Goal: Task Accomplishment & Management: Use online tool/utility

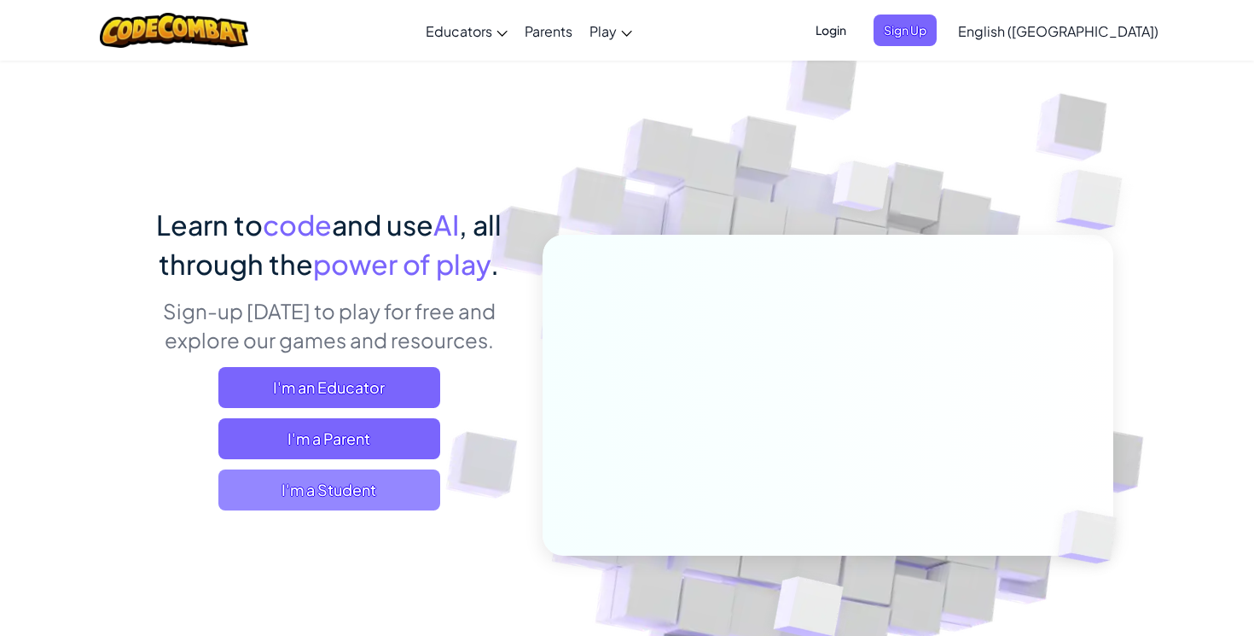
click at [297, 479] on span "I'm a Student" at bounding box center [329, 489] width 222 height 41
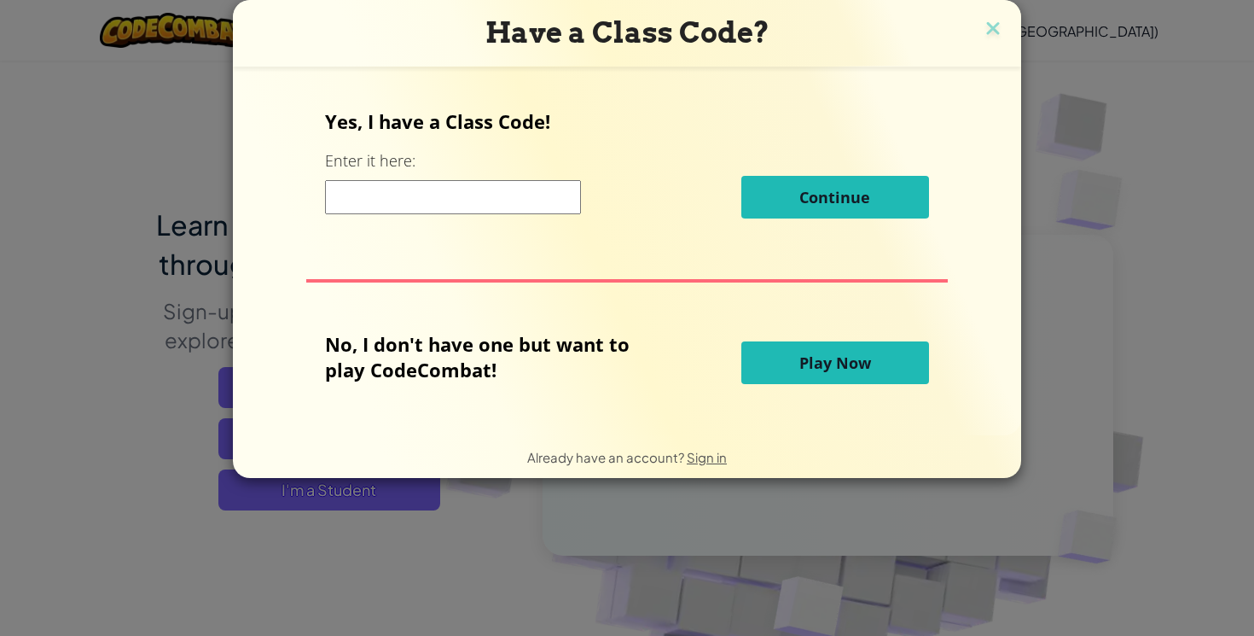
click at [806, 347] on button "Play Now" at bounding box center [836, 362] width 188 height 43
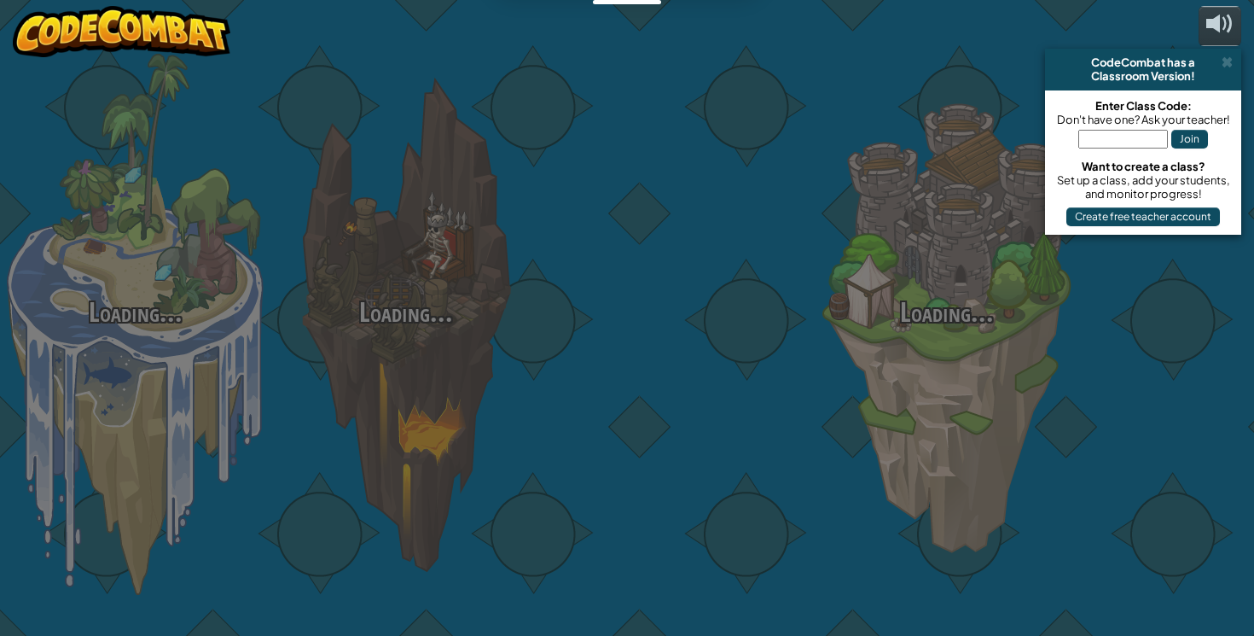
click at [799, 362] on div at bounding box center [676, 270] width 270 height 541
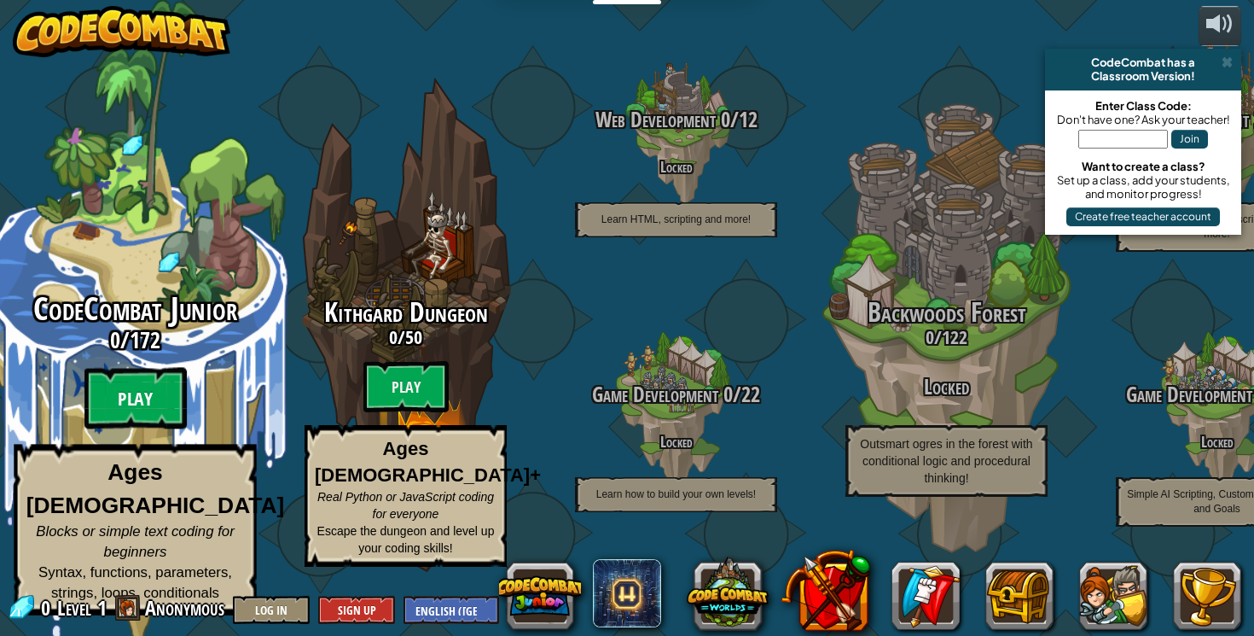
click at [125, 416] on btn "Play" at bounding box center [135, 398] width 102 height 61
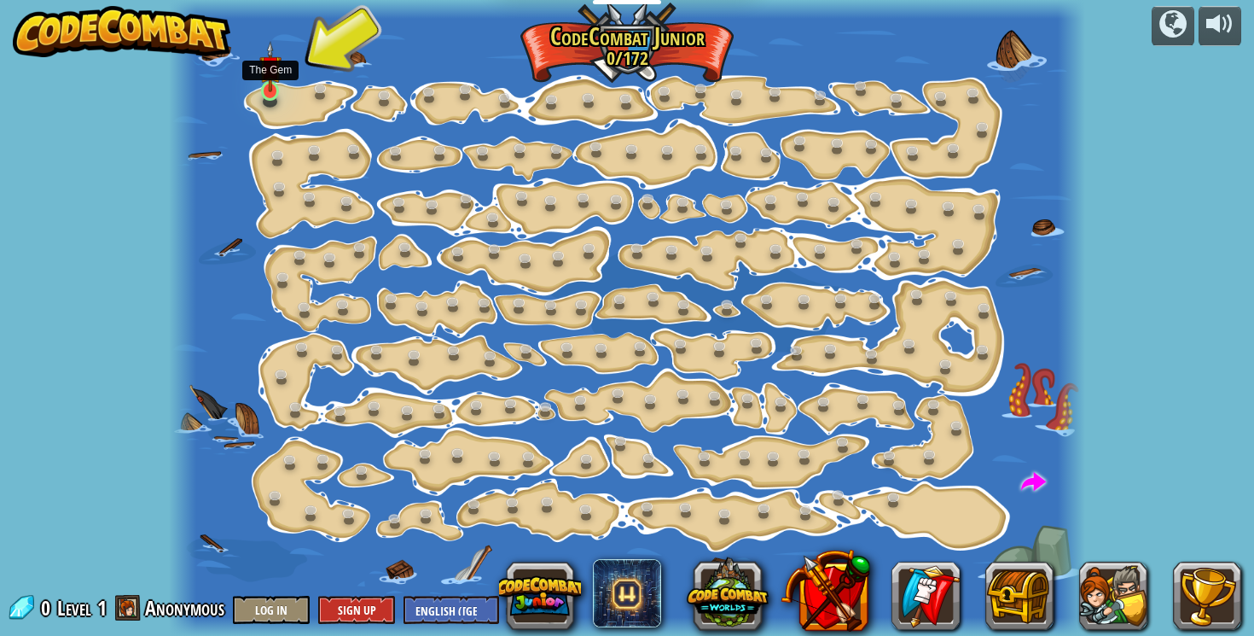
click at [270, 84] on img at bounding box center [270, 66] width 22 height 51
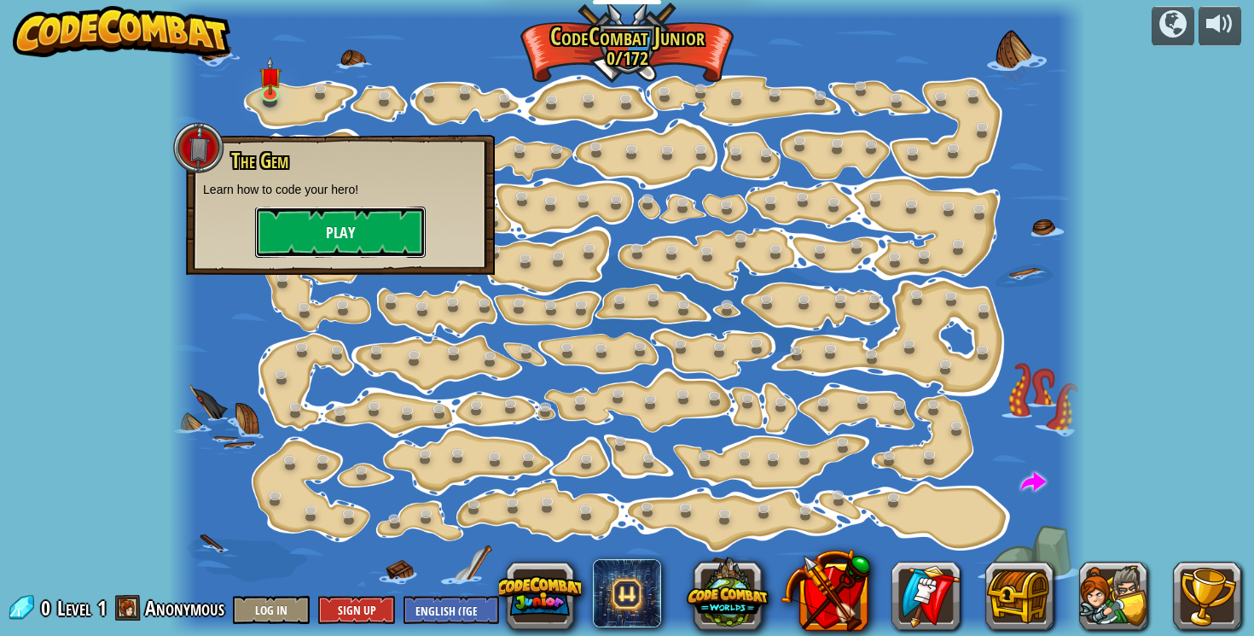
click at [315, 235] on button "Play" at bounding box center [340, 231] width 171 height 51
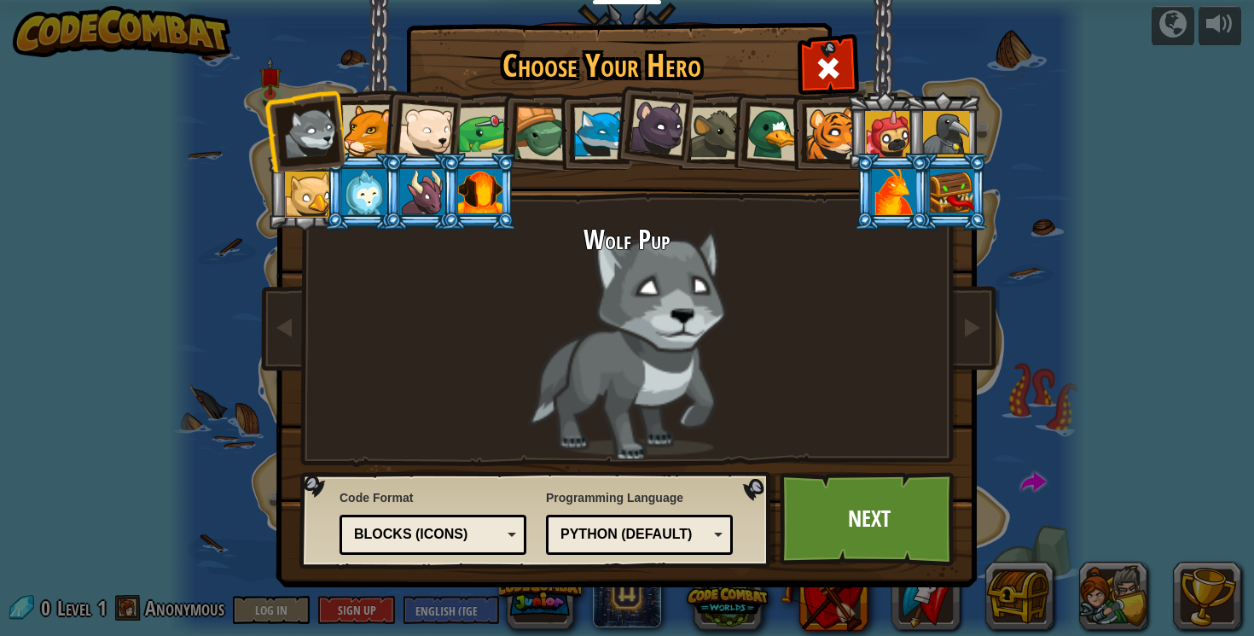
click at [368, 125] on div at bounding box center [368, 131] width 52 height 52
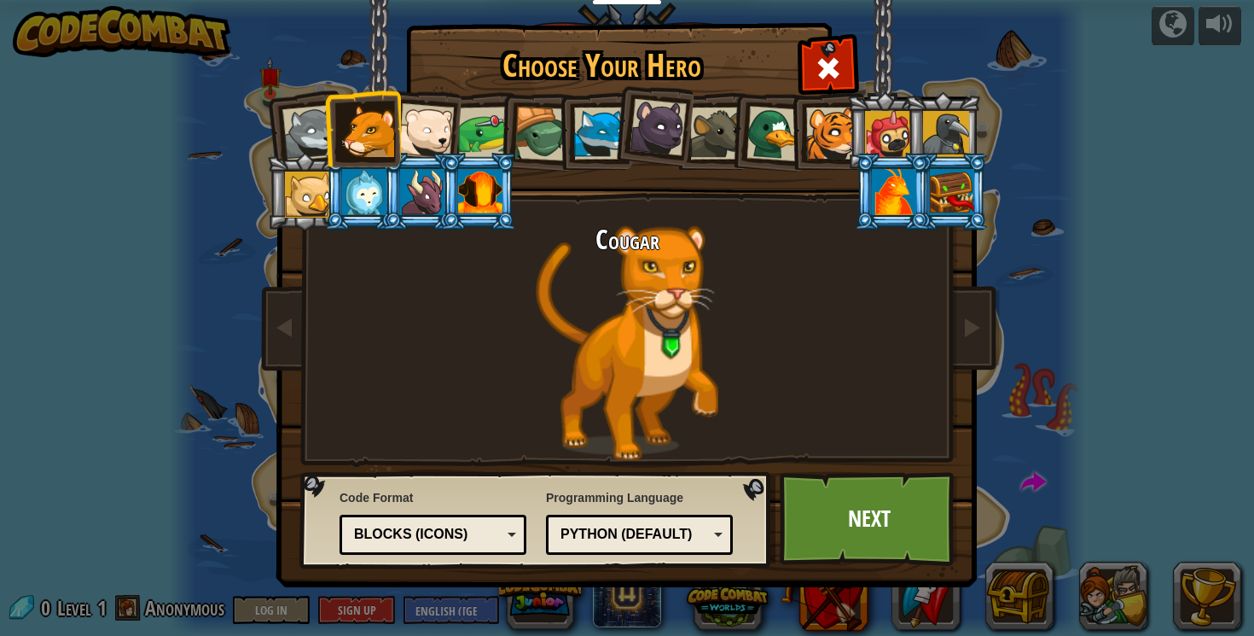
click at [439, 125] on div at bounding box center [426, 131] width 56 height 56
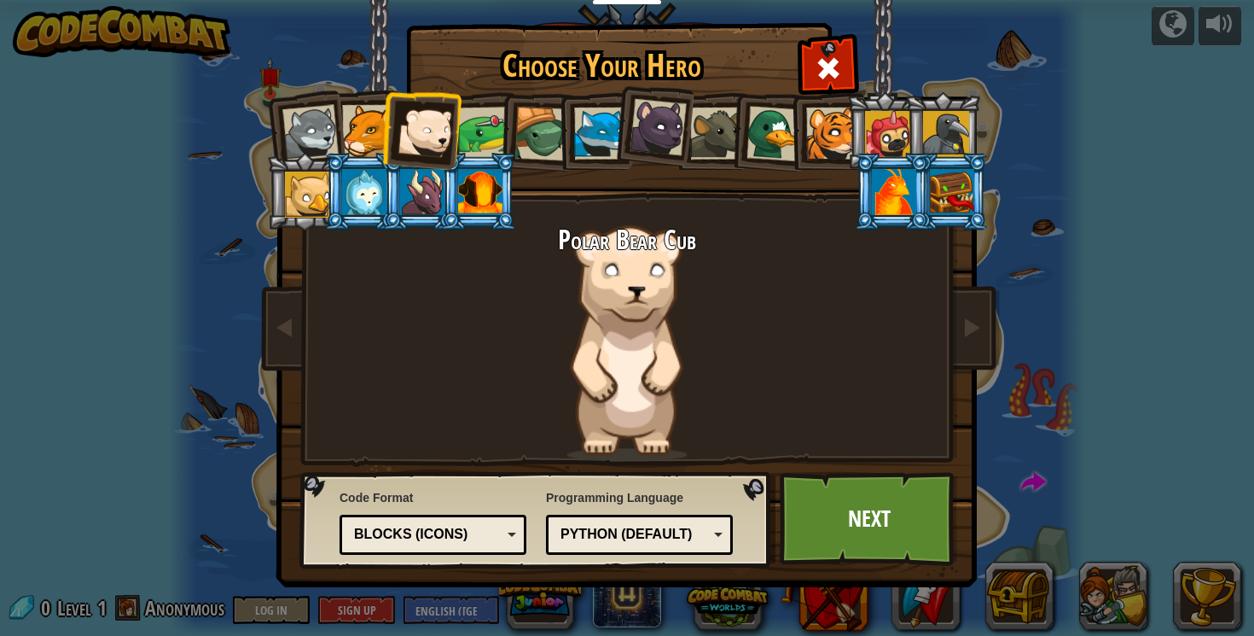
click at [483, 127] on div at bounding box center [484, 133] width 53 height 53
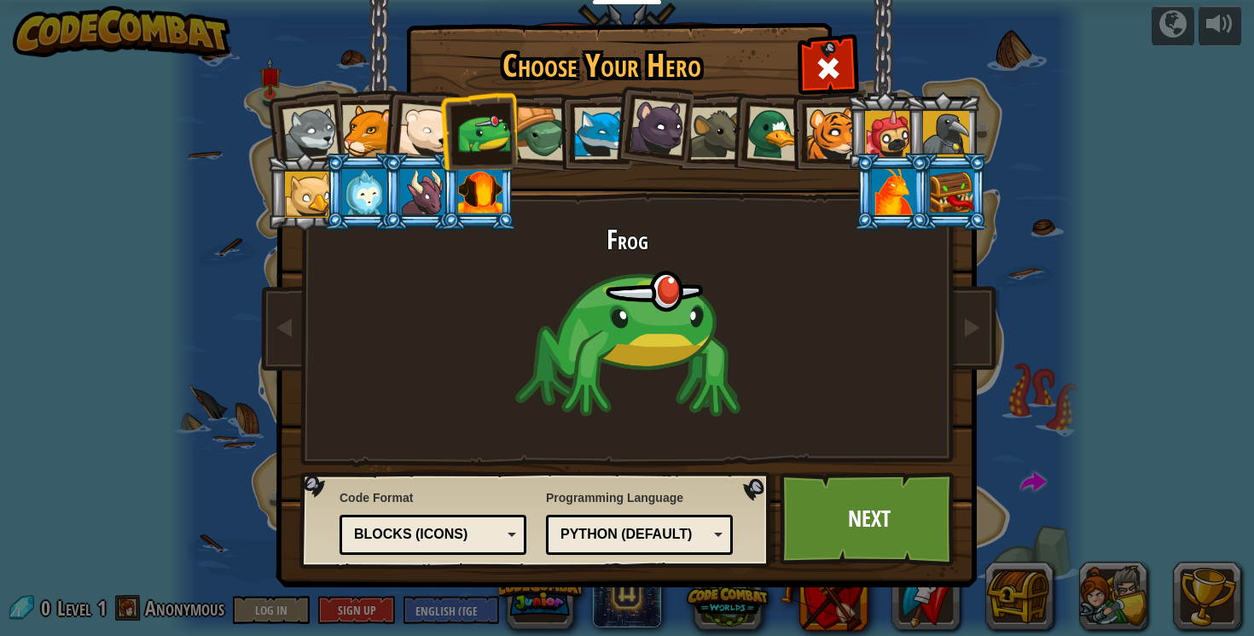
click at [532, 135] on div at bounding box center [542, 134] width 55 height 55
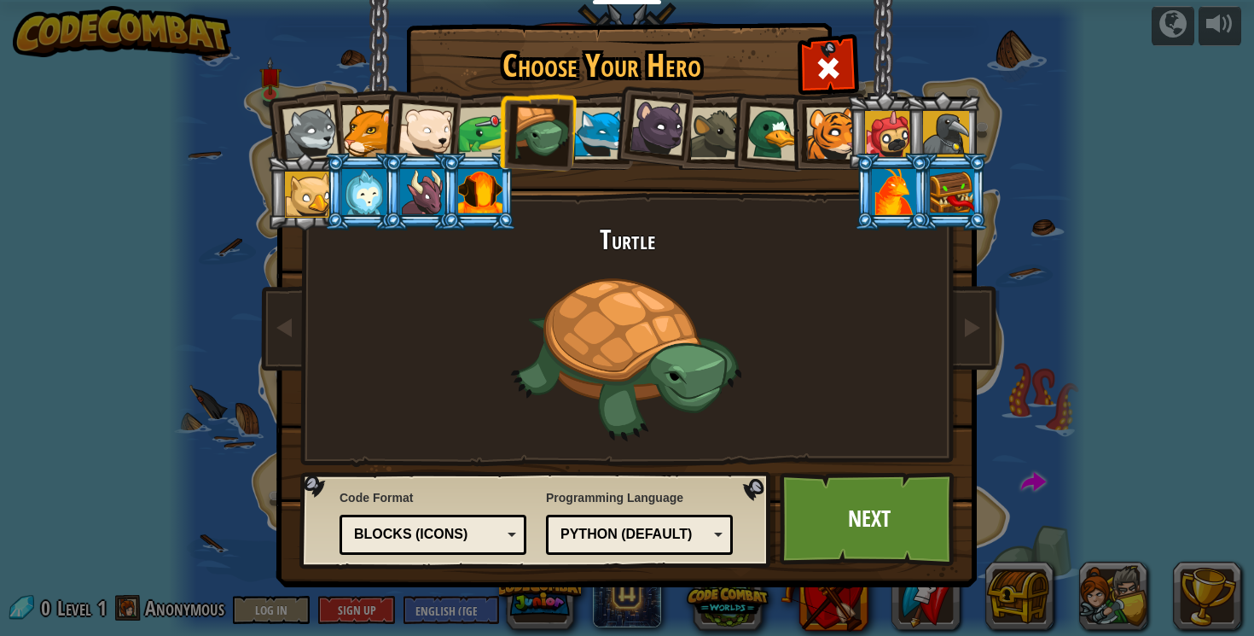
click at [879, 125] on div at bounding box center [888, 134] width 46 height 46
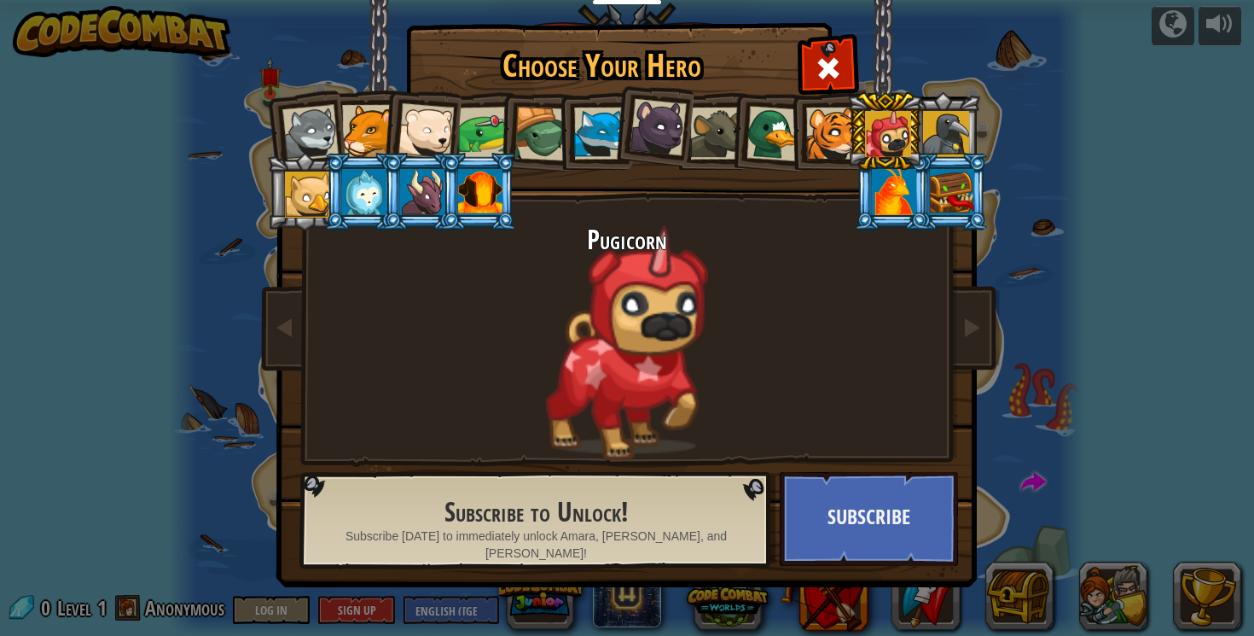
click at [481, 133] on div at bounding box center [484, 133] width 53 height 53
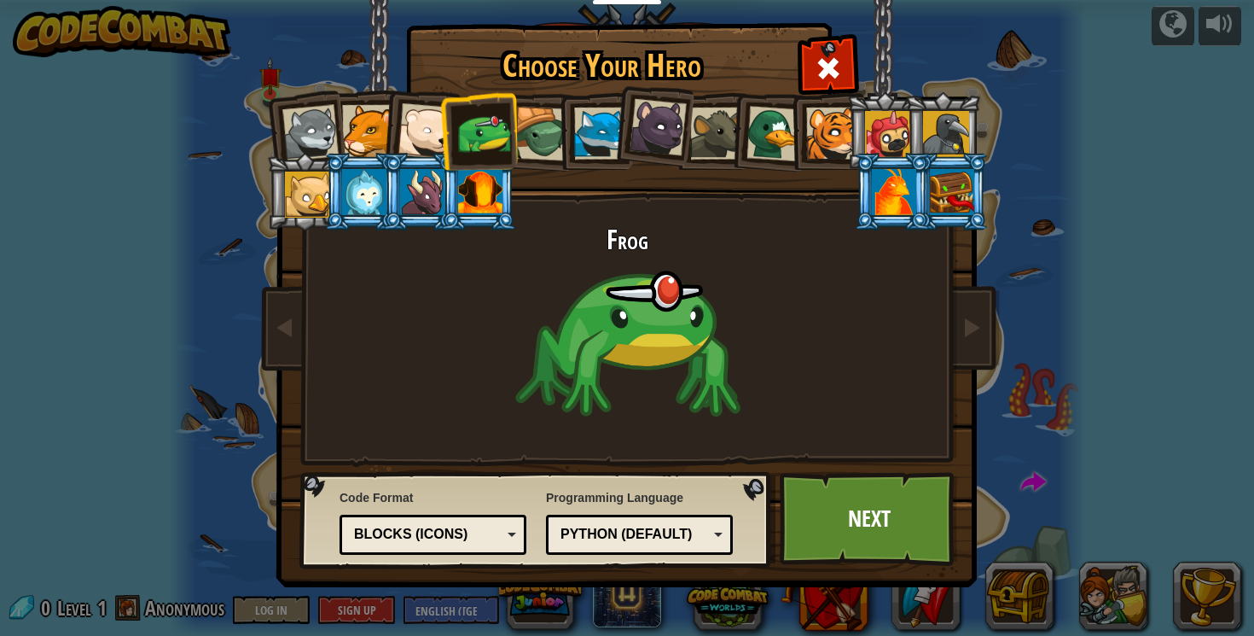
click at [699, 521] on div "Python (Default) JavaScript Lua C++ Java (Experimental) Python (Default)" at bounding box center [639, 535] width 187 height 40
click at [470, 391] on div "Frog" at bounding box center [627, 342] width 640 height 235
click at [435, 526] on div "Blocks (Icons)" at bounding box center [428, 535] width 148 height 20
click at [891, 526] on link "Next" at bounding box center [869, 519] width 178 height 94
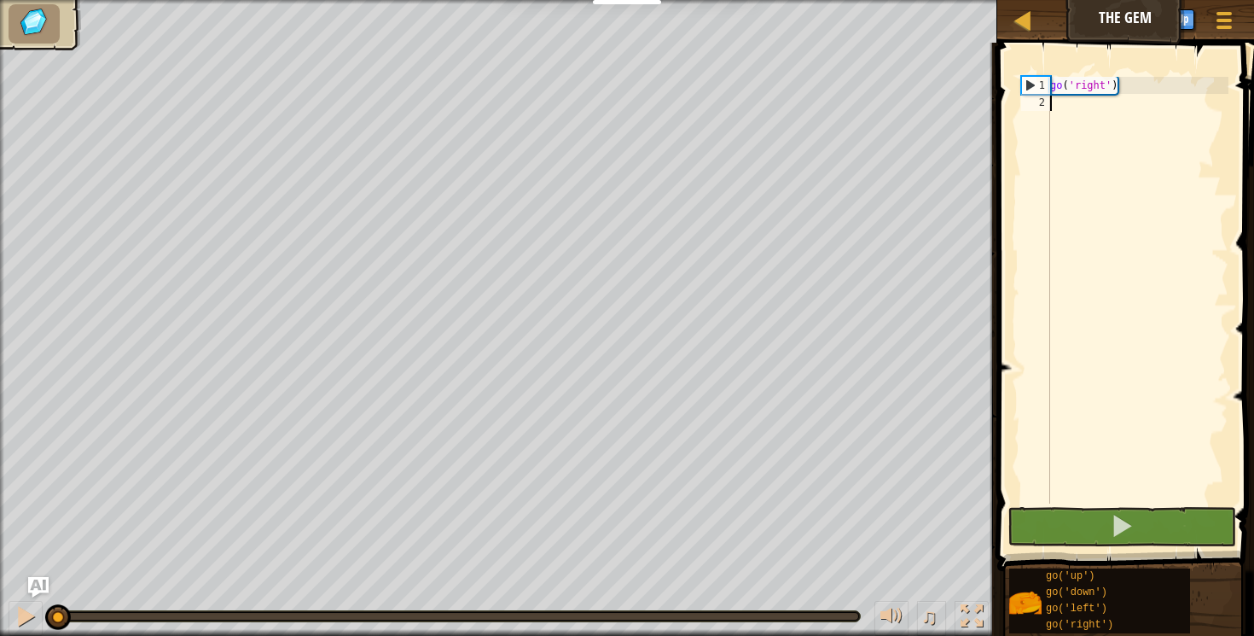
scroll to position [8, 0]
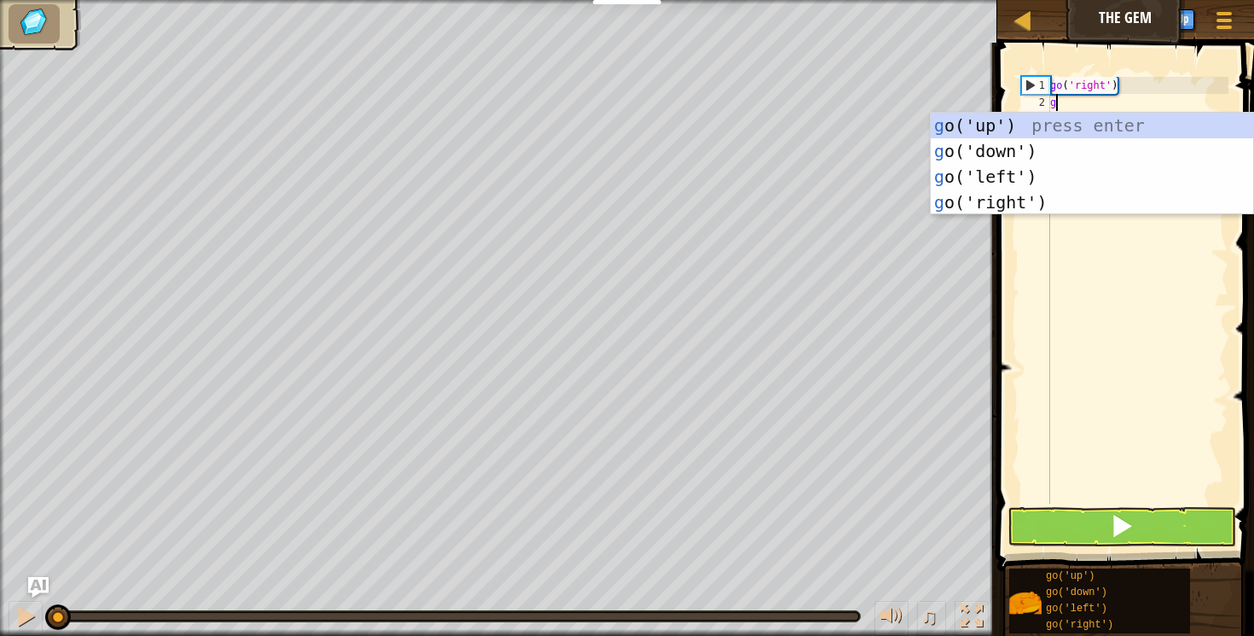
type textarea "go"
click at [983, 191] on div "go ('up') press enter go ('down') press enter go ('left') press enter go ('righ…" at bounding box center [1092, 190] width 323 height 154
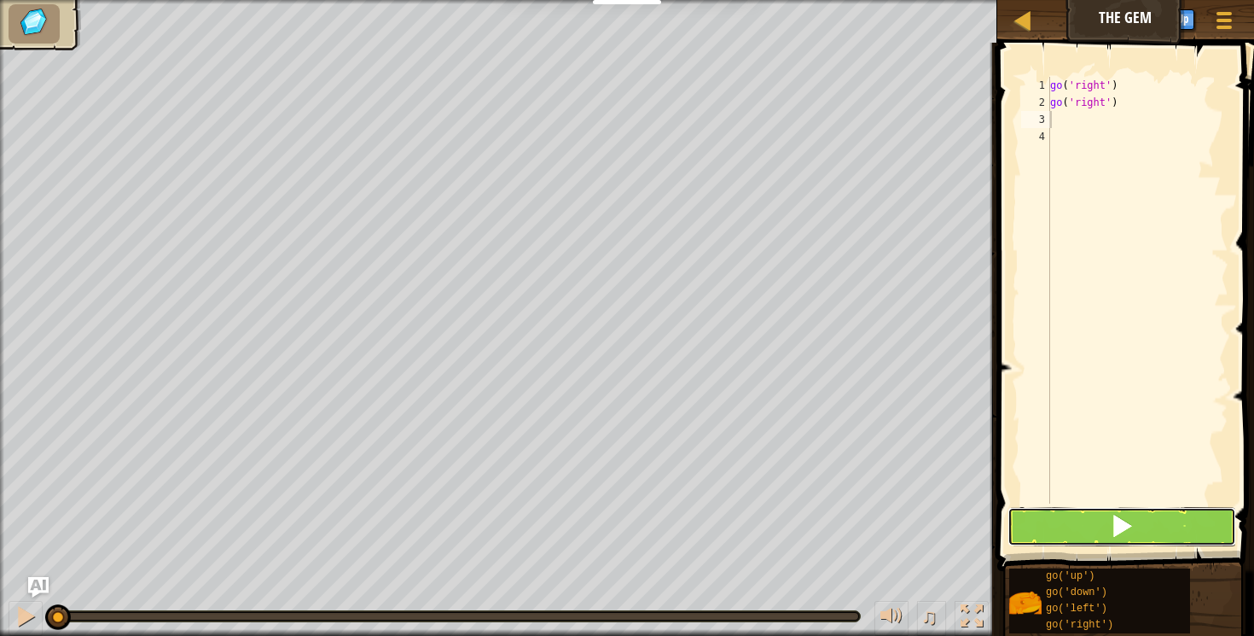
click at [1096, 509] on button at bounding box center [1123, 526] width 230 height 39
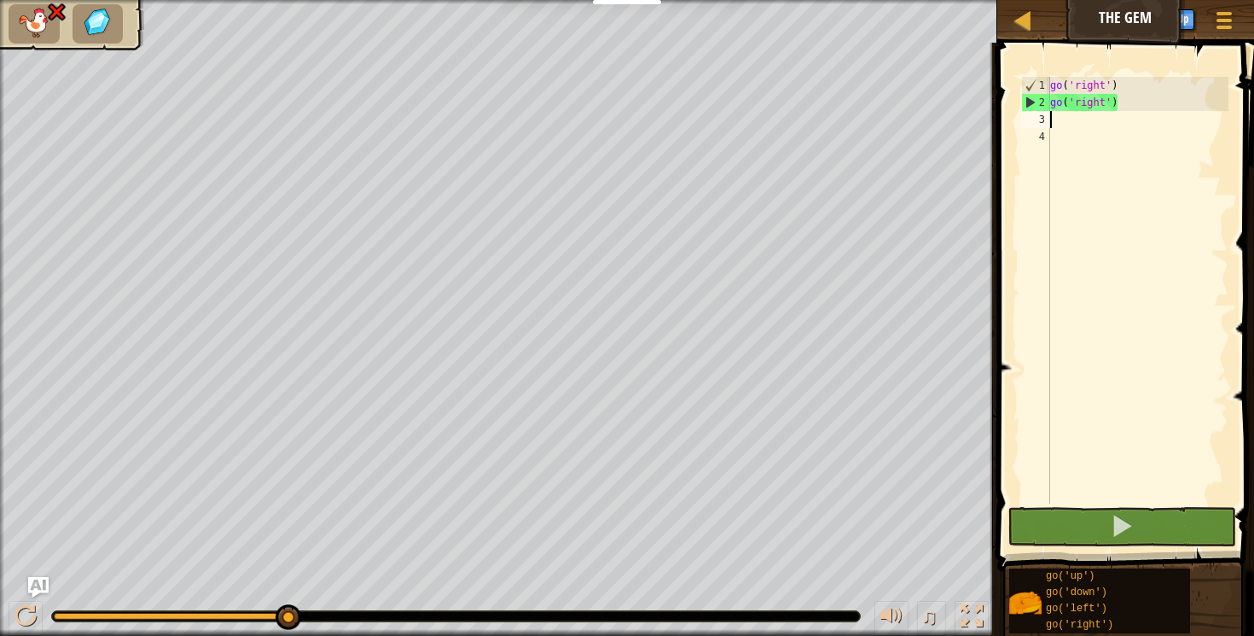
click at [1064, 125] on div "go ( 'right' ) go ( 'right' )" at bounding box center [1138, 307] width 182 height 461
type textarea "go"
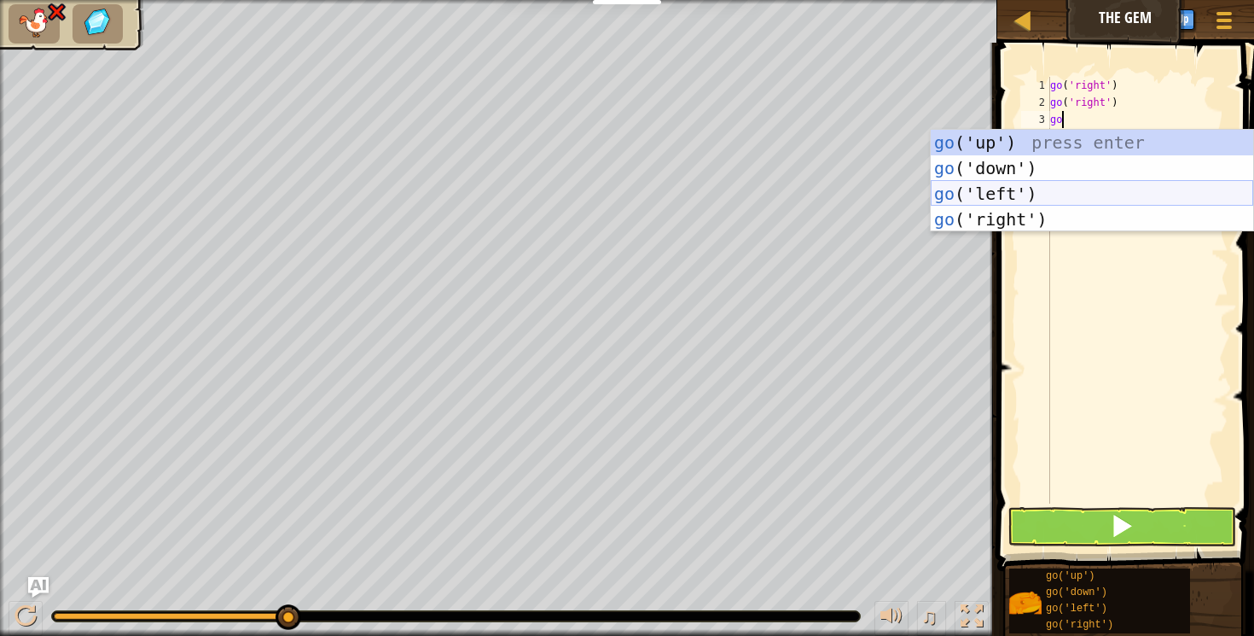
click at [992, 194] on div "go ('up') press enter go ('down') press enter go ('left') press enter go ('righ…" at bounding box center [1092, 207] width 323 height 154
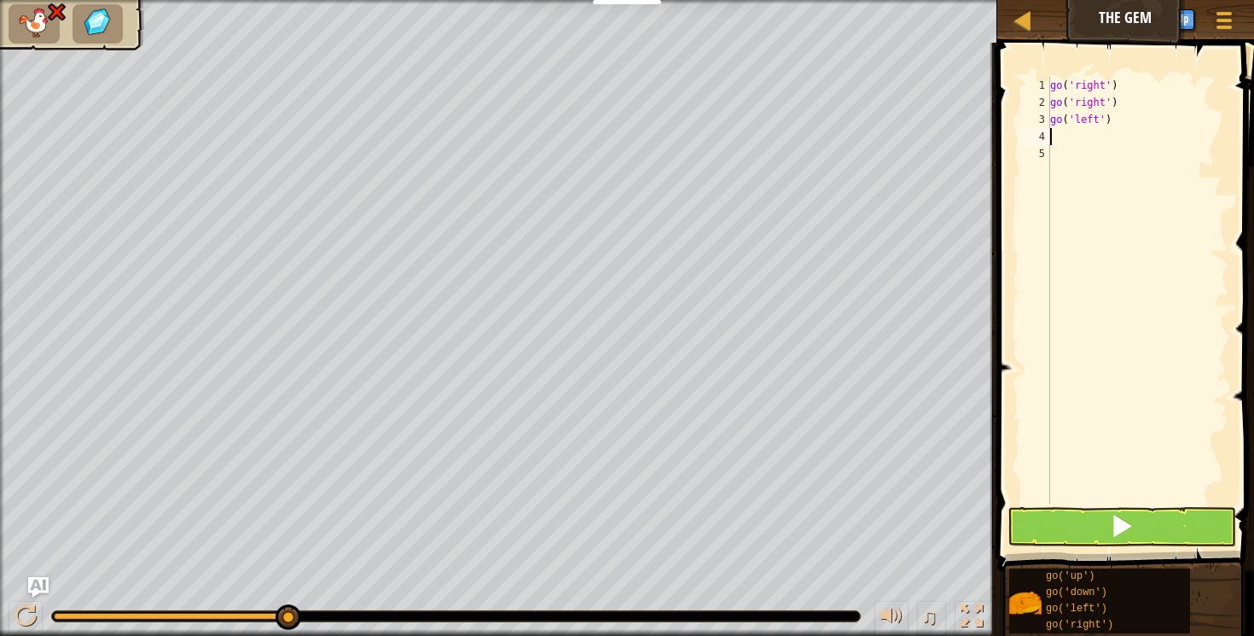
click at [992, 194] on div at bounding box center [991, 339] width 3 height 593
click at [1067, 143] on div "go ( 'right' ) go ( 'right' ) go ( 'left' )" at bounding box center [1138, 307] width 182 height 461
click at [1074, 538] on button at bounding box center [1123, 526] width 230 height 39
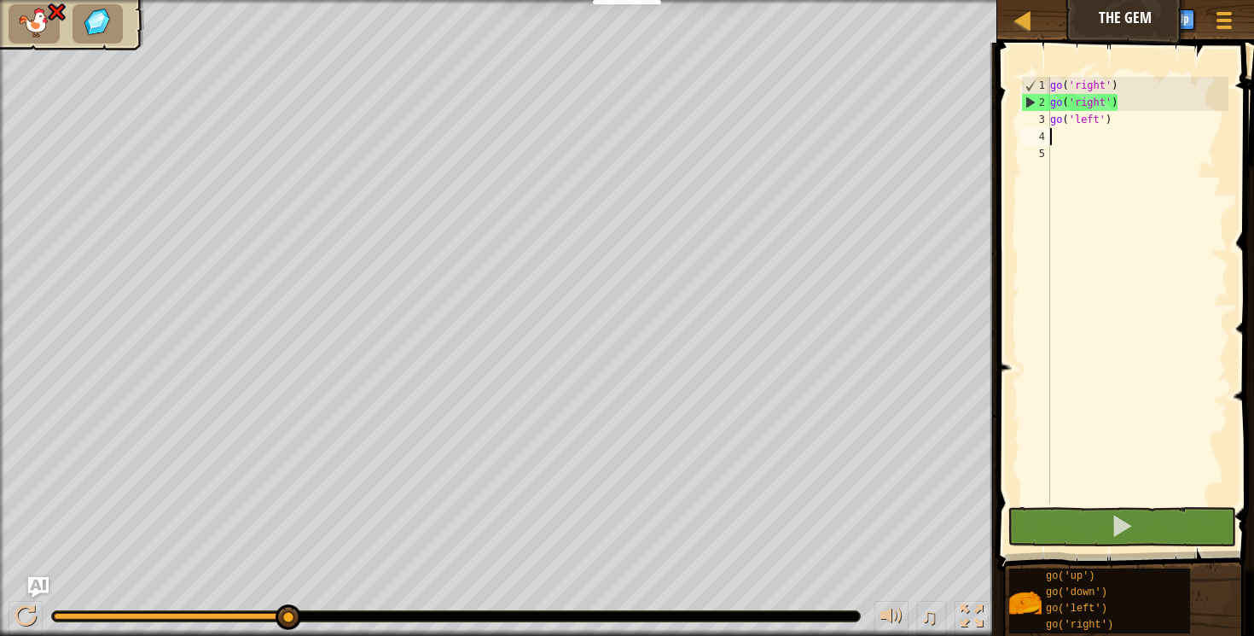
click at [1091, 107] on div "go ( 'right' ) go ( 'right' ) go ( 'left' )" at bounding box center [1138, 307] width 182 height 461
click at [1111, 103] on div "go ( 'right' ) go ( 'right' ) go ( 'left' )" at bounding box center [1138, 307] width 182 height 461
click at [1114, 103] on div "go ( 'right' ) go ( 'right' ) go ( 'left' )" at bounding box center [1138, 307] width 182 height 461
type textarea "go('rig)"
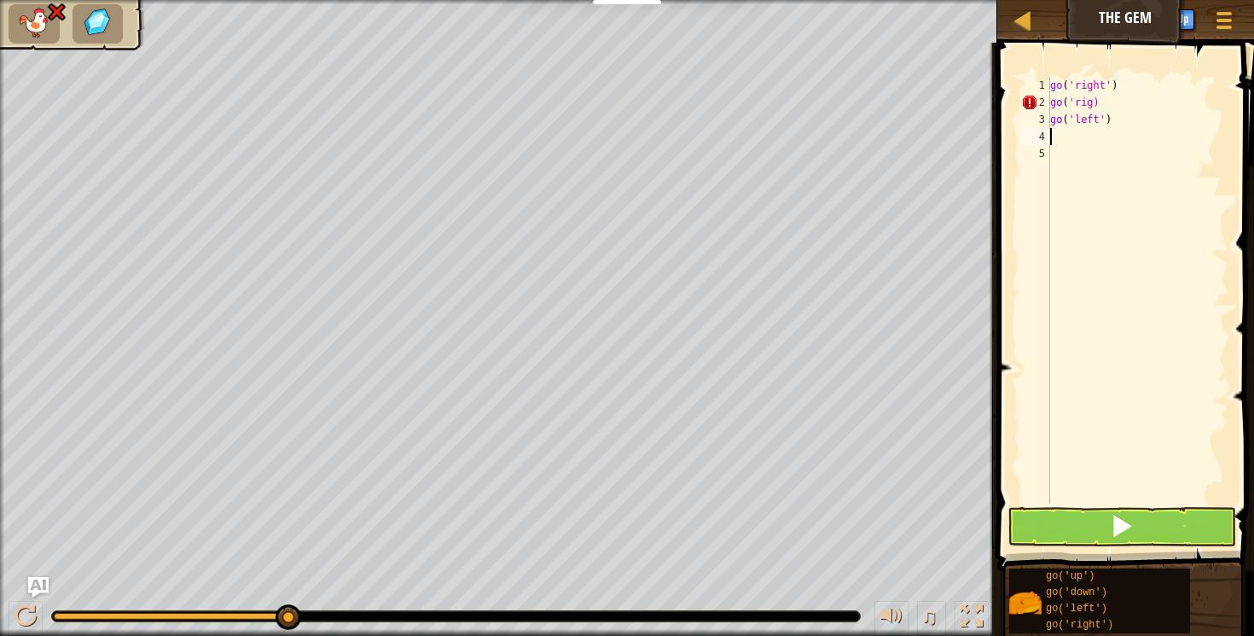
click at [1119, 140] on div "go ( 'right' ) go ( 'rig) go ( 'left' )" at bounding box center [1138, 307] width 182 height 461
click at [1072, 107] on div "go ( 'right' ) go ( 'rig) go ( 'left' )" at bounding box center [1138, 307] width 182 height 461
drag, startPoint x: 1072, startPoint y: 107, endPoint x: 1114, endPoint y: 106, distance: 41.8
click at [1114, 106] on div "go ( 'right' ) go ( 'rig) go ( 'left' )" at bounding box center [1138, 307] width 182 height 461
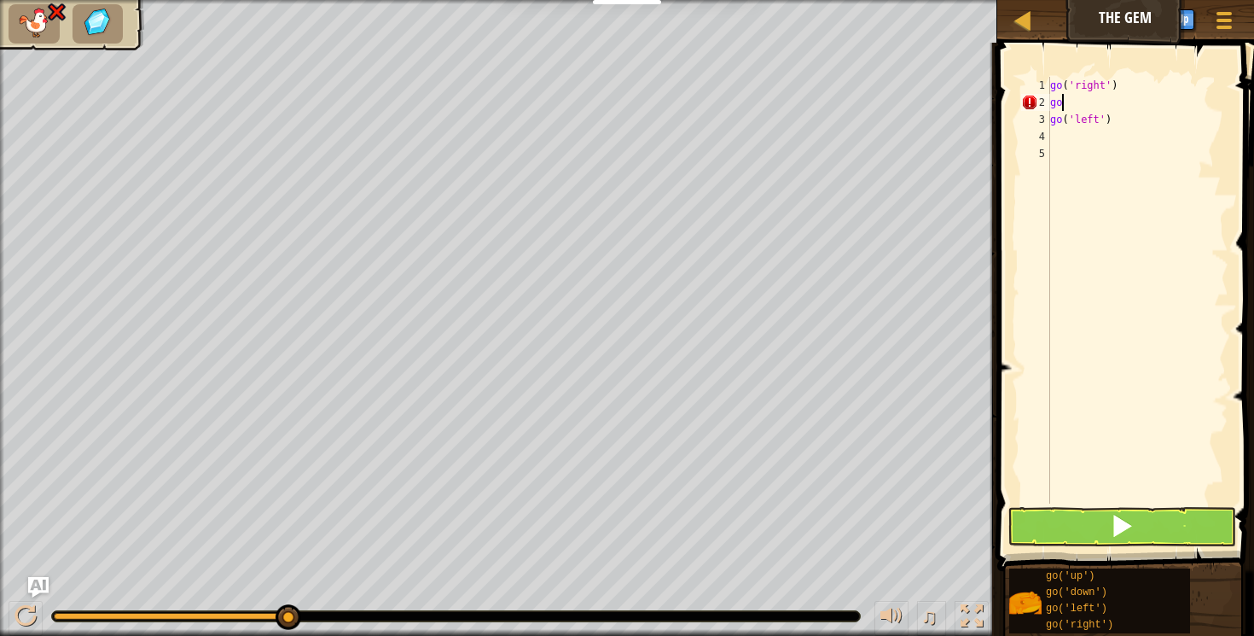
type textarea "g"
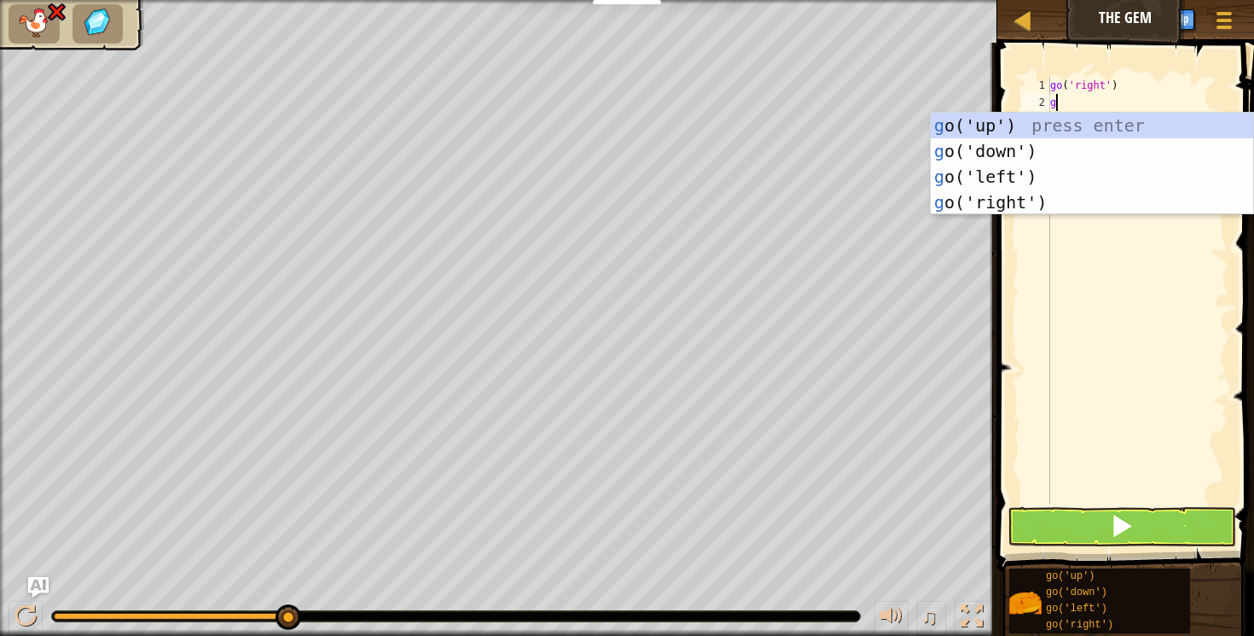
type textarea "go"
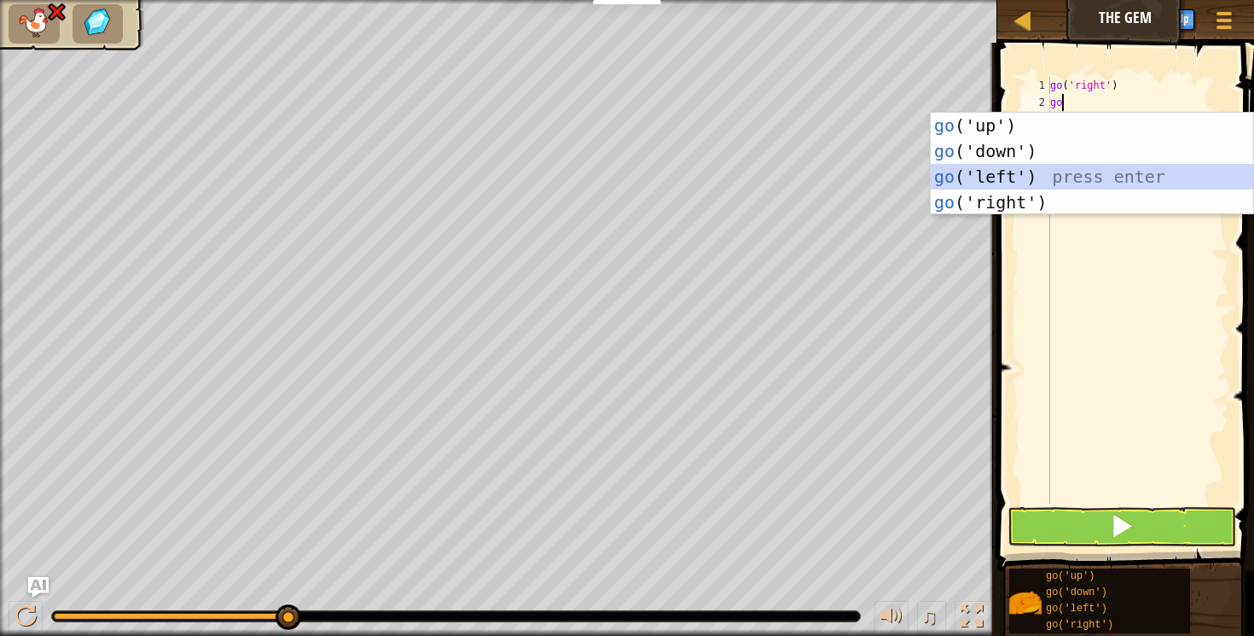
click at [971, 179] on div "go ('up') press enter go ('down') press enter go ('left') press enter go ('righ…" at bounding box center [1092, 190] width 323 height 154
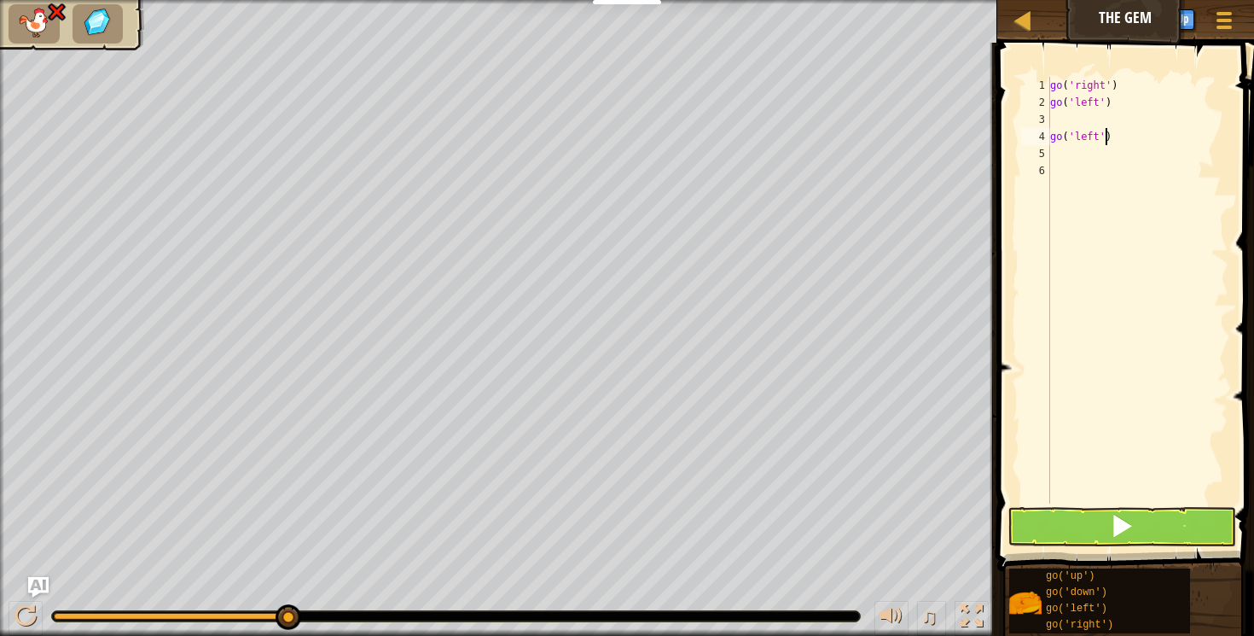
click at [1107, 137] on div "go ( 'right' ) go ( 'left' ) go ( 'left' )" at bounding box center [1138, 307] width 182 height 461
type textarea "go('le)"
click at [1096, 138] on div "go ( 'right' ) go ( 'left' ) go ( 'le)" at bounding box center [1138, 307] width 182 height 461
drag, startPoint x: 1092, startPoint y: 138, endPoint x: 1045, endPoint y: 143, distance: 47.2
click at [1045, 143] on div "1 2 3 4 5 6 go ( 'right' ) go ( 'left' ) go ( 'le) הההההההההההההההההההההההההההה…" at bounding box center [1123, 290] width 211 height 427
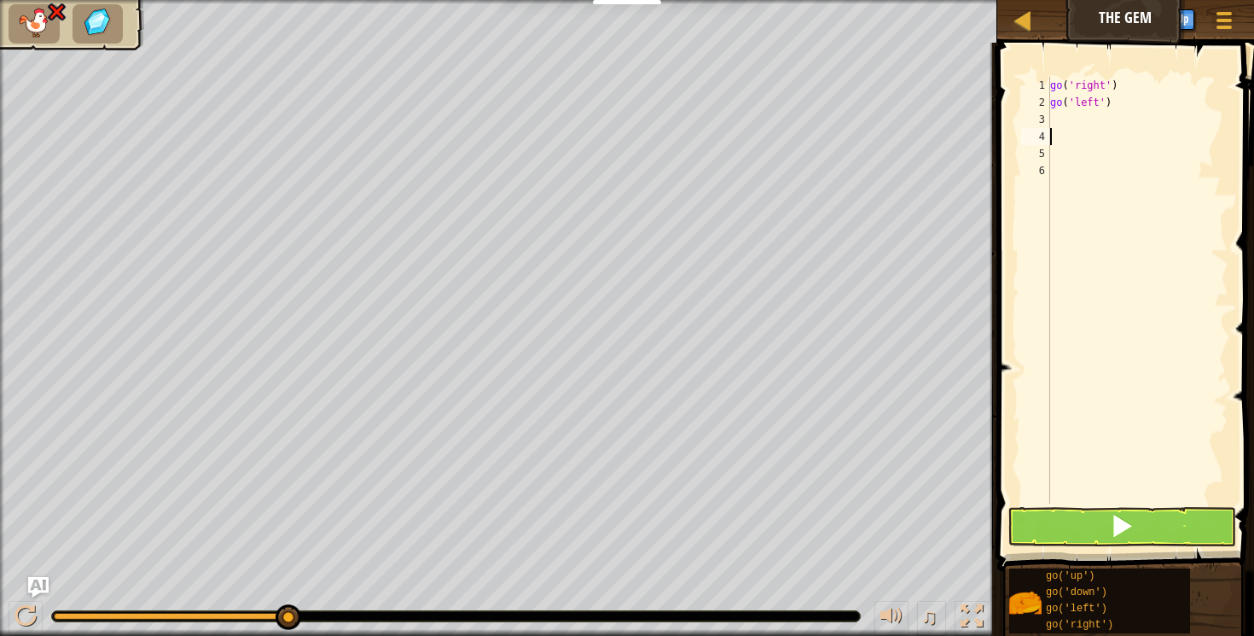
click at [1051, 116] on div "go ( 'right' ) go ( 'left' )" at bounding box center [1138, 307] width 182 height 461
click at [1038, 518] on button at bounding box center [1123, 526] width 230 height 39
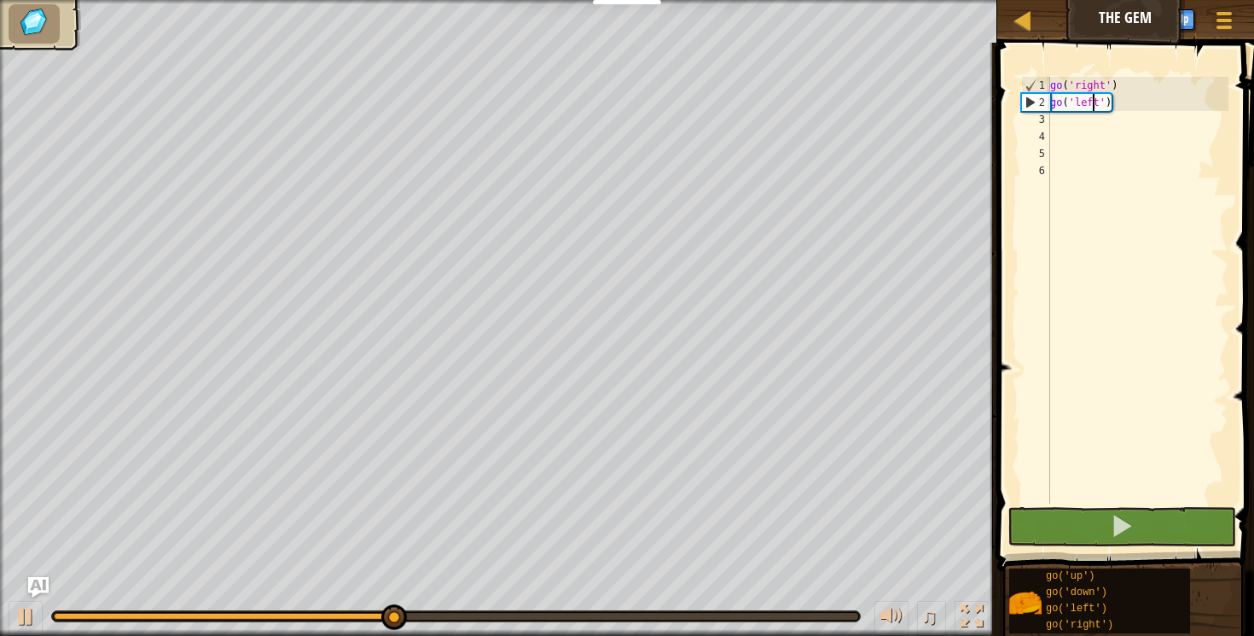
click at [1091, 107] on div "go ( 'right' ) go ( 'left' )" at bounding box center [1138, 307] width 182 height 461
drag, startPoint x: 1115, startPoint y: 102, endPoint x: 1055, endPoint y: 102, distance: 60.6
click at [1055, 102] on div "go ( 'right' ) go ( 'left' )" at bounding box center [1138, 307] width 182 height 461
type textarea "g"
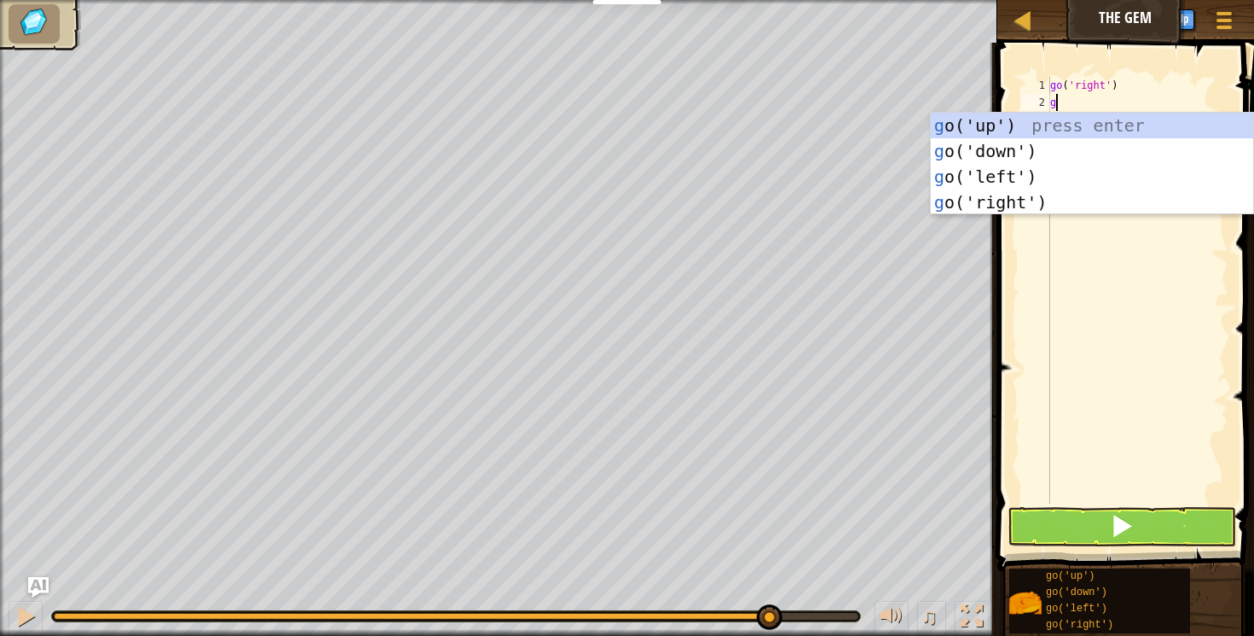
type textarea "go"
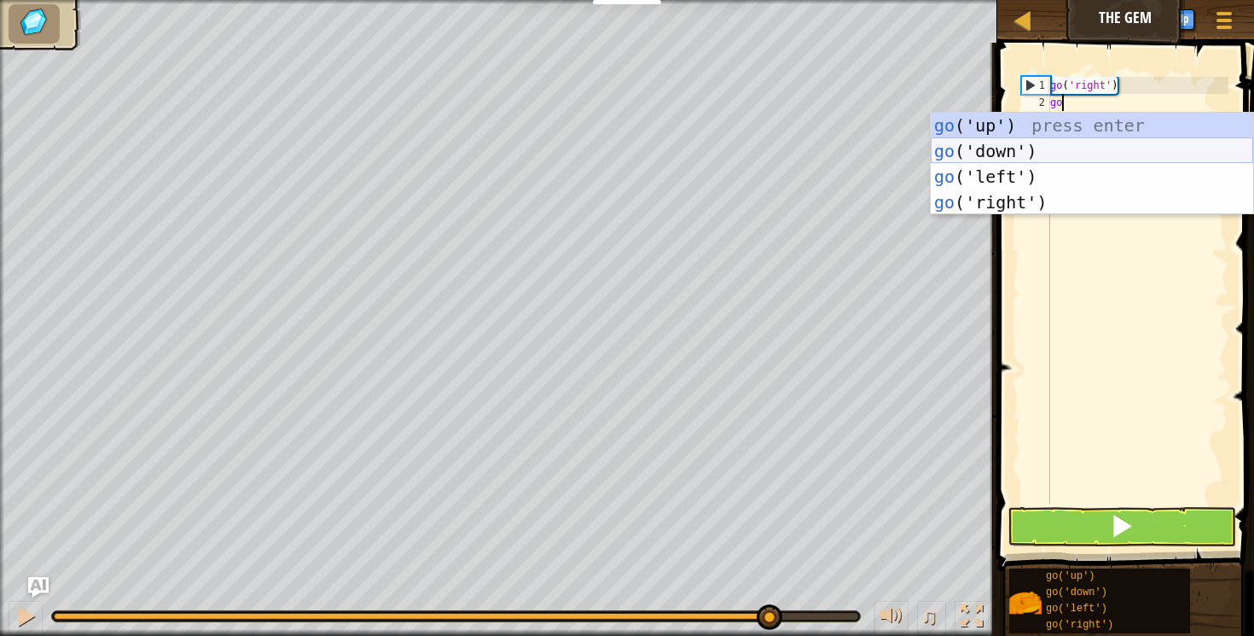
click at [974, 142] on div "go ('up') press enter go ('down') press enter go ('left') press enter go ('righ…" at bounding box center [1092, 190] width 323 height 154
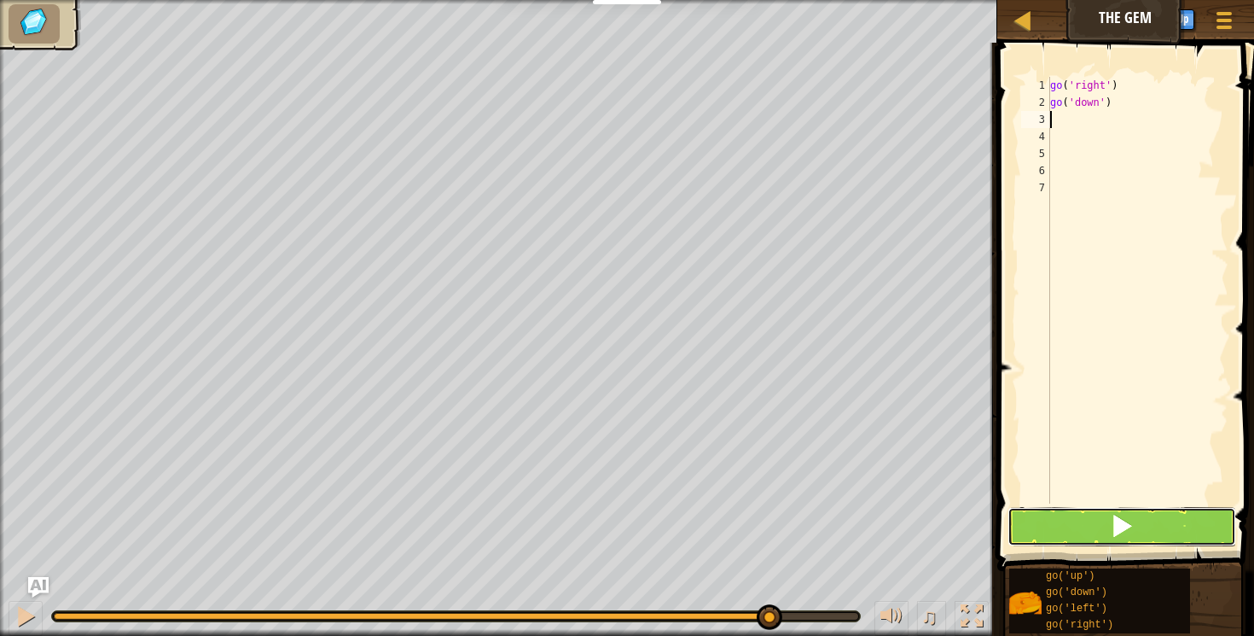
click at [1046, 534] on button at bounding box center [1123, 526] width 230 height 39
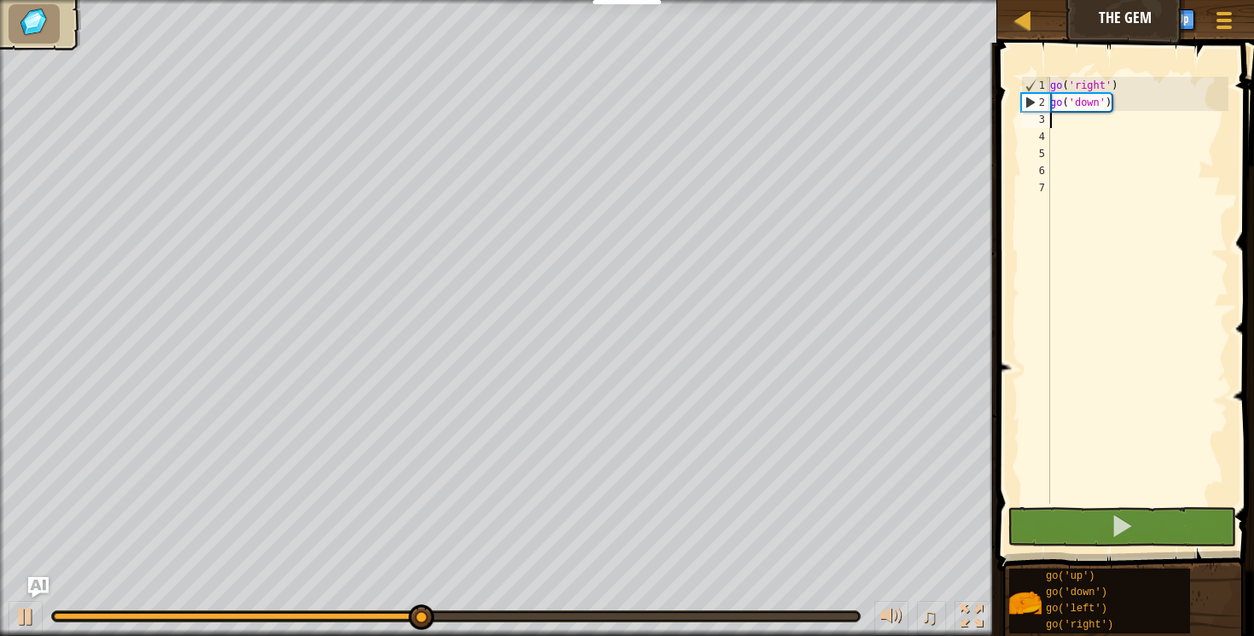
click at [1064, 119] on div "go ( 'right' ) go ( 'down' )" at bounding box center [1138, 307] width 182 height 461
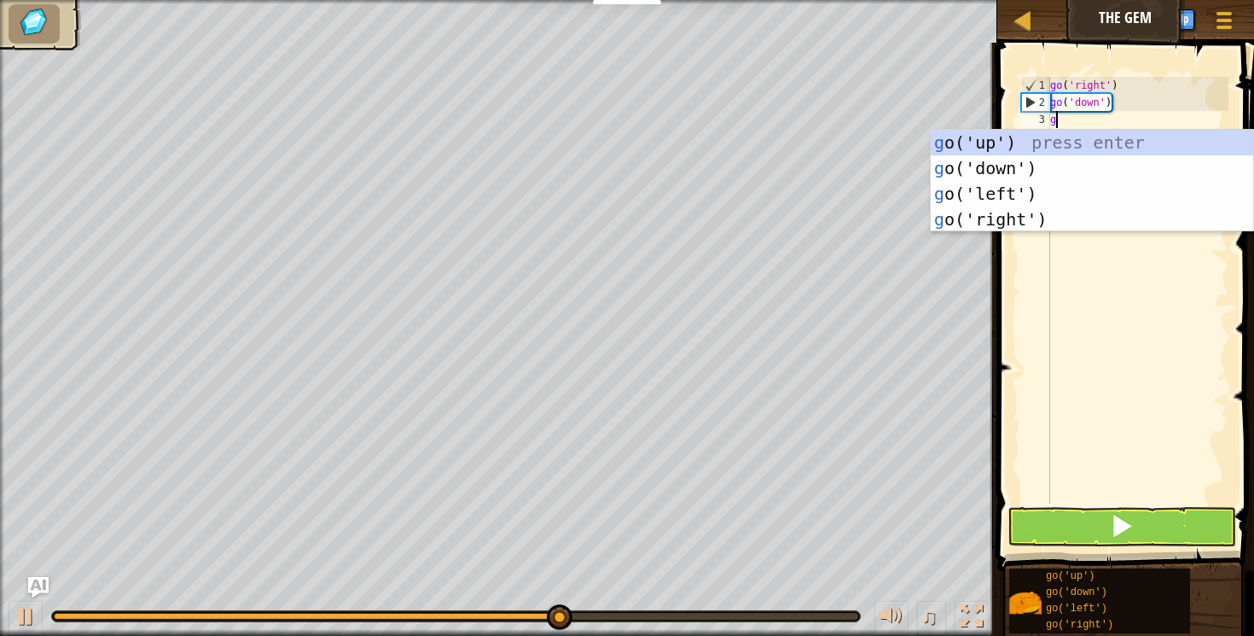
type textarea "go"
click at [986, 228] on div "go ('up') press enter go ('down') press enter go ('left') press enter go ('righ…" at bounding box center [1092, 207] width 323 height 154
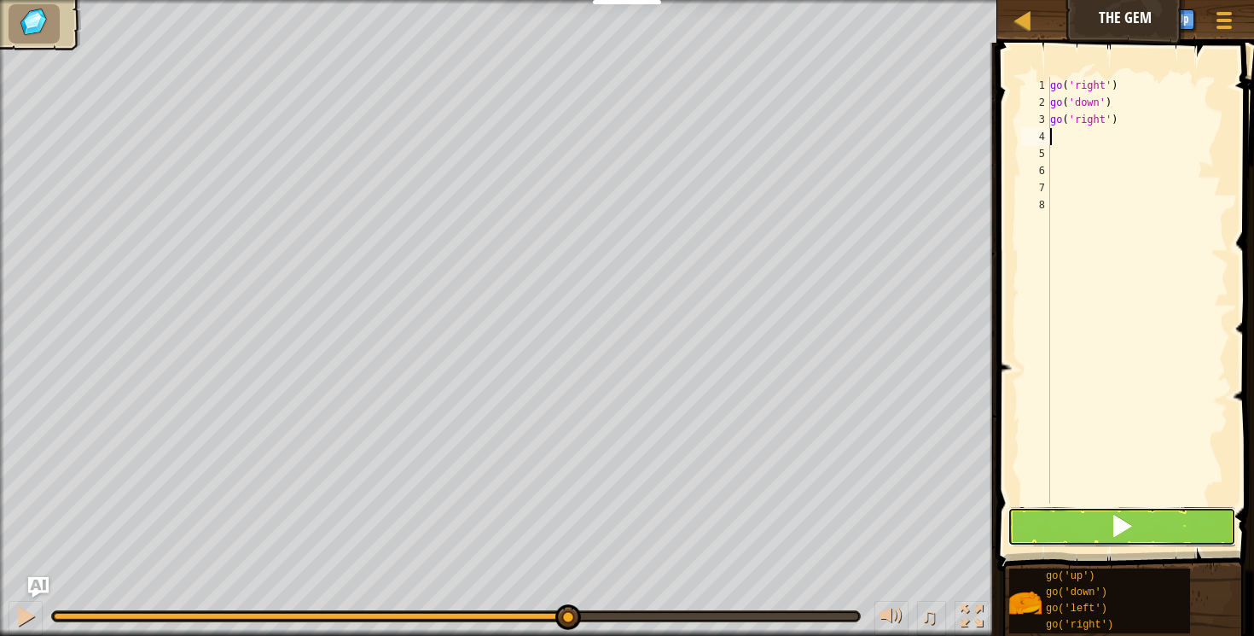
click at [1058, 530] on button at bounding box center [1123, 526] width 230 height 39
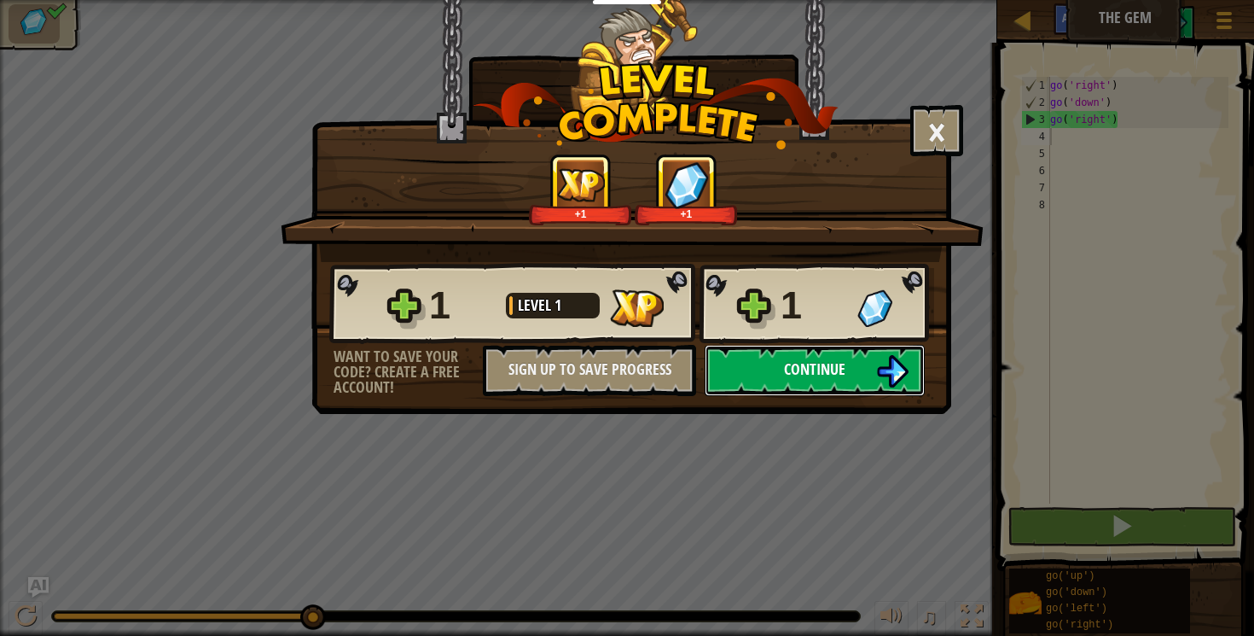
click at [804, 367] on span "Continue" at bounding box center [814, 368] width 61 height 21
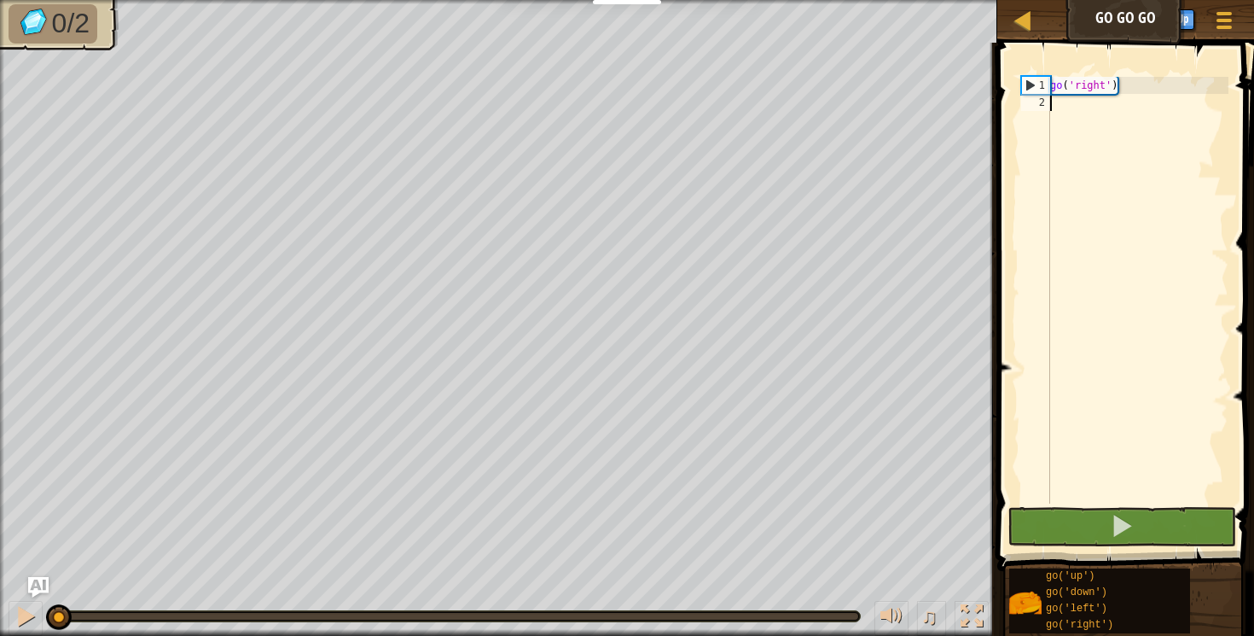
scroll to position [8, 0]
type textarea "go"
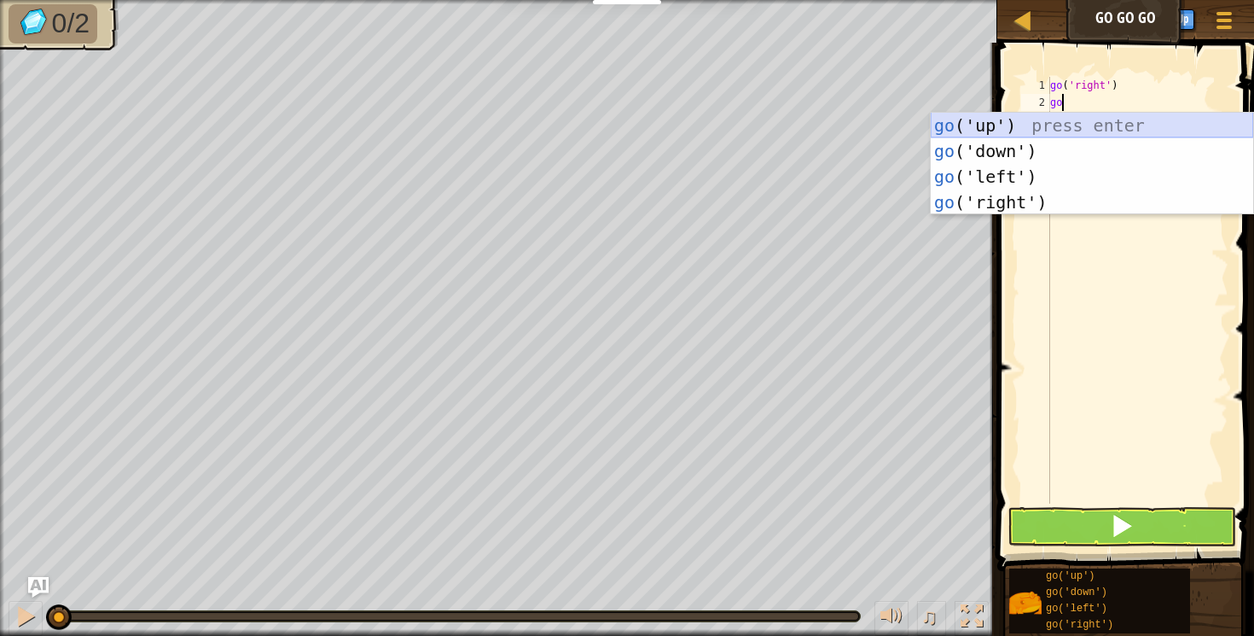
click at [993, 121] on div "go ('up') press enter go ('down') press enter go ('left') press enter go ('righ…" at bounding box center [1092, 190] width 323 height 154
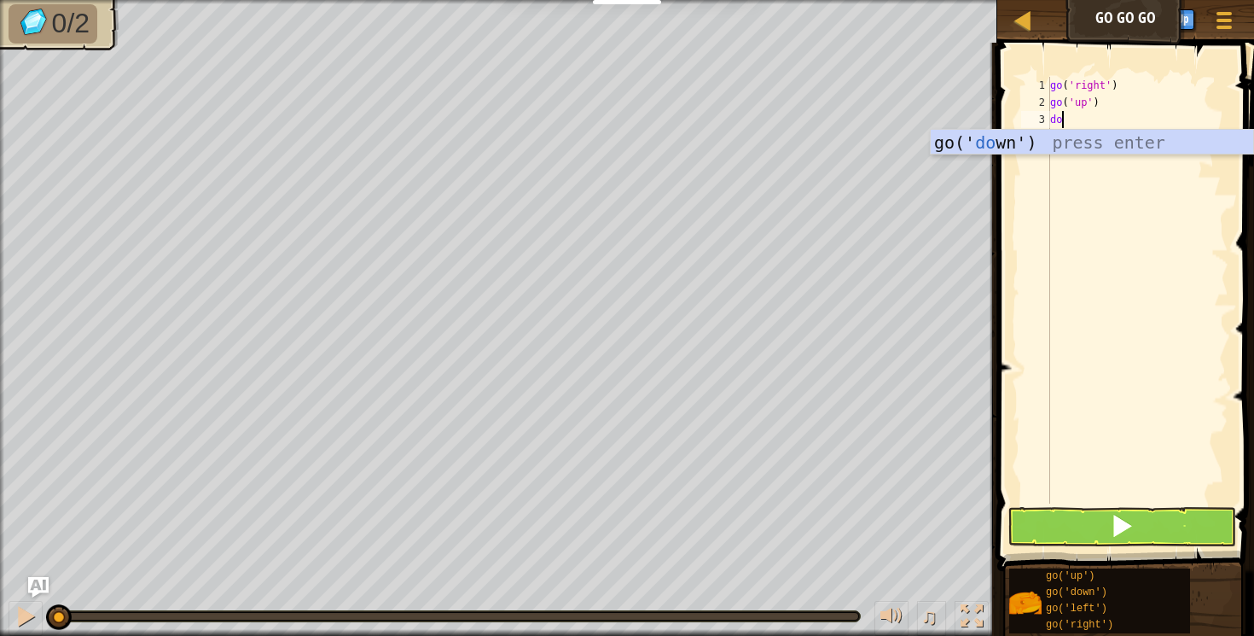
type textarea "d"
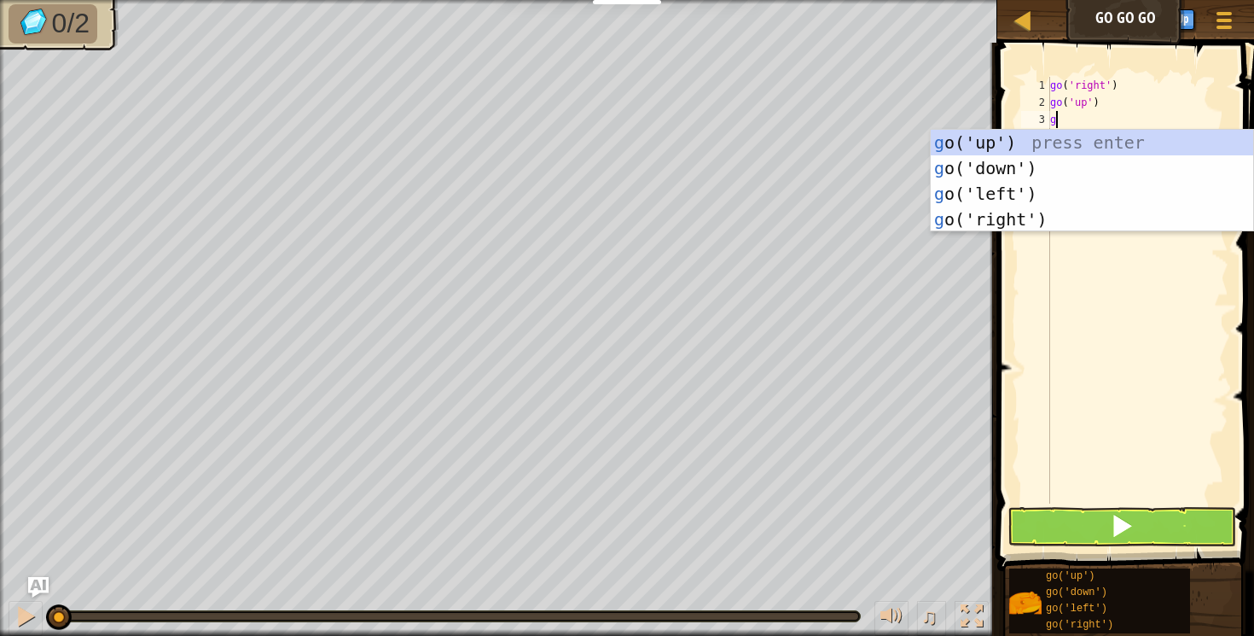
type textarea "go"
click at [971, 218] on div "go ('up') press enter go ('down') press enter go ('left') press enter go ('righ…" at bounding box center [1092, 207] width 323 height 154
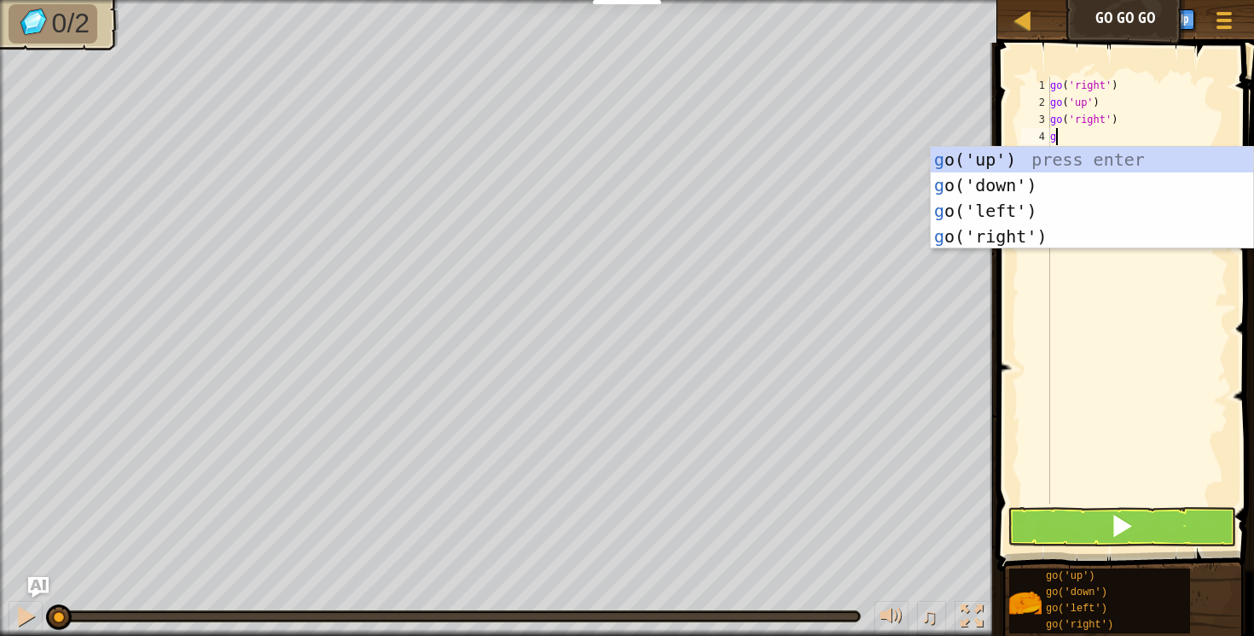
type textarea "go"
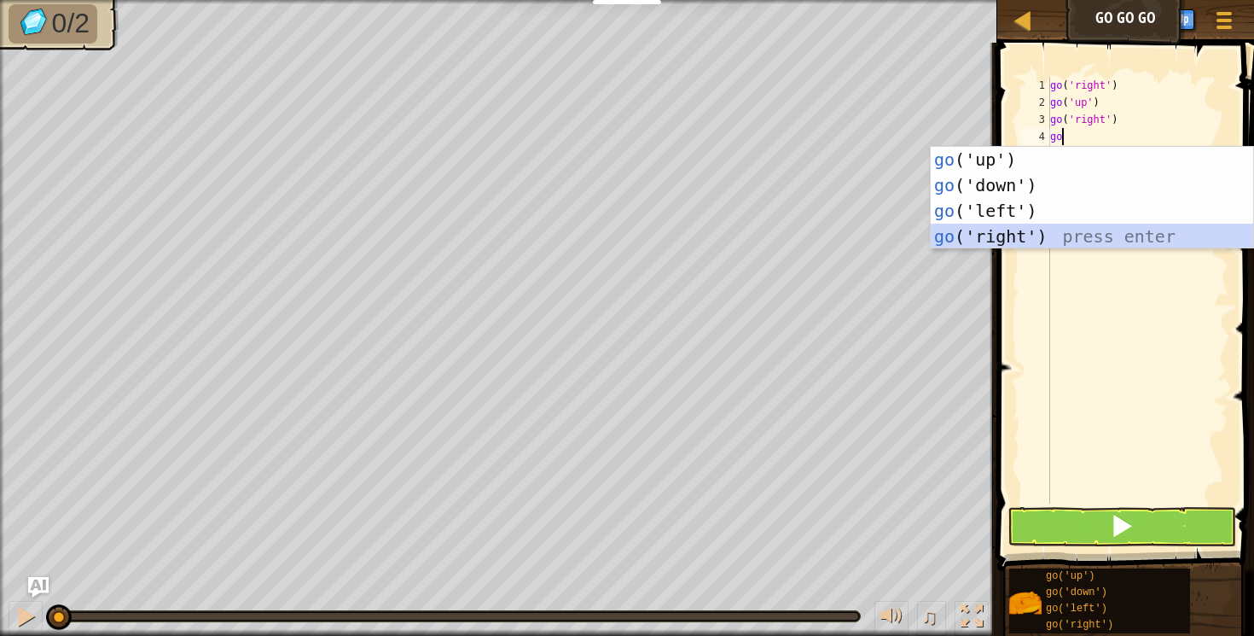
click at [991, 235] on div "go ('up') press enter go ('down') press enter go ('left') press enter go ('righ…" at bounding box center [1092, 224] width 323 height 154
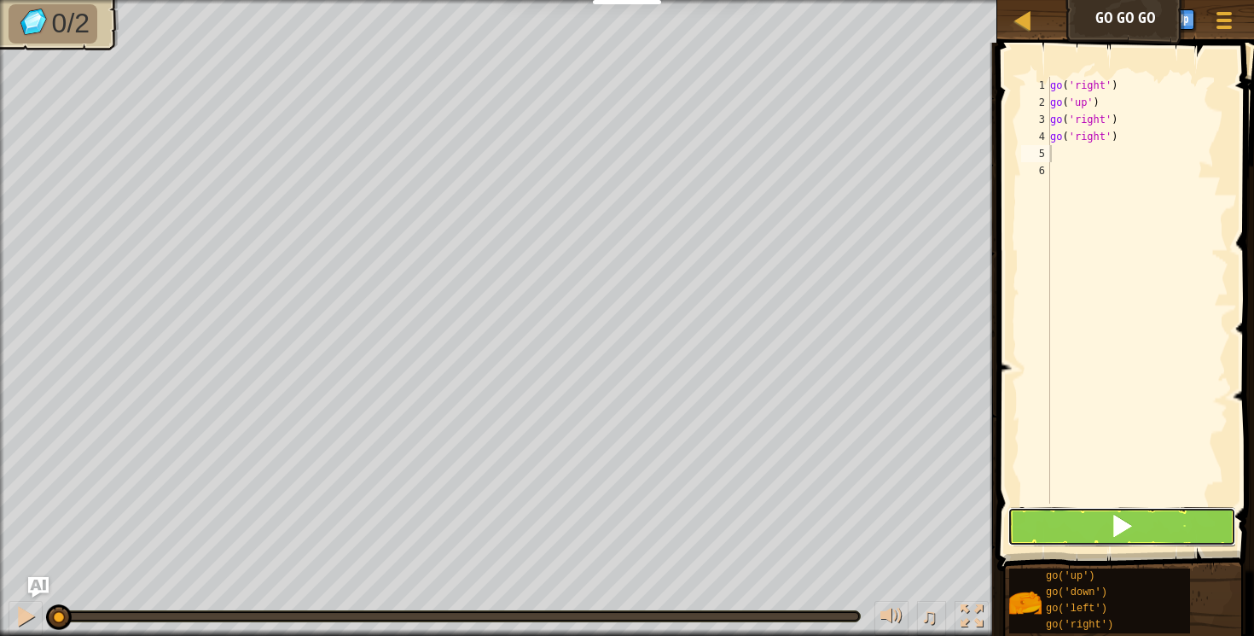
click at [1119, 523] on span at bounding box center [1122, 526] width 24 height 24
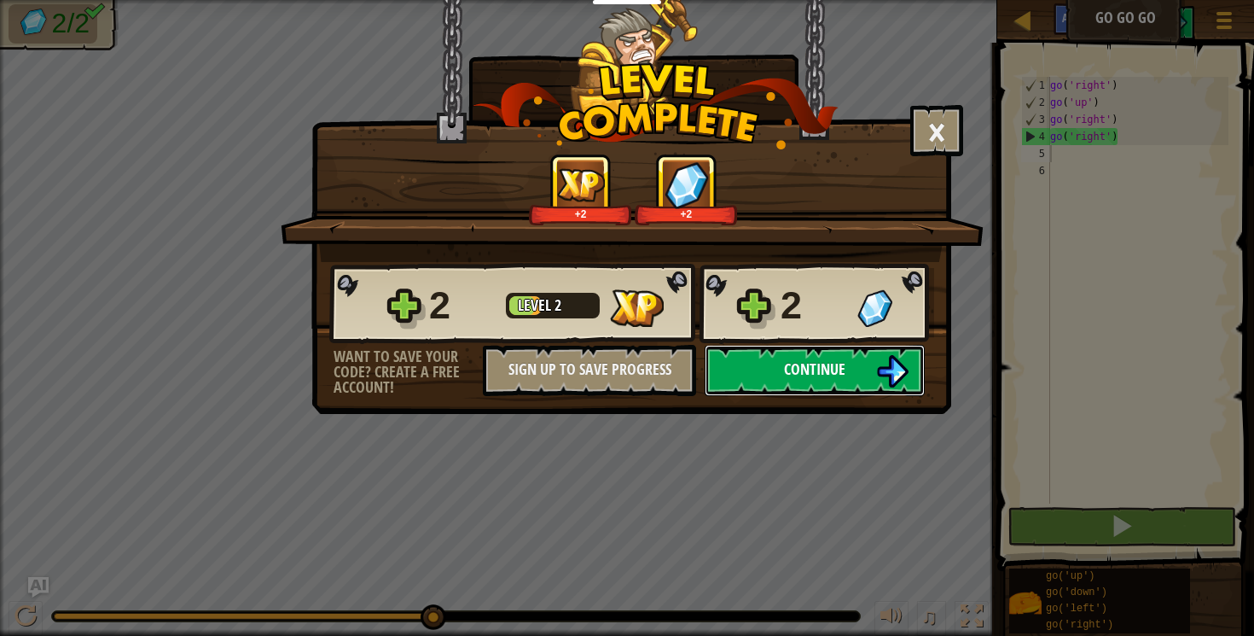
click at [811, 381] on button "Continue" at bounding box center [815, 370] width 220 height 51
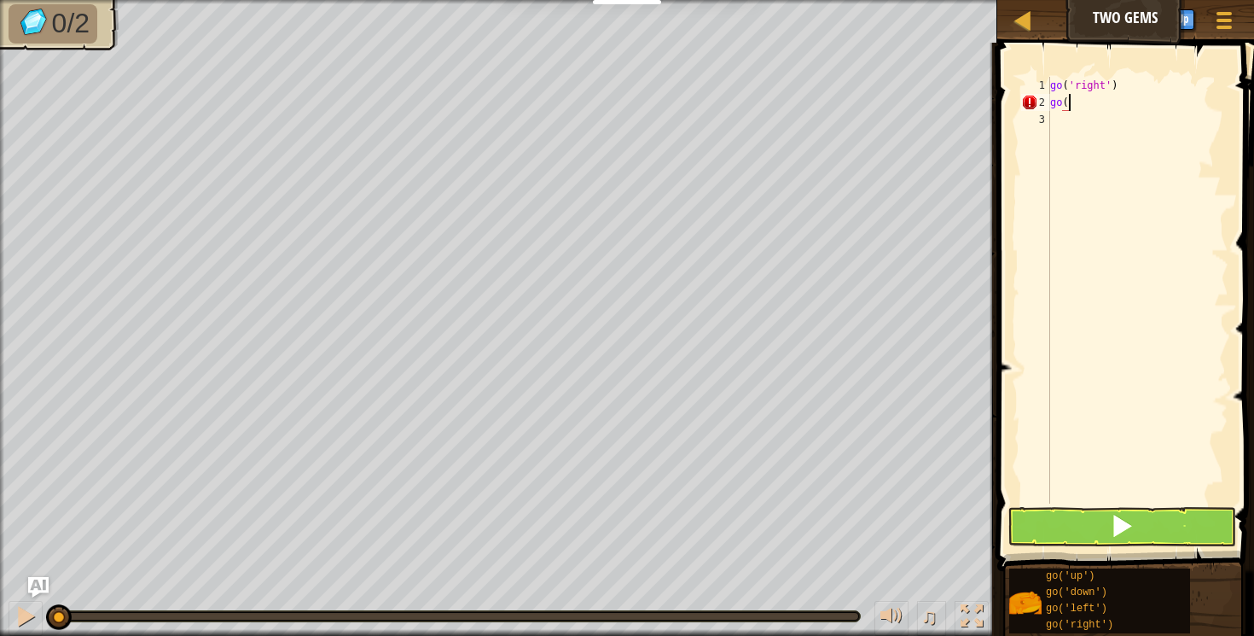
scroll to position [8, 0]
type textarea "g"
type textarea "go"
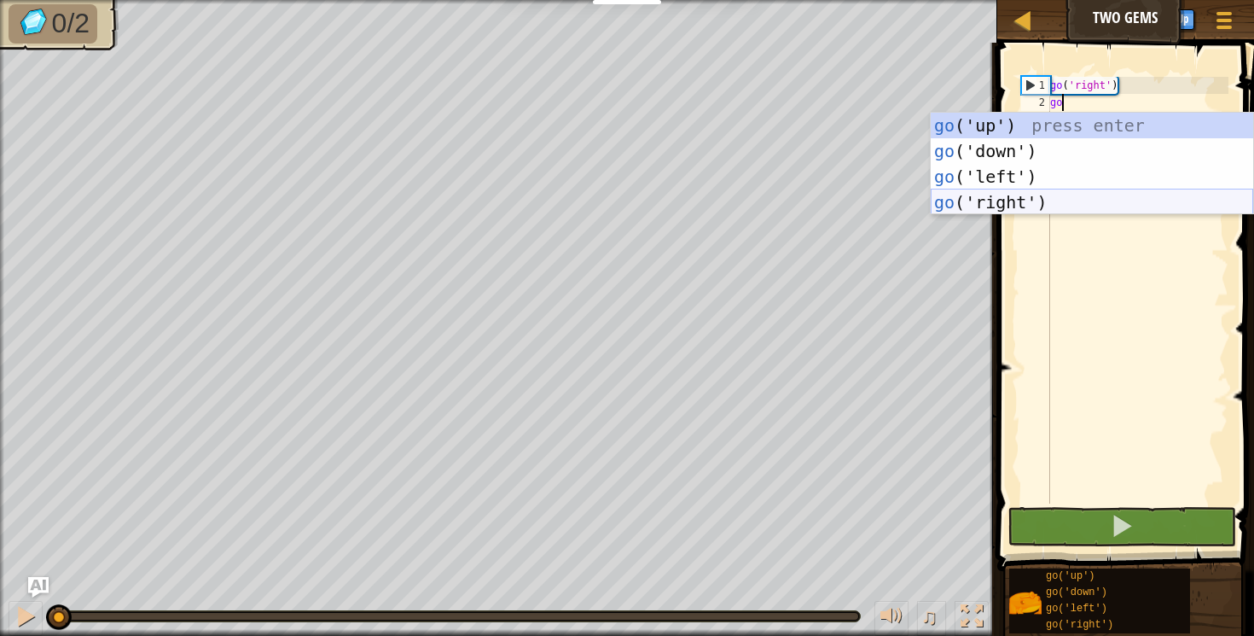
click at [1001, 208] on div "go ('up') press enter go ('down') press enter go ('left') press enter go ('righ…" at bounding box center [1092, 190] width 323 height 154
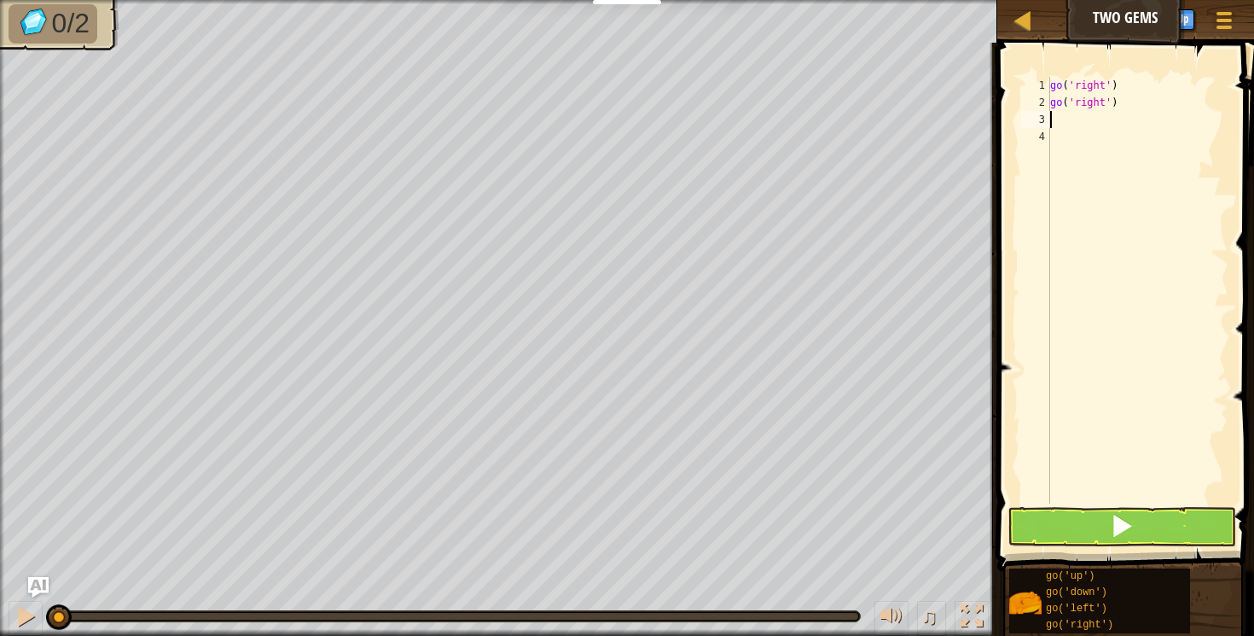
type textarea "g"
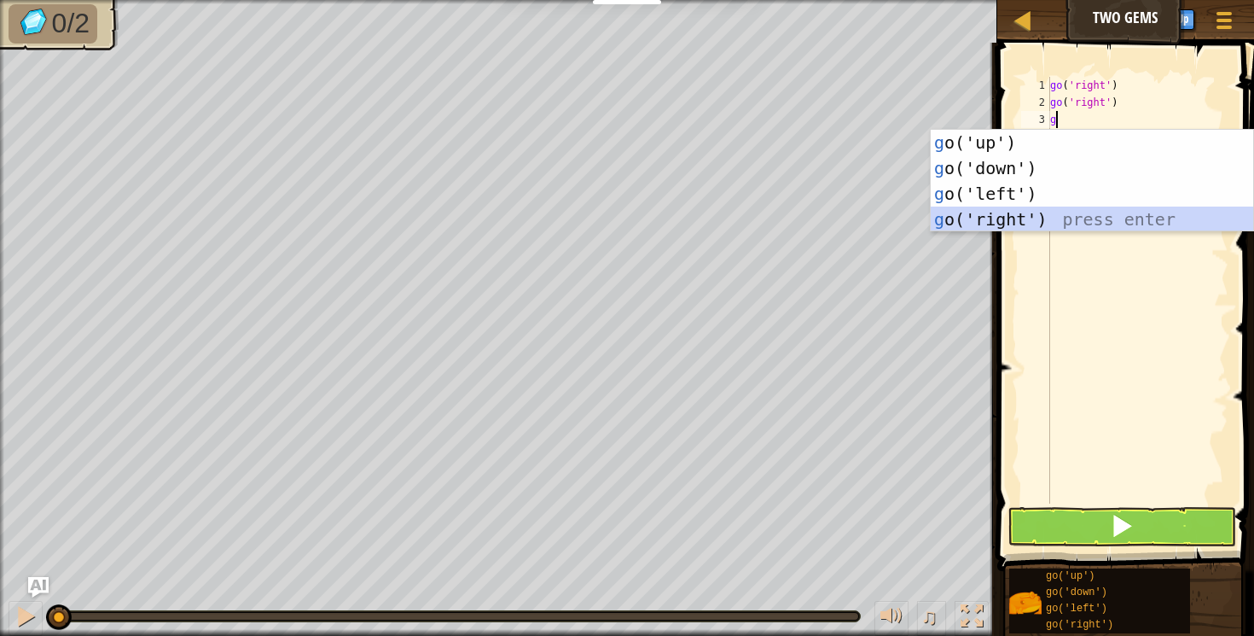
click at [973, 220] on div "g o('up') press enter g o('down') press enter g o('left') press enter g o('righ…" at bounding box center [1092, 207] width 323 height 154
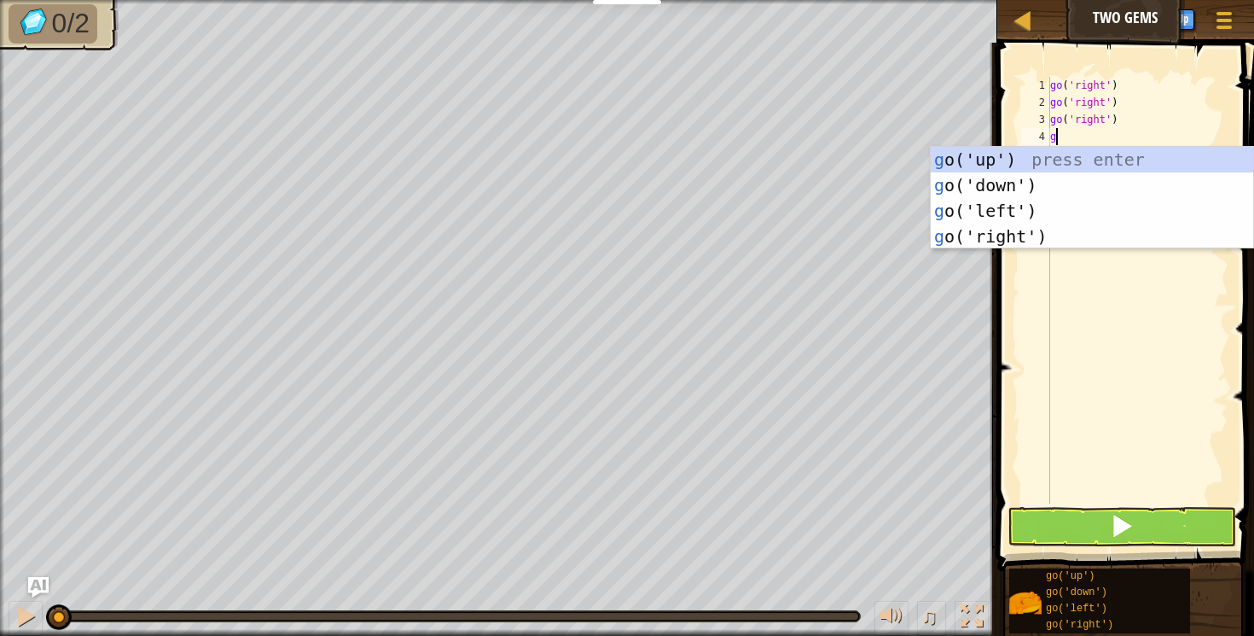
type textarea "go"
click at [996, 185] on div "go ('up') press enter go ('down') press enter go ('left') press enter go ('righ…" at bounding box center [1092, 224] width 323 height 154
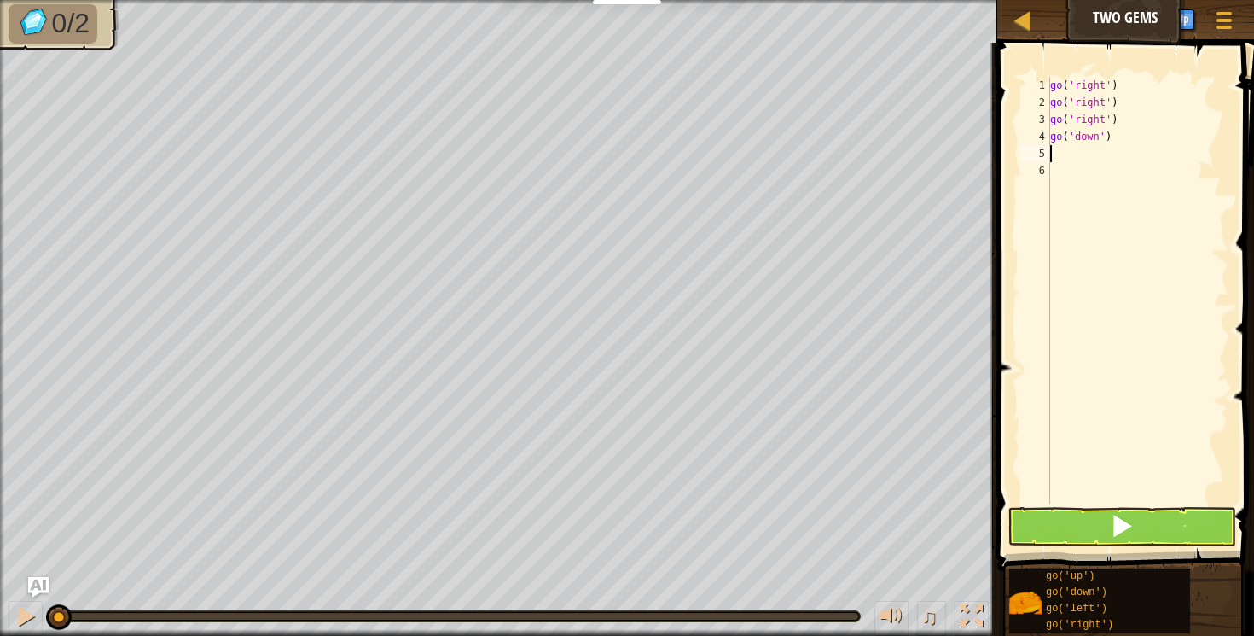
type textarea "g"
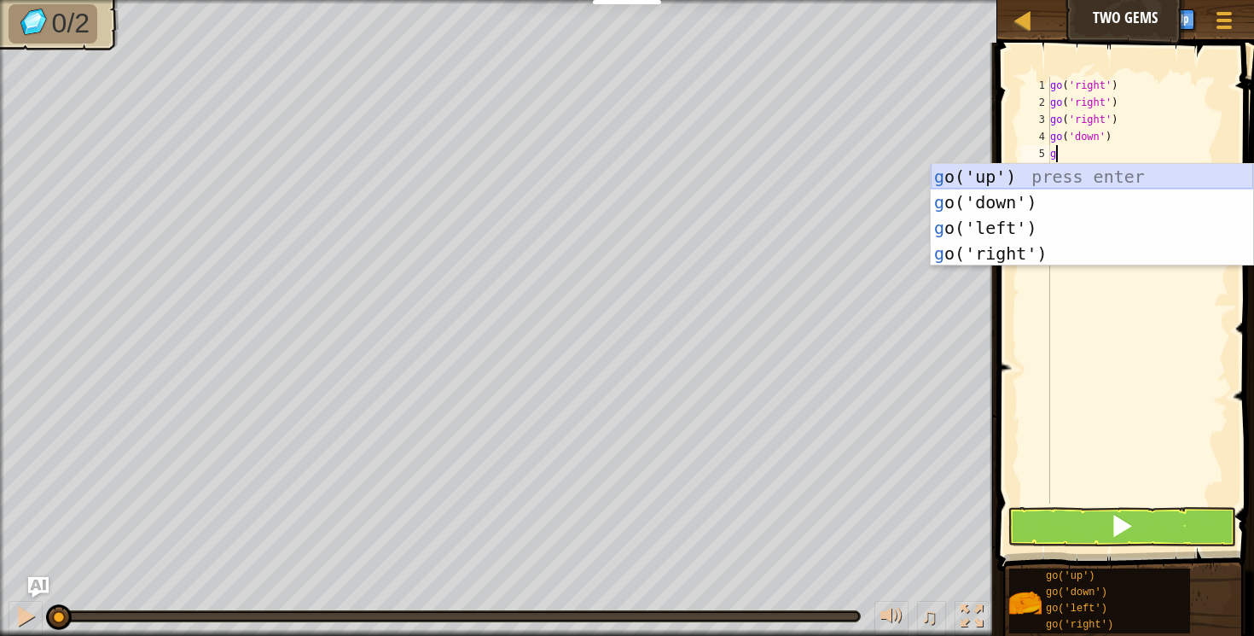
click at [974, 170] on div "g o('up') press enter g o('down') press enter g o('left') press enter g o('righ…" at bounding box center [1092, 241] width 323 height 154
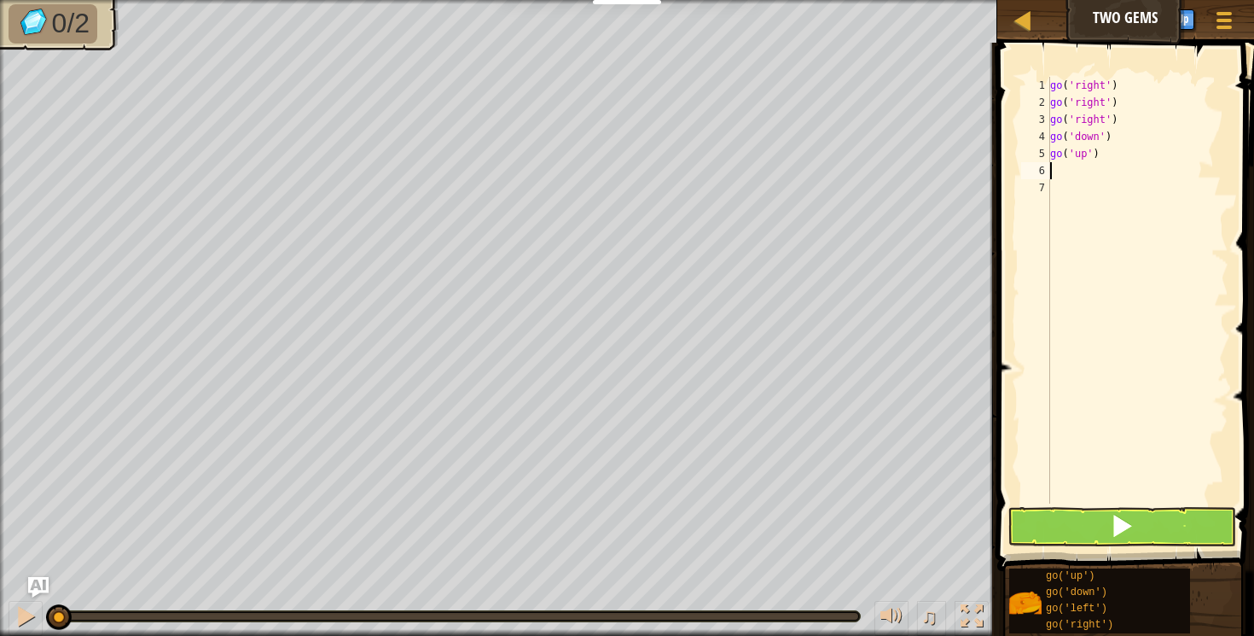
type textarea "go"
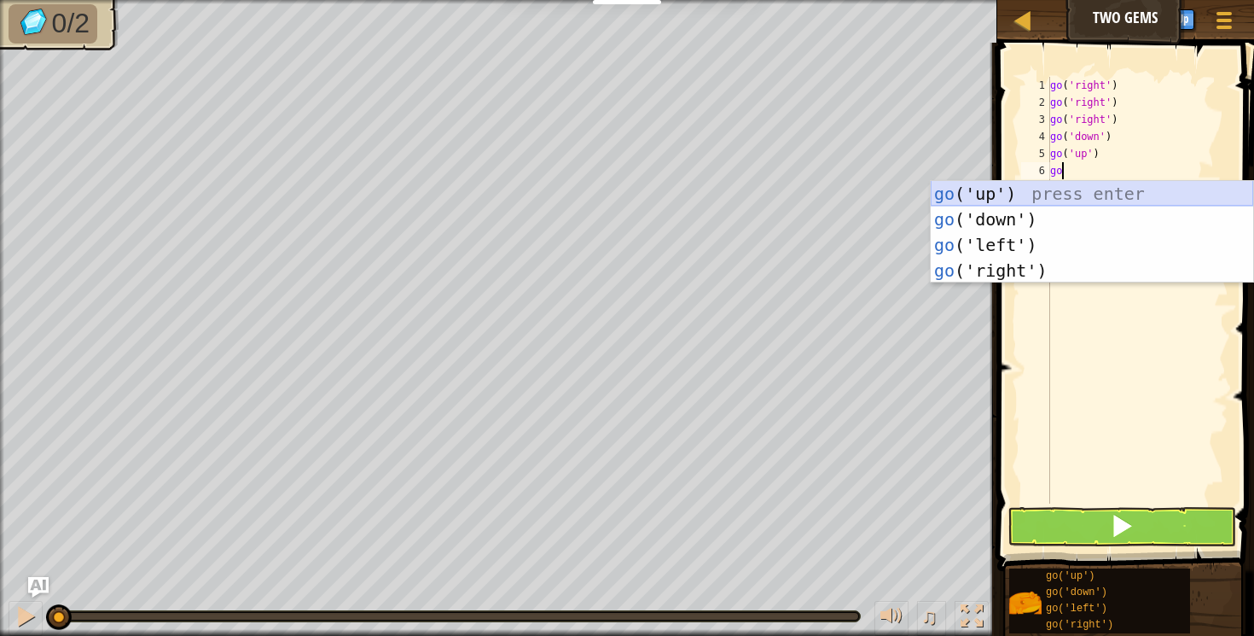
click at [975, 191] on div "go ('up') press enter go ('down') press enter go ('left') press enter go ('righ…" at bounding box center [1092, 258] width 323 height 154
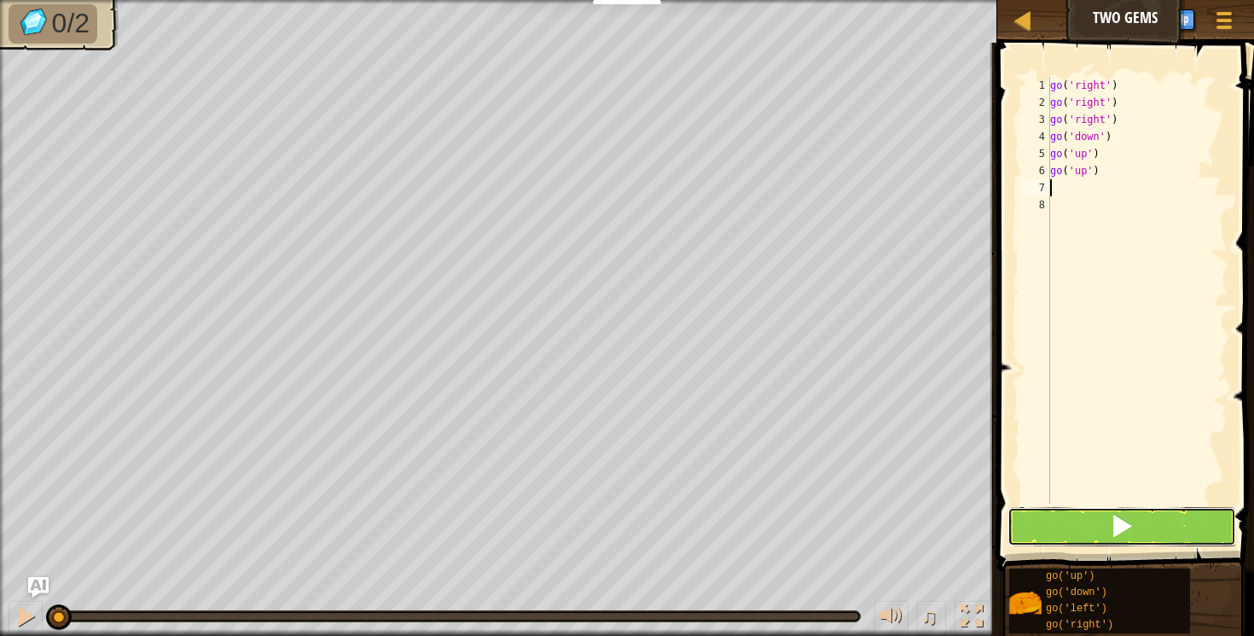
click at [1118, 518] on span at bounding box center [1122, 526] width 24 height 24
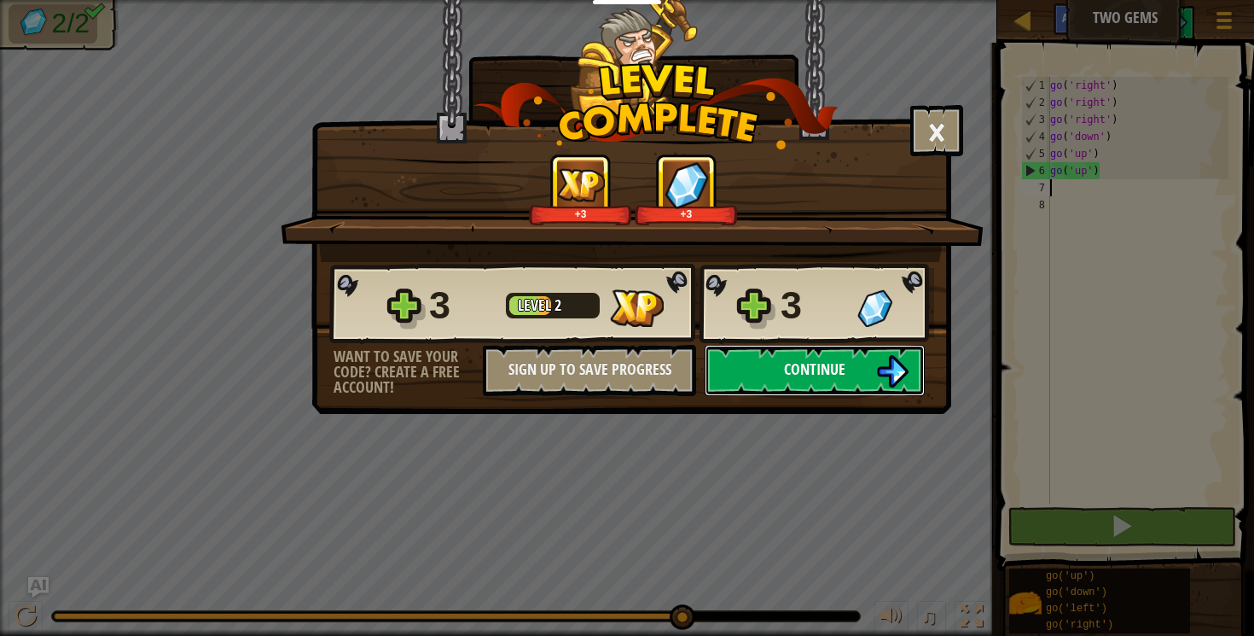
click at [824, 375] on span "Continue" at bounding box center [814, 368] width 61 height 21
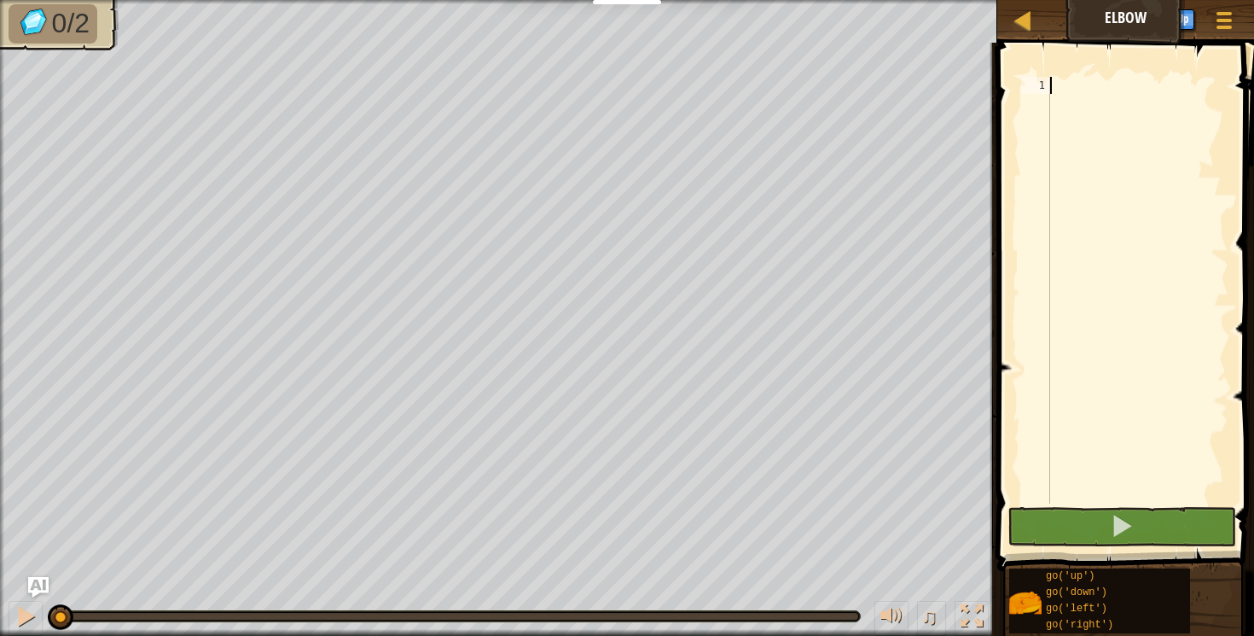
type textarea "go"
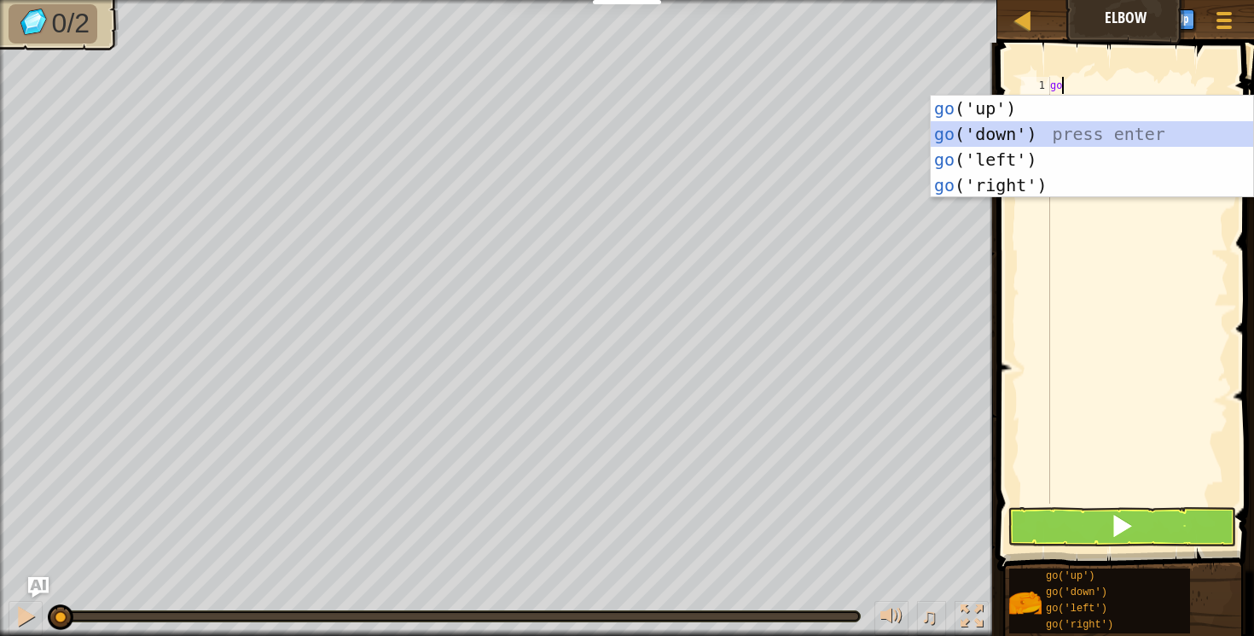
click at [963, 137] on div "go ('up') press enter go ('down') press enter go ('left') press enter go ('righ…" at bounding box center [1092, 173] width 323 height 154
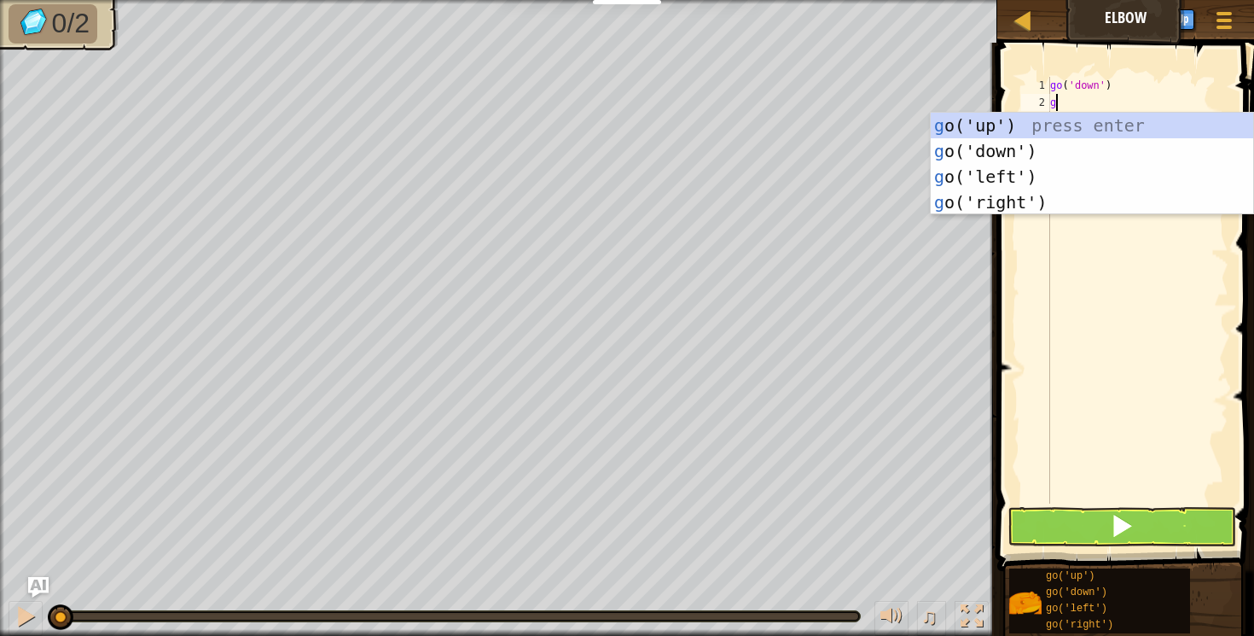
type textarea "go"
click at [1000, 146] on div "go ('up') press enter go ('down') press enter go ('left') press enter go ('righ…" at bounding box center [1092, 190] width 323 height 154
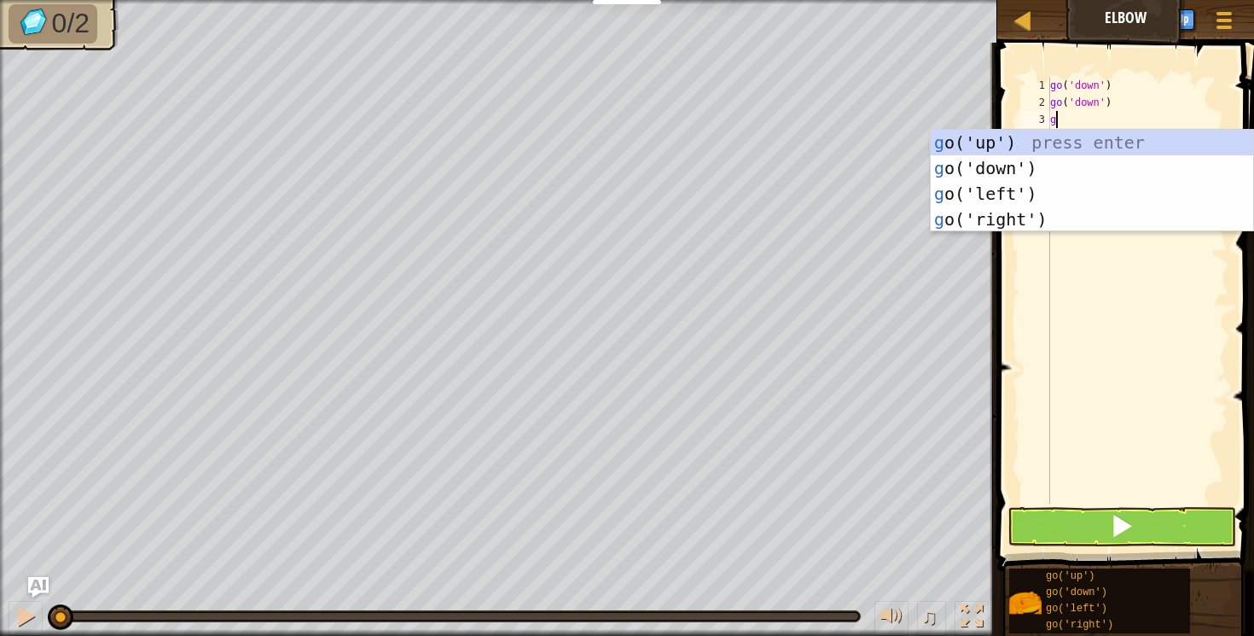
type textarea "go"
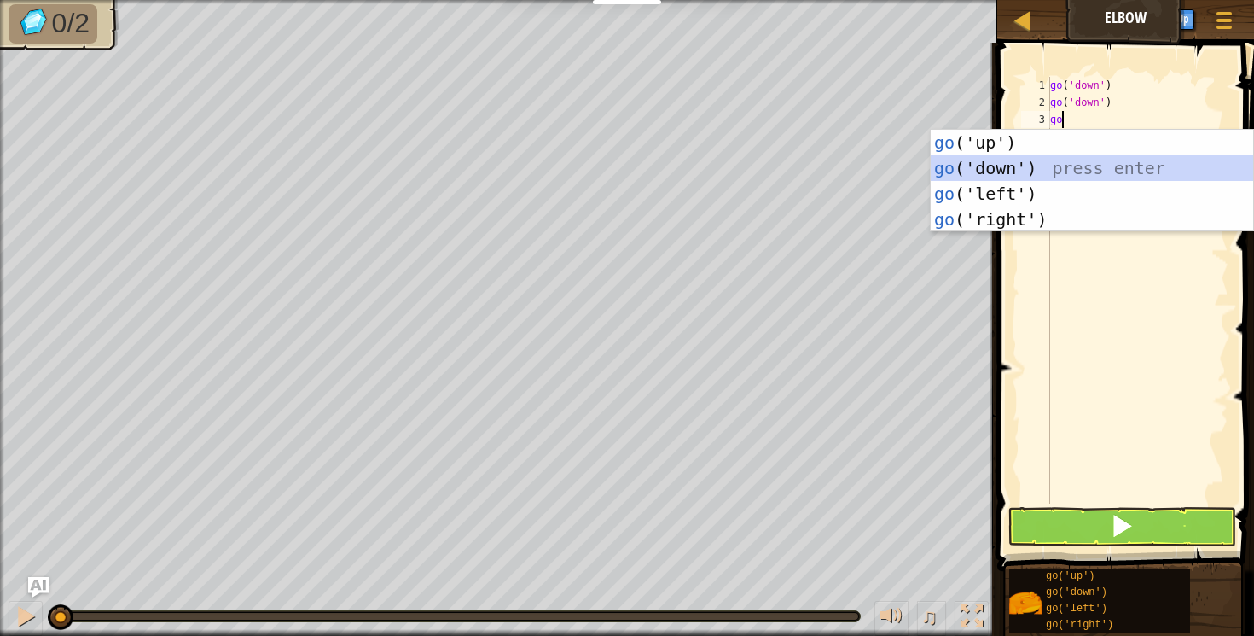
click at [957, 166] on div "go ('up') press enter go ('down') press enter go ('left') press enter go ('righ…" at bounding box center [1092, 207] width 323 height 154
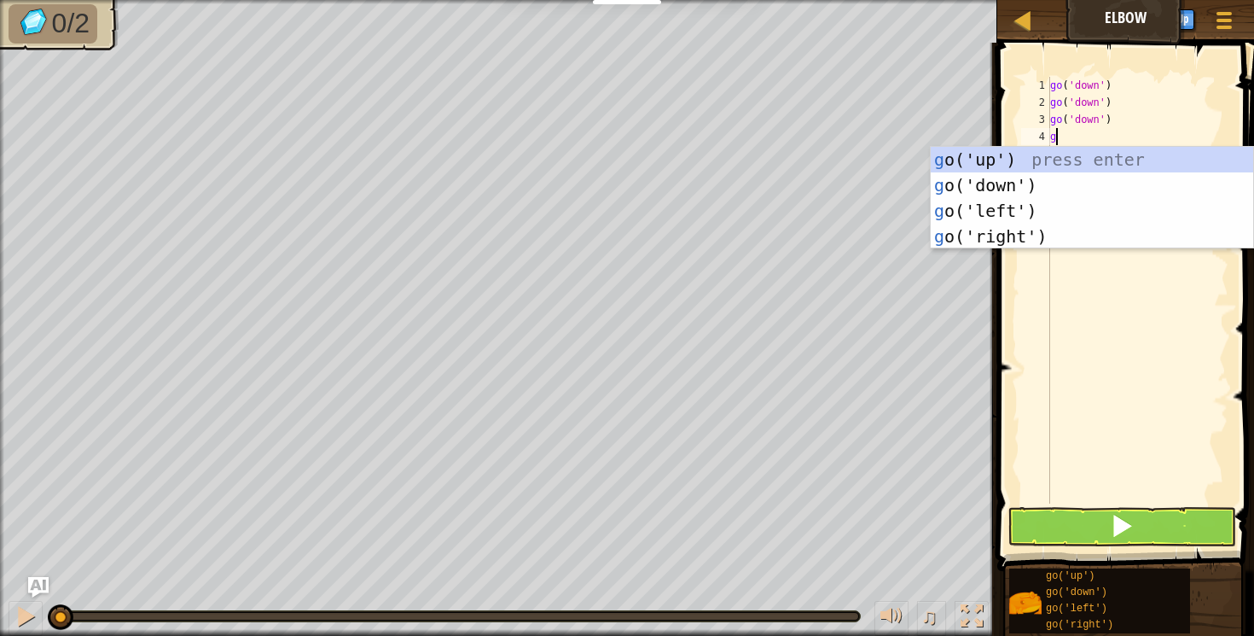
type textarea "go"
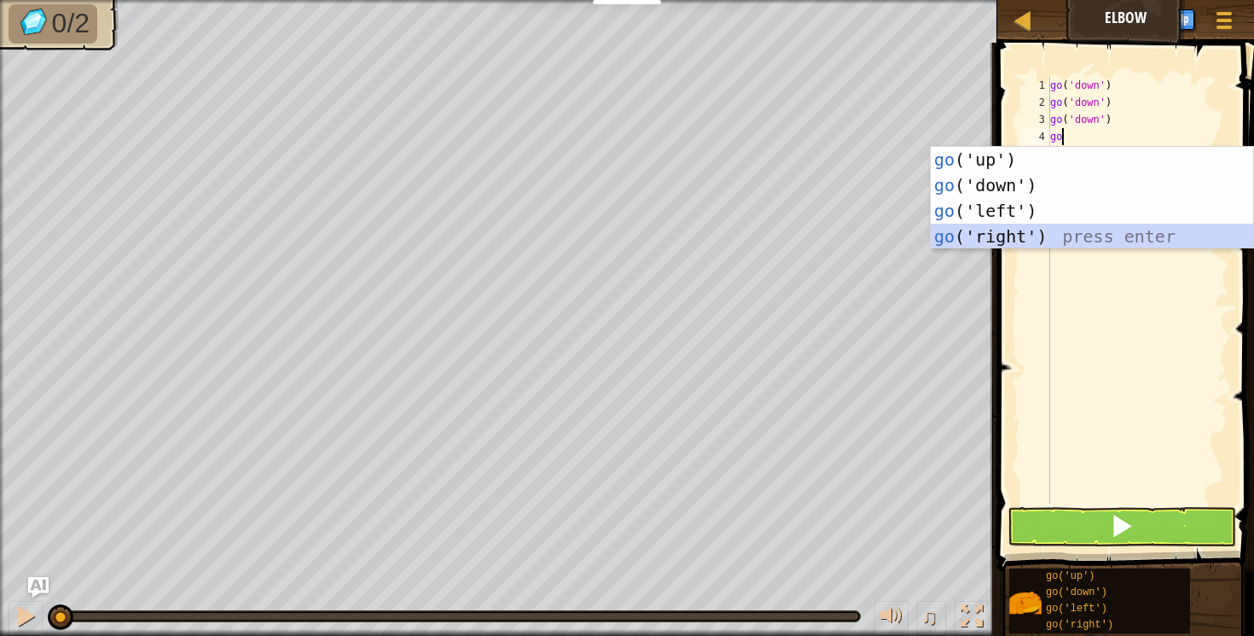
click at [1010, 231] on div "go ('up') press enter go ('down') press enter go ('left') press enter go ('righ…" at bounding box center [1092, 224] width 323 height 154
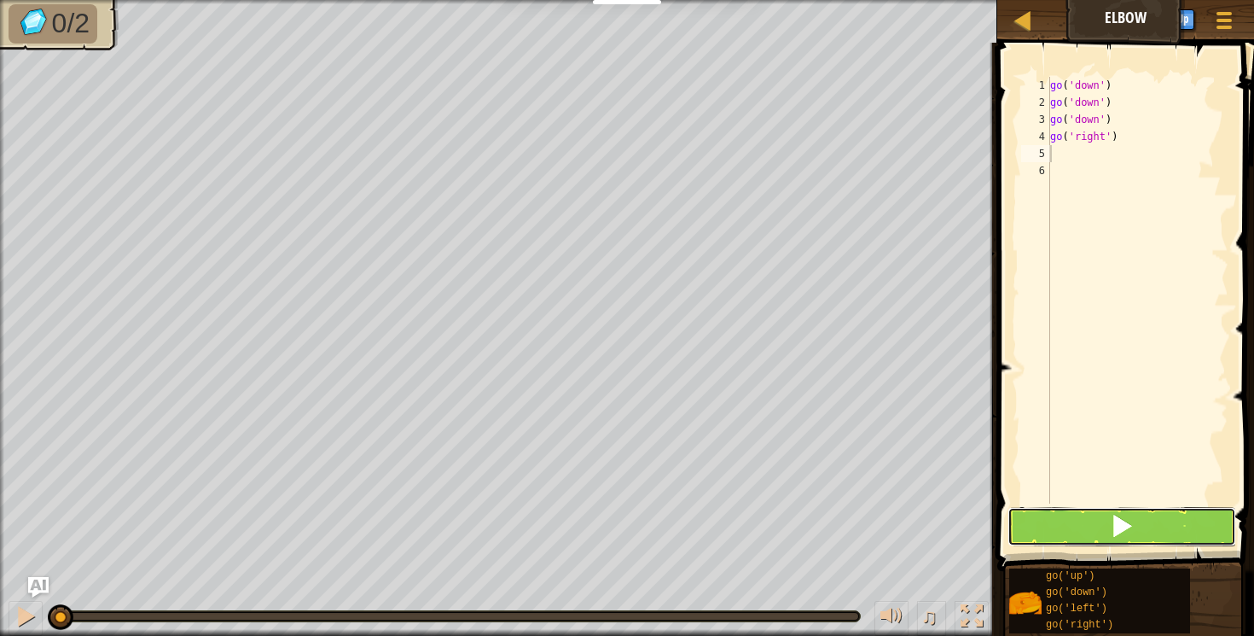
click at [1067, 518] on button at bounding box center [1123, 526] width 230 height 39
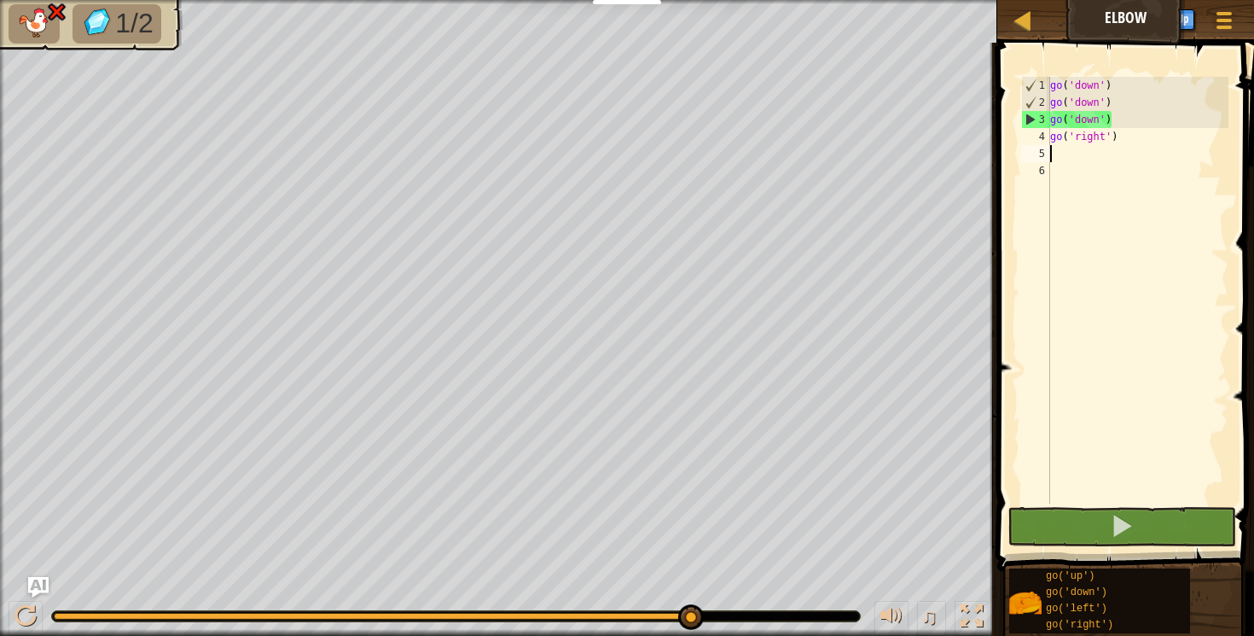
click at [1114, 136] on div "go ( 'down' ) go ( 'down' ) go ( 'down' ) go ( 'right' )" at bounding box center [1138, 307] width 182 height 461
type textarea "go('right')"
click at [1114, 136] on div "go ( 'down' ) go ( 'down' ) go ( 'down' ) go ( 'right' )" at bounding box center [1138, 307] width 182 height 461
drag, startPoint x: 1125, startPoint y: 138, endPoint x: 1032, endPoint y: 143, distance: 92.3
click at [1032, 143] on div "go('right') 1 2 3 4 5 6 go ( 'down' ) go ( 'down' ) go ( 'down' ) go ( 'right' …" at bounding box center [1123, 290] width 211 height 427
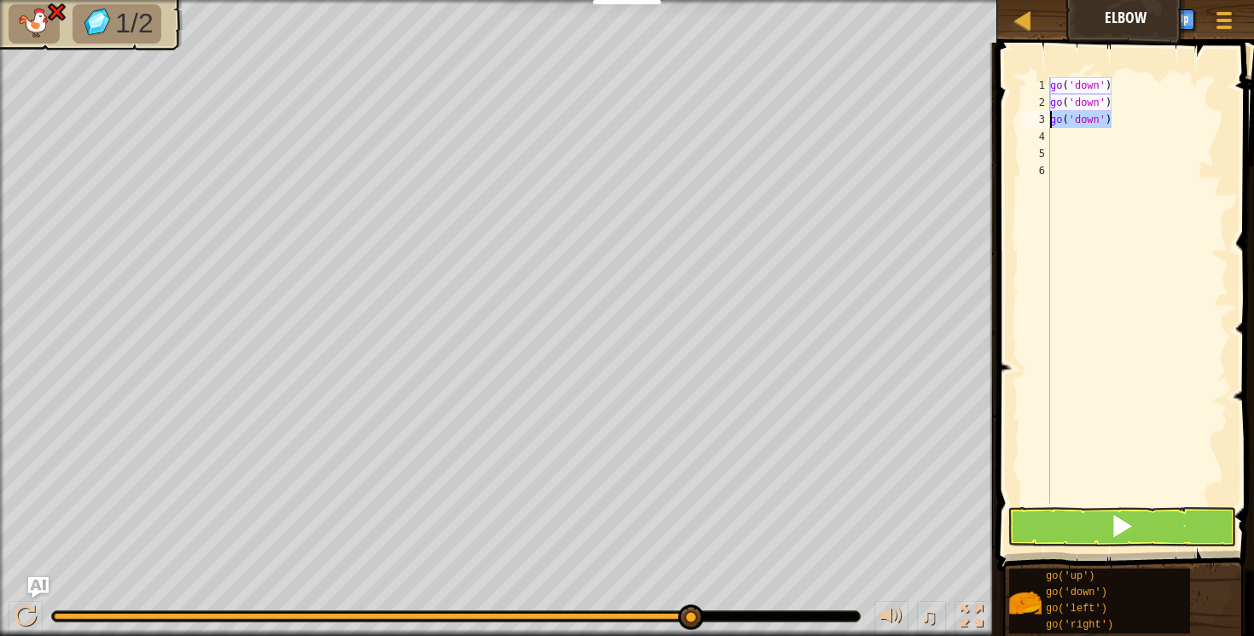
drag, startPoint x: 1113, startPoint y: 120, endPoint x: 1037, endPoint y: 123, distance: 76.0
click at [1037, 123] on div "1 2 3 4 5 6 go ( 'down' ) go ( 'down' ) go ( 'down' ) ההההההההההההההההההההההההה…" at bounding box center [1123, 290] width 211 height 427
type textarea "go('down')"
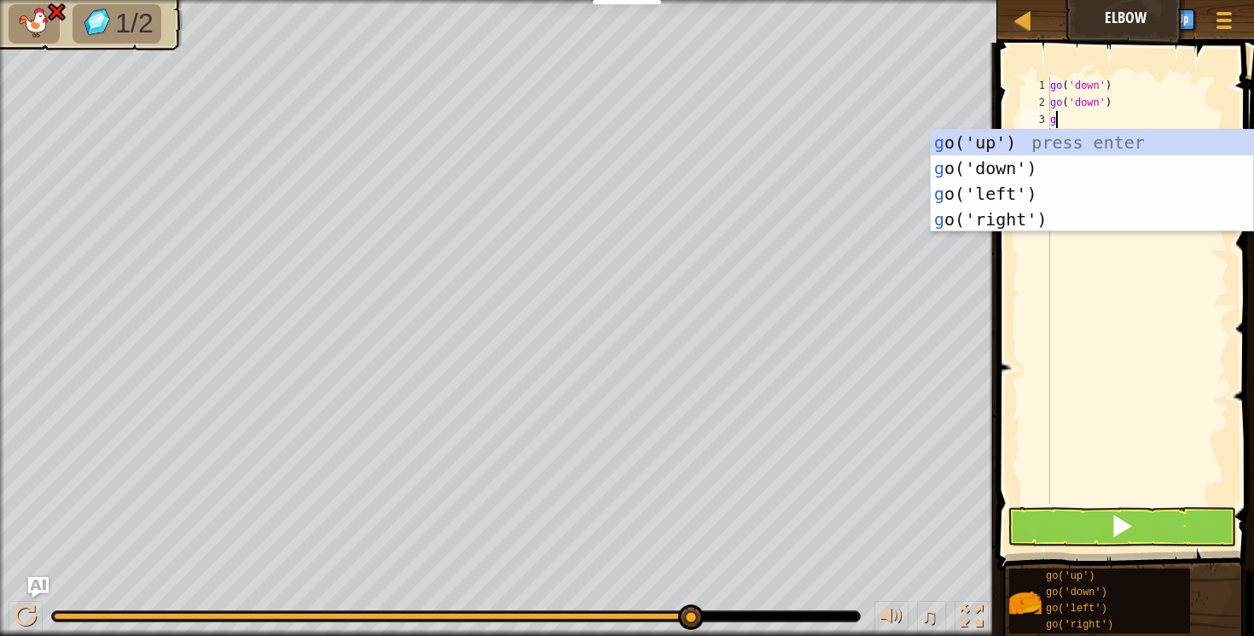
type textarea "go"
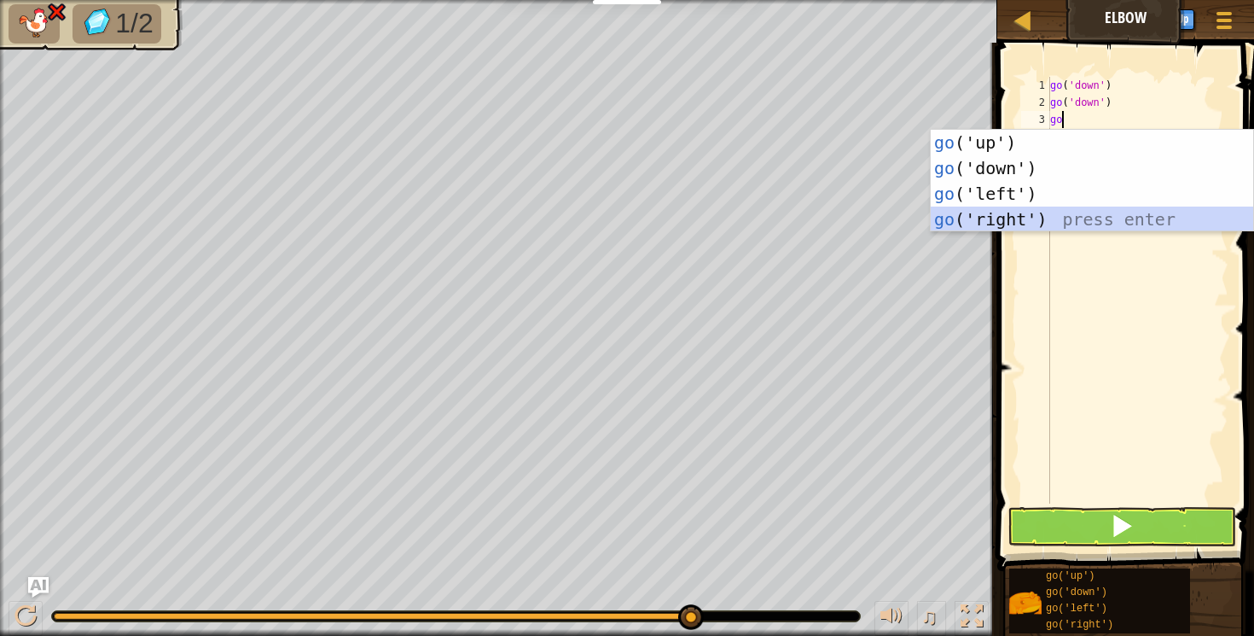
click at [972, 208] on div "go ('up') press enter go ('down') press enter go ('left') press enter go ('righ…" at bounding box center [1092, 207] width 323 height 154
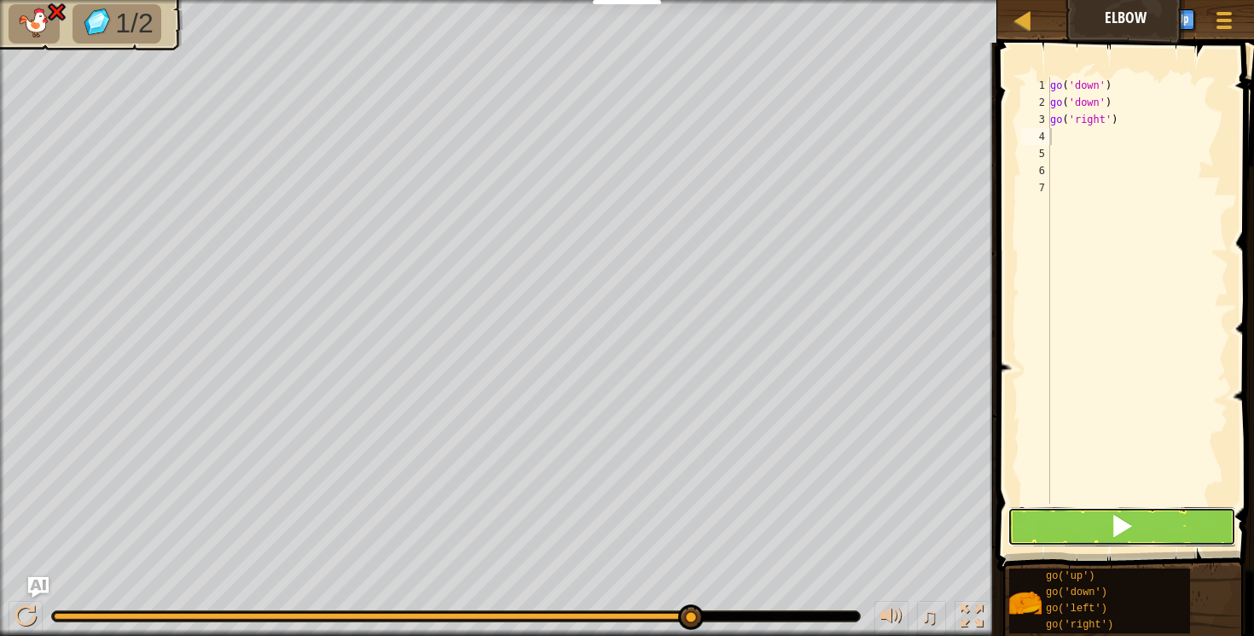
click at [1091, 515] on button at bounding box center [1123, 526] width 230 height 39
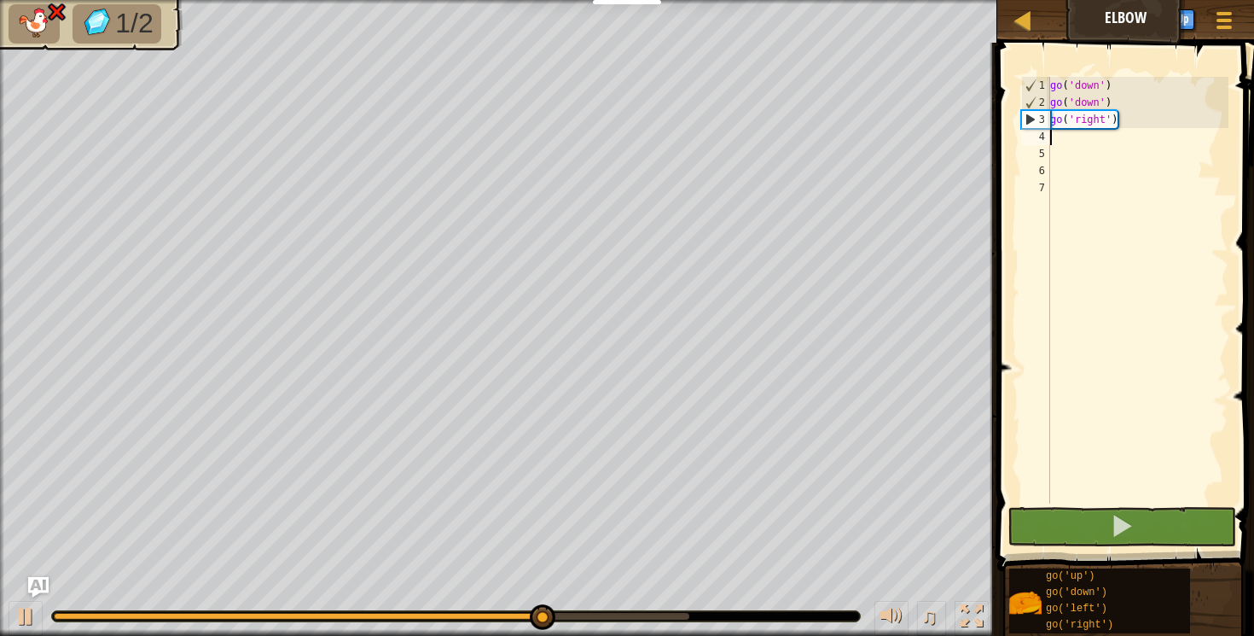
click at [1098, 122] on div "go ( 'down' ) go ( 'down' ) go ( 'right' )" at bounding box center [1138, 307] width 182 height 461
click at [1103, 121] on div "go ( 'down' ) go ( 'down' ) go ( 'right' )" at bounding box center [1138, 307] width 182 height 461
drag, startPoint x: 1103, startPoint y: 121, endPoint x: 1077, endPoint y: 121, distance: 26.5
click at [1077, 120] on div "go ( 'down' ) go ( 'down' ) go ( 'right' )" at bounding box center [1138, 307] width 182 height 461
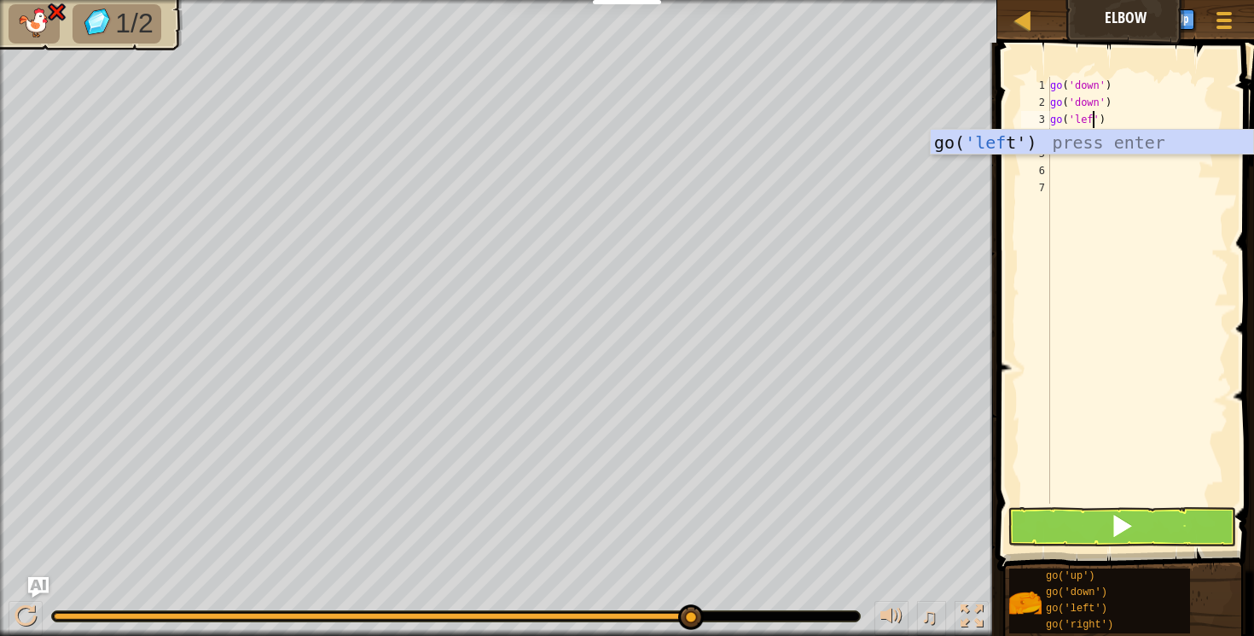
scroll to position [8, 4]
click at [1026, 138] on div "go( 'left ') press enter" at bounding box center [1092, 168] width 323 height 77
type textarea "go('left')"
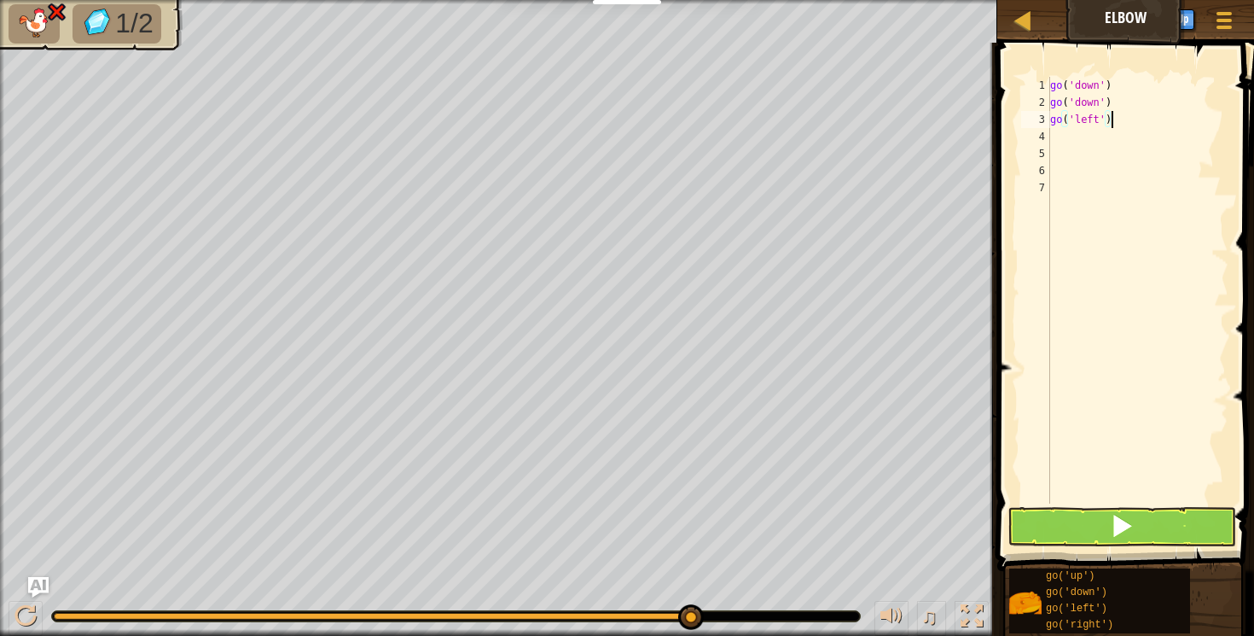
scroll to position [8, 0]
click at [1075, 536] on button at bounding box center [1123, 526] width 230 height 39
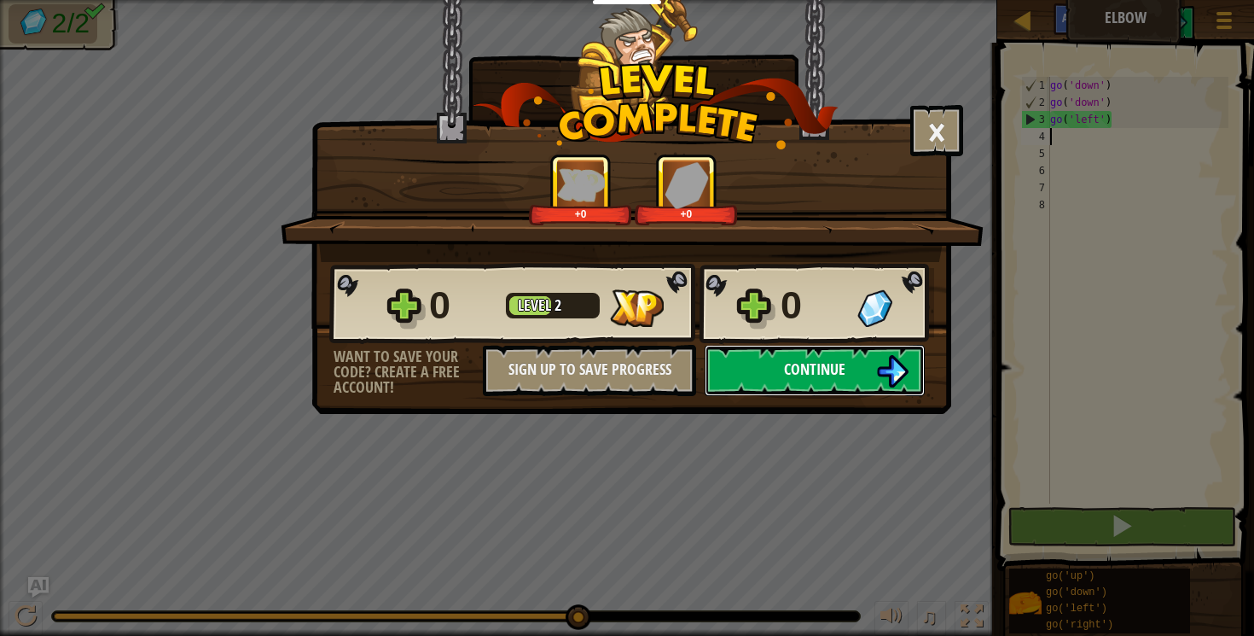
click at [862, 376] on button "Continue" at bounding box center [815, 370] width 220 height 51
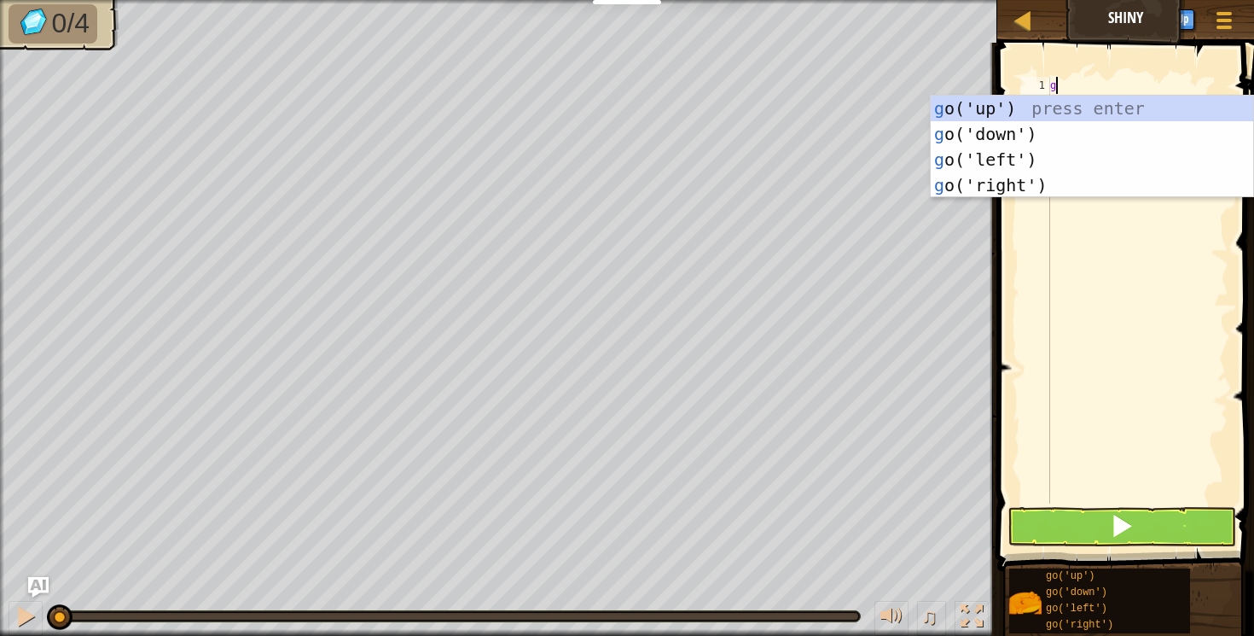
scroll to position [8, 0]
type textarea "go"
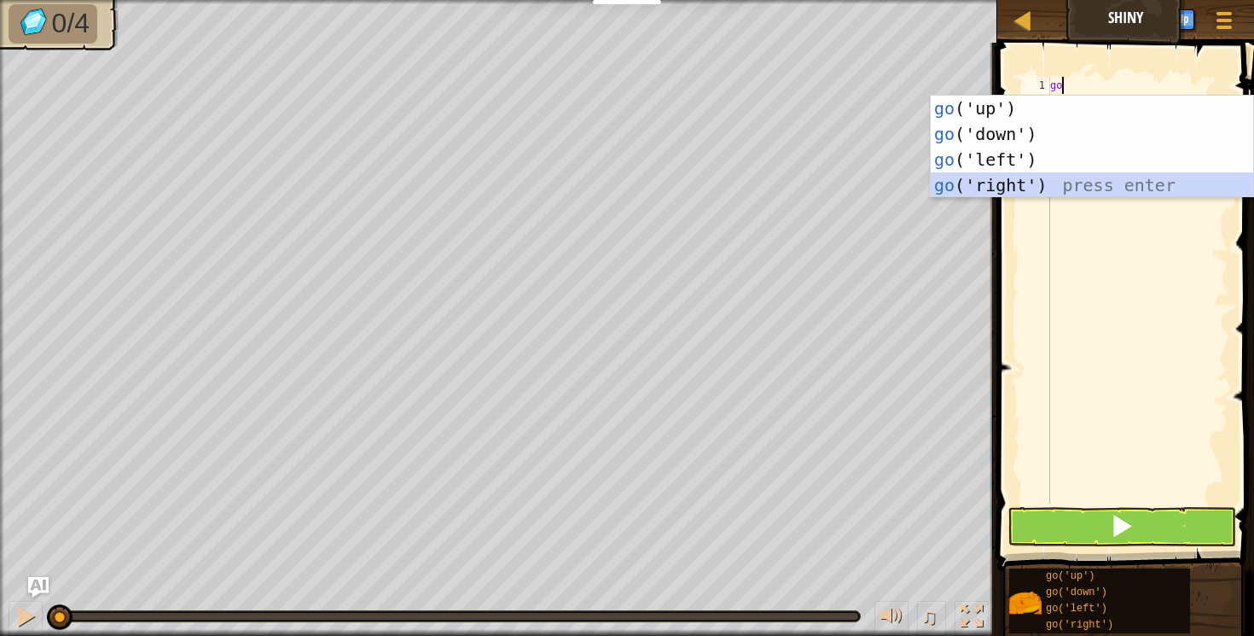
click at [1032, 180] on div "go ('up') press enter go ('down') press enter go ('left') press enter go ('righ…" at bounding box center [1092, 173] width 323 height 154
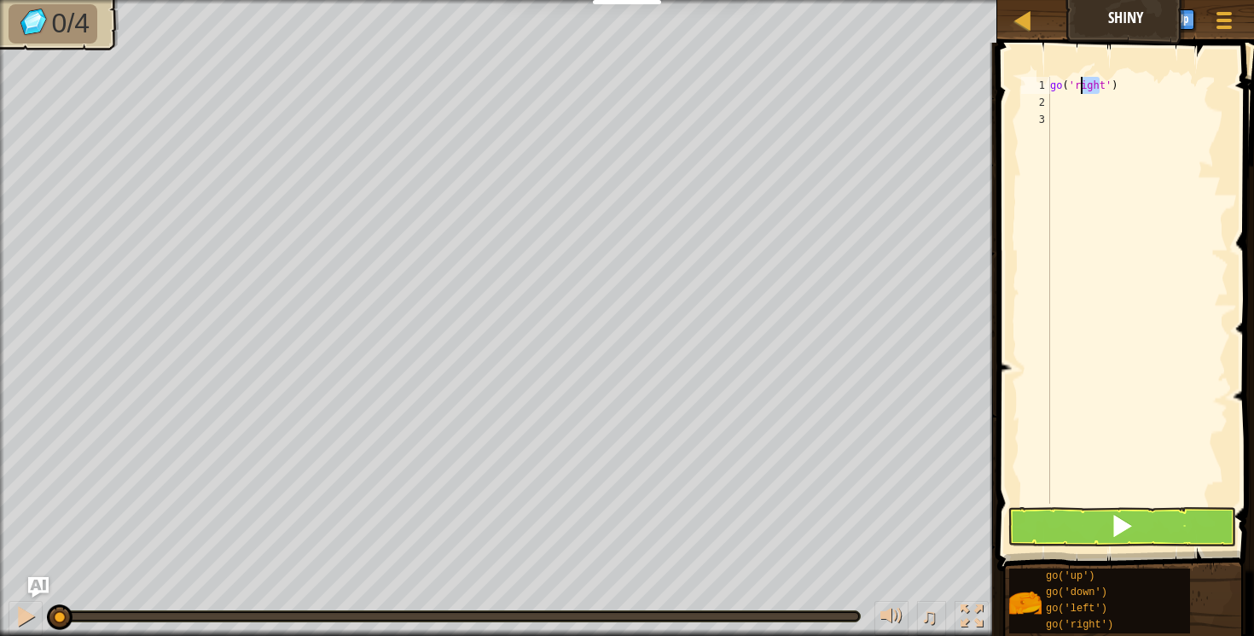
drag, startPoint x: 1101, startPoint y: 86, endPoint x: 1090, endPoint y: 106, distance: 22.5
click at [1091, 101] on div "go ( 'right' )" at bounding box center [1138, 307] width 182 height 461
type textarea "go('right')"
click at [1089, 132] on div "go ( 'right' )" at bounding box center [1138, 307] width 182 height 461
drag, startPoint x: 1103, startPoint y: 85, endPoint x: 1075, endPoint y: 90, distance: 28.6
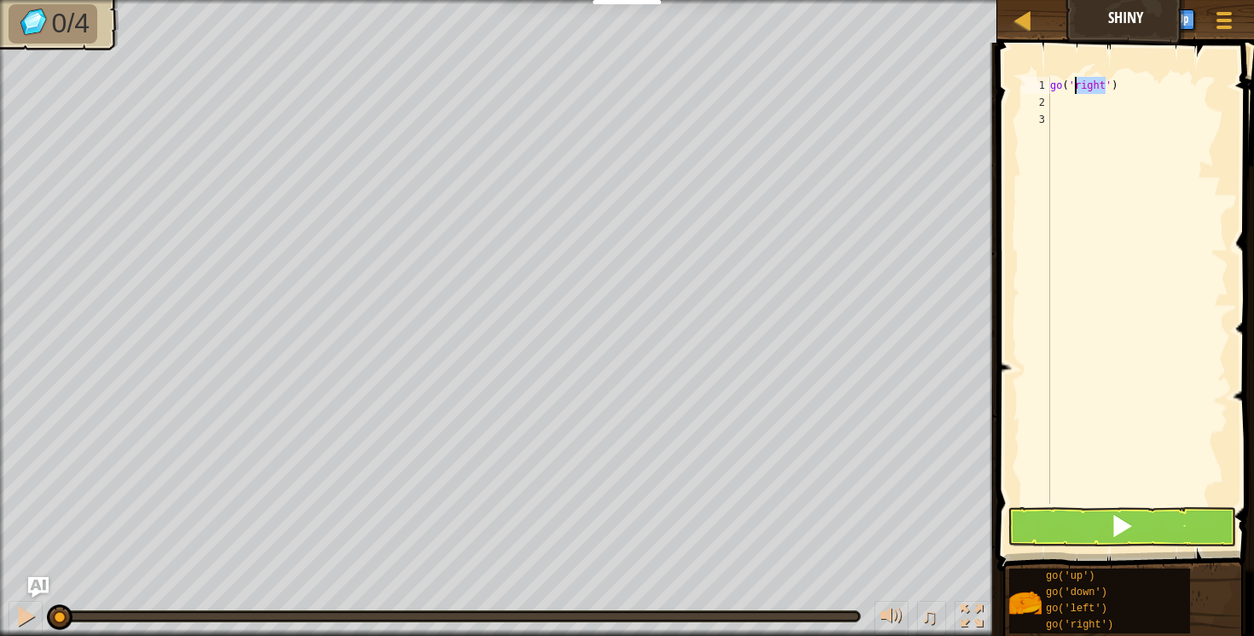
click at [1075, 90] on div "go ( 'right' )" at bounding box center [1138, 307] width 182 height 461
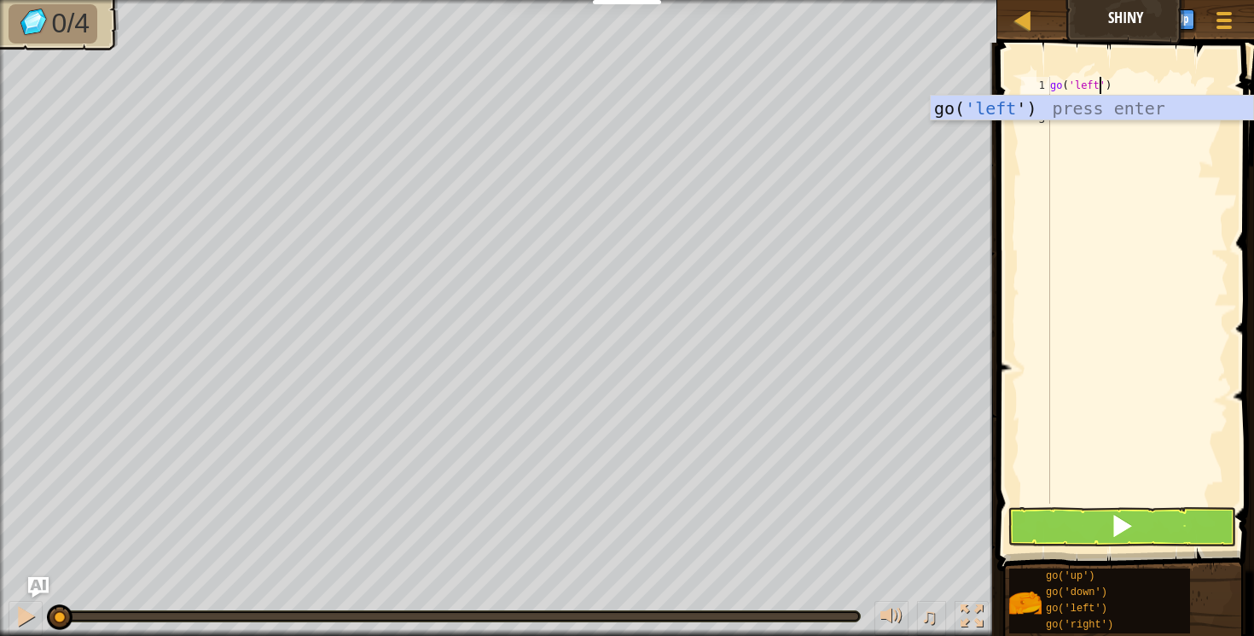
scroll to position [8, 3]
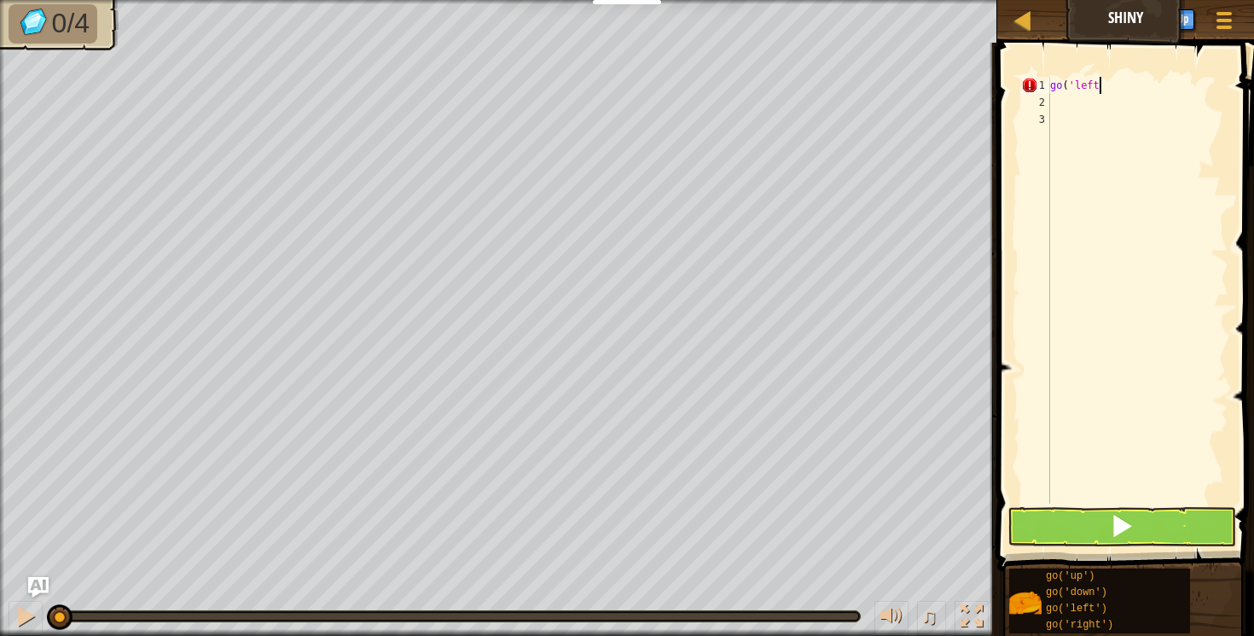
type textarea "go('left)"
click at [1056, 102] on div "go ( 'left)" at bounding box center [1138, 307] width 182 height 461
click at [1104, 521] on button at bounding box center [1123, 526] width 230 height 39
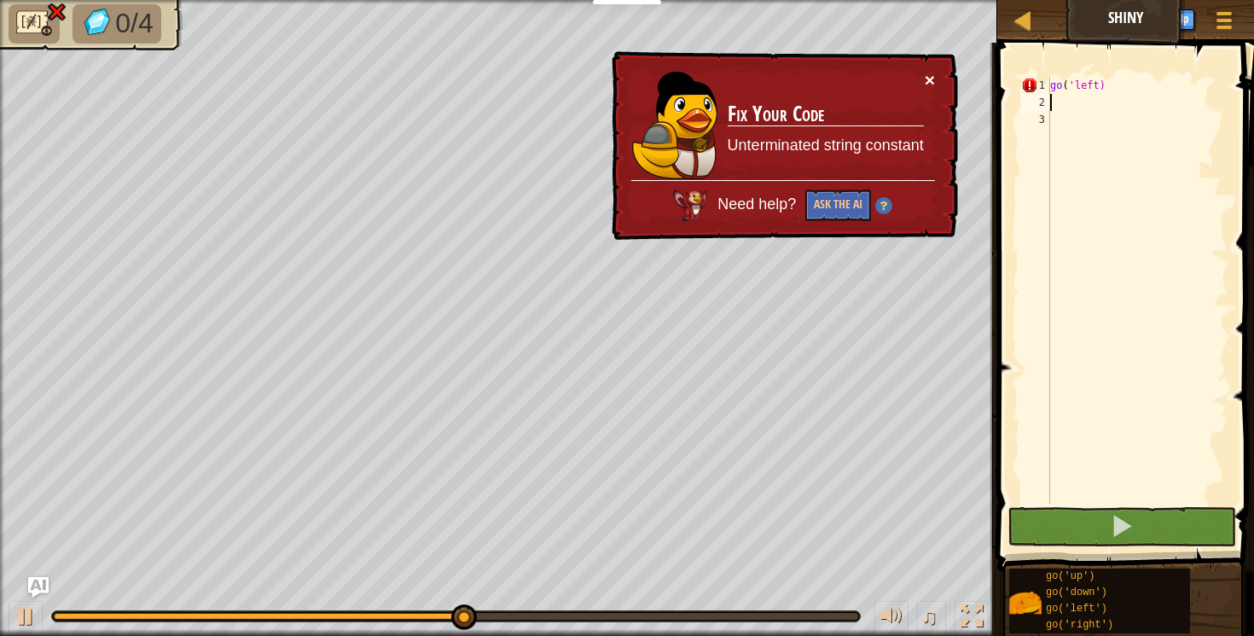
click at [926, 77] on button "×" at bounding box center [930, 80] width 10 height 18
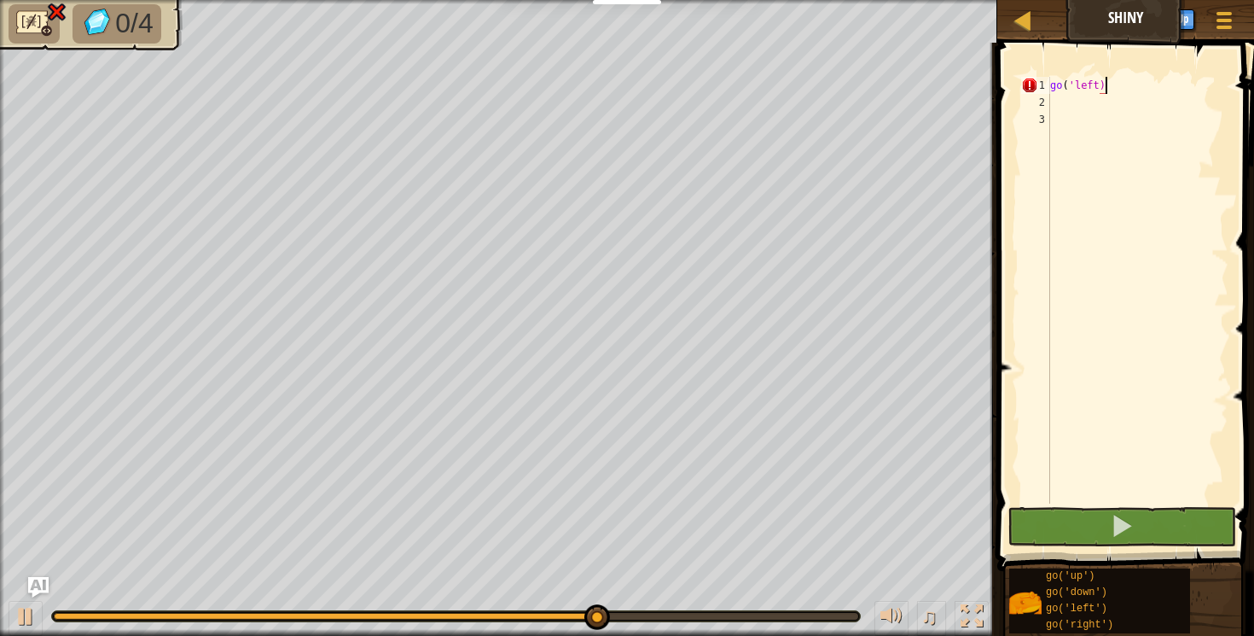
click at [1125, 93] on div "go ( 'left)" at bounding box center [1138, 307] width 182 height 461
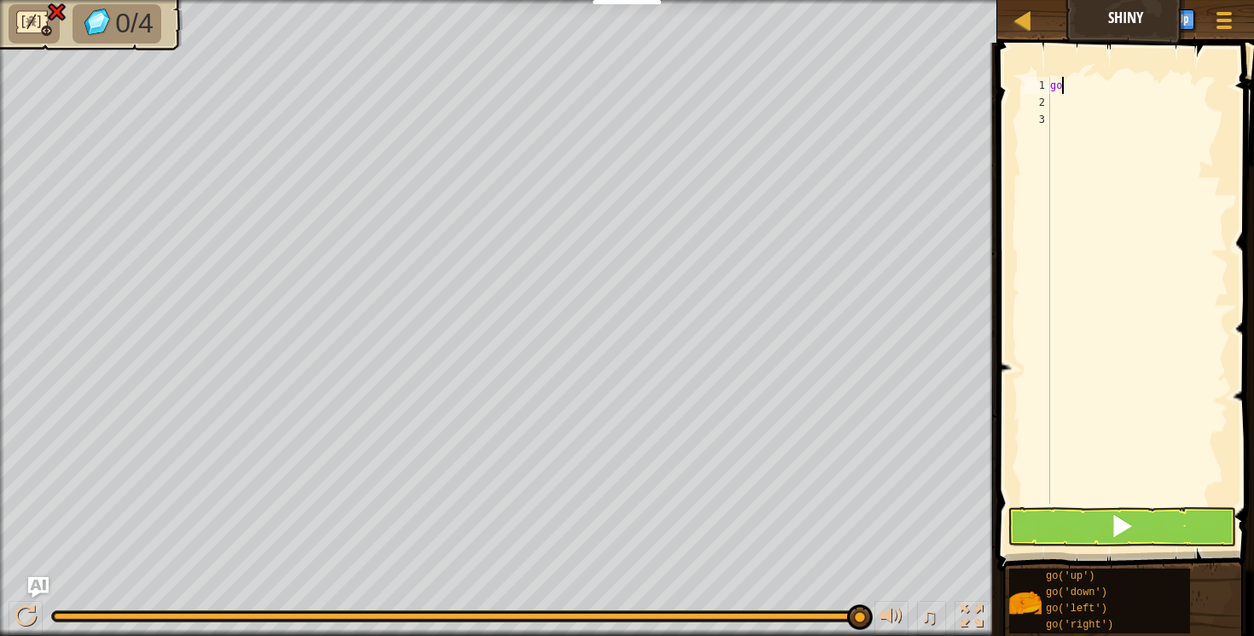
type textarea "g"
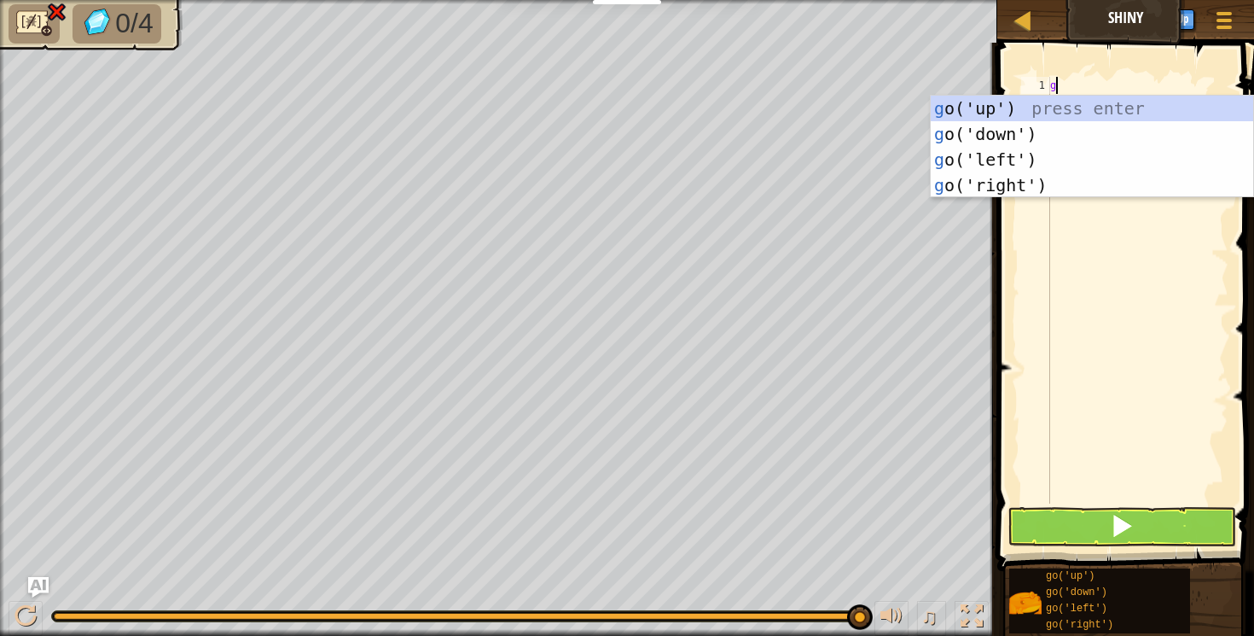
type textarea "go"
click at [974, 162] on div "go ('up') press enter go ('down') press enter go ('left') press enter go ('righ…" at bounding box center [1092, 173] width 323 height 154
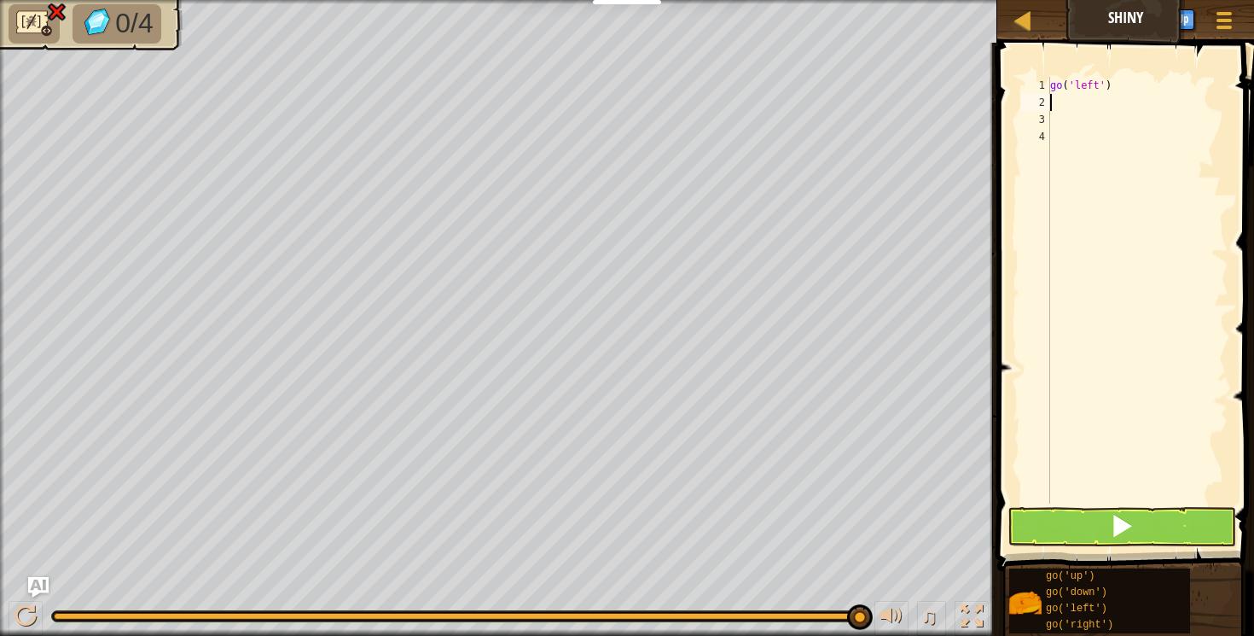
type textarea "go"
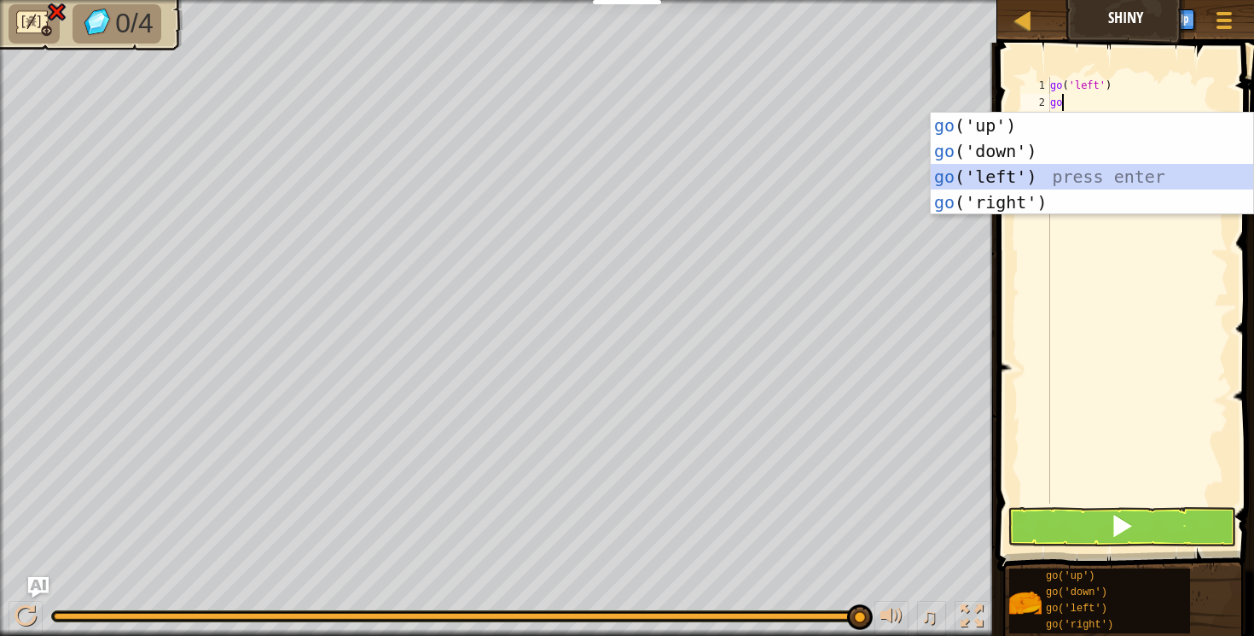
click at [1009, 177] on div "go ('up') press enter go ('down') press enter go ('left') press enter go ('righ…" at bounding box center [1092, 190] width 323 height 154
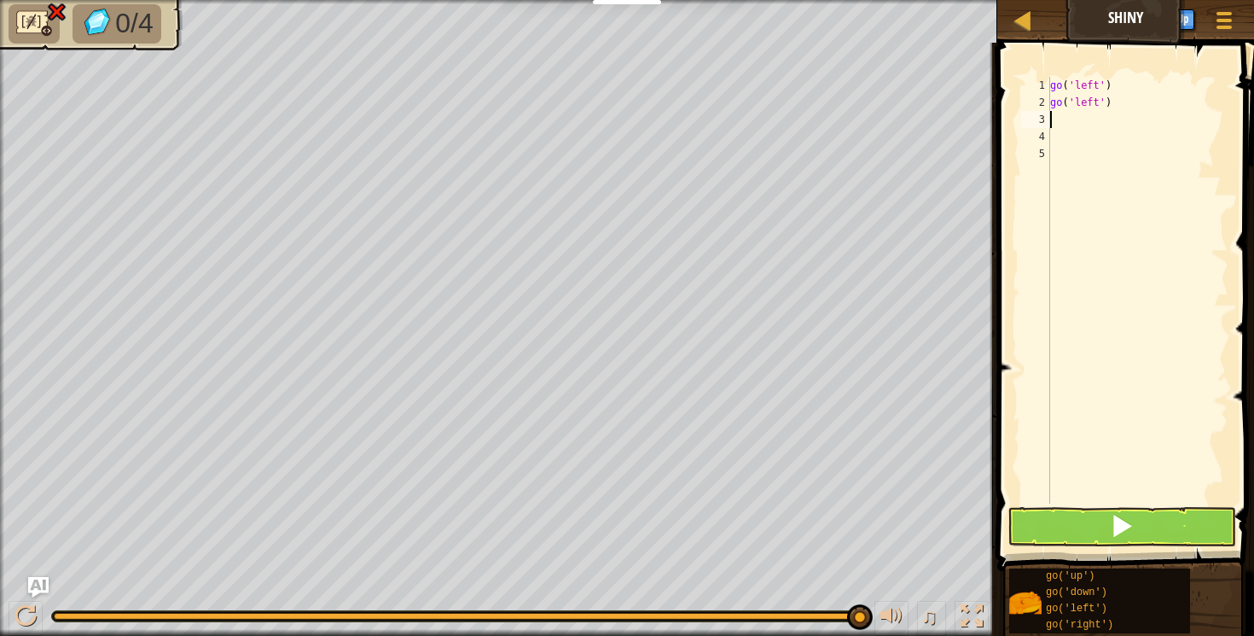
type textarea "go"
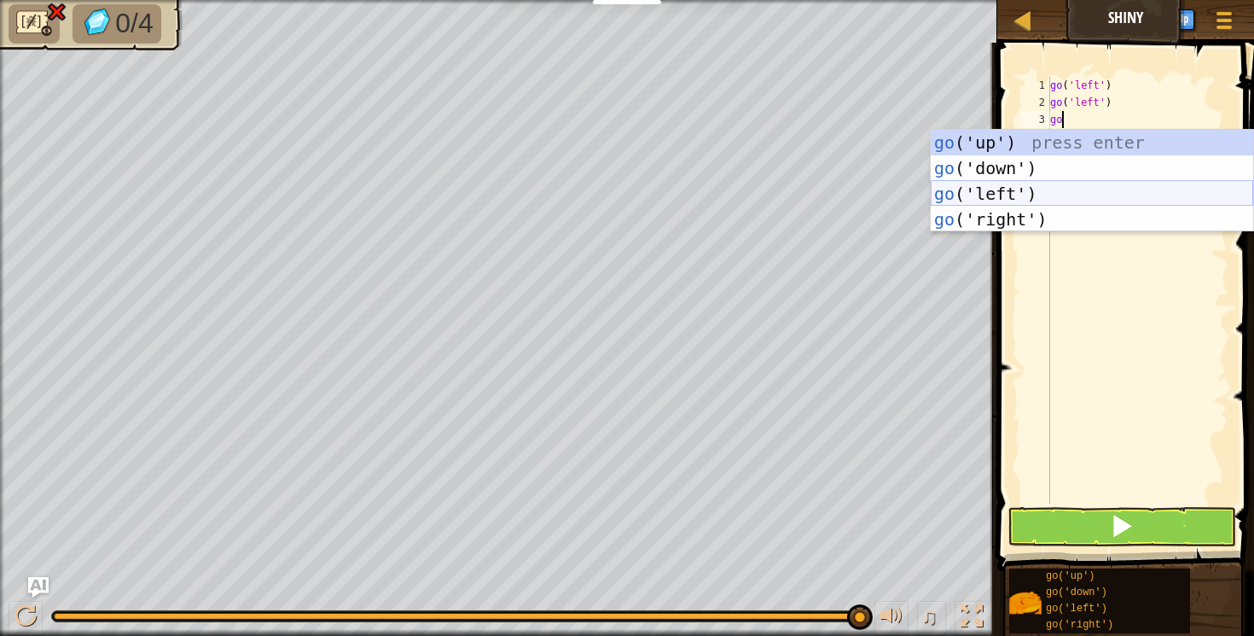
click at [1048, 187] on div "go ('up') press enter go ('down') press enter go ('left') press enter go ('righ…" at bounding box center [1092, 207] width 323 height 154
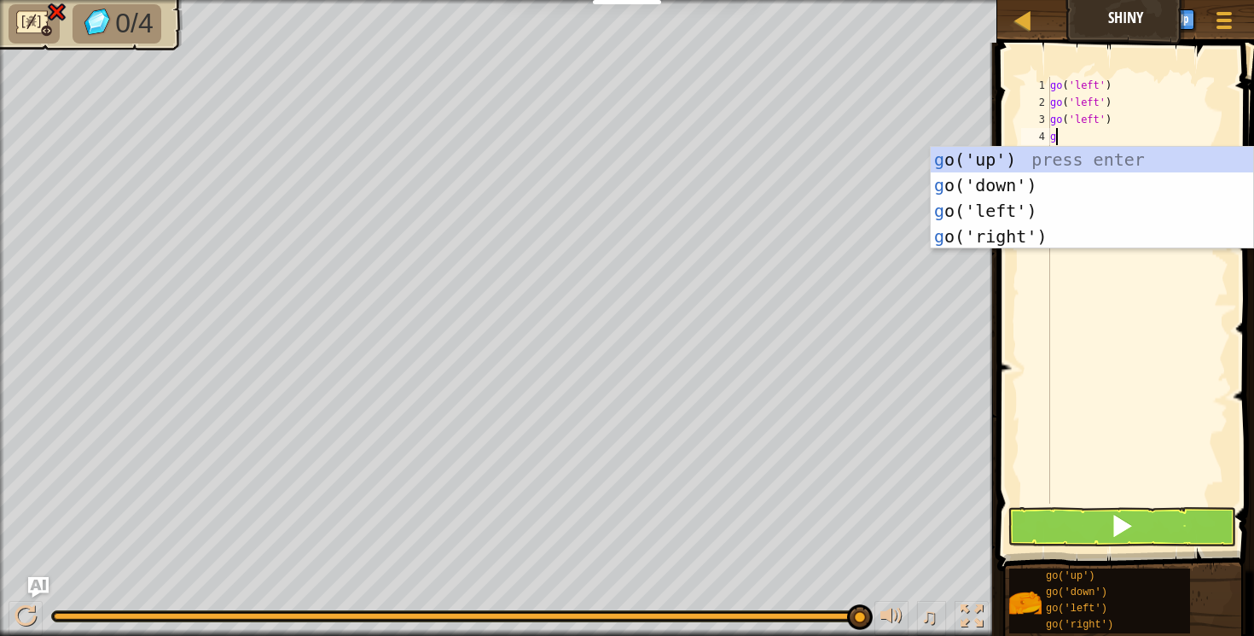
type textarea "go"
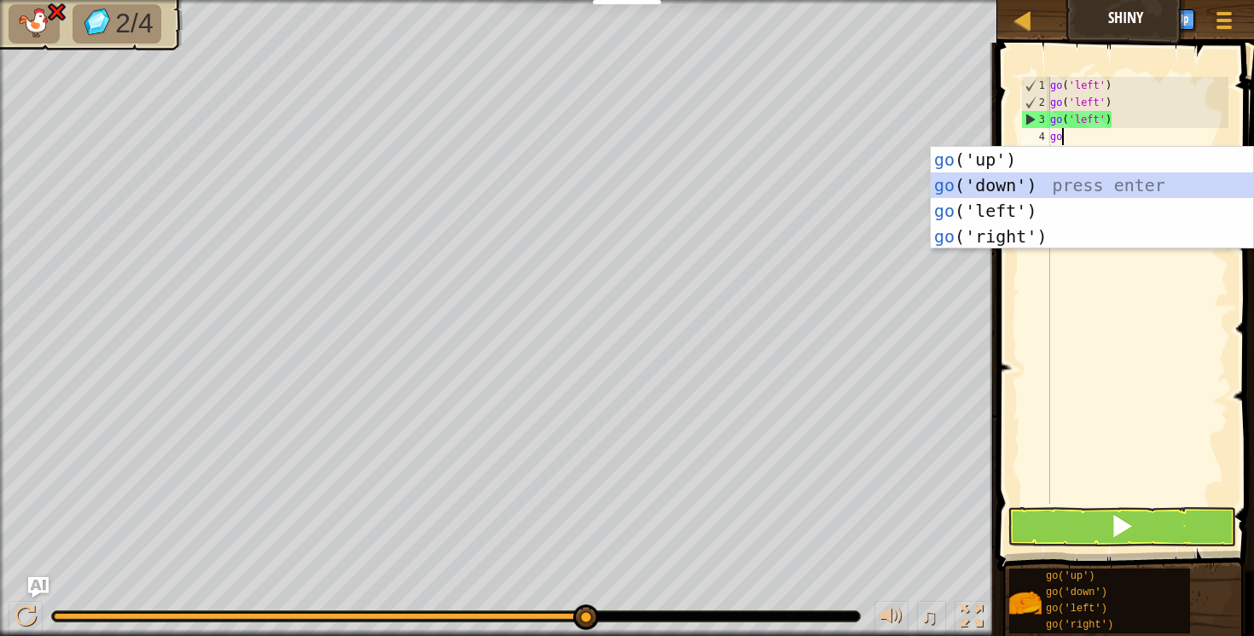
click at [980, 187] on div "go ('up') press enter go ('down') press enter go ('left') press enter go ('righ…" at bounding box center [1092, 224] width 323 height 154
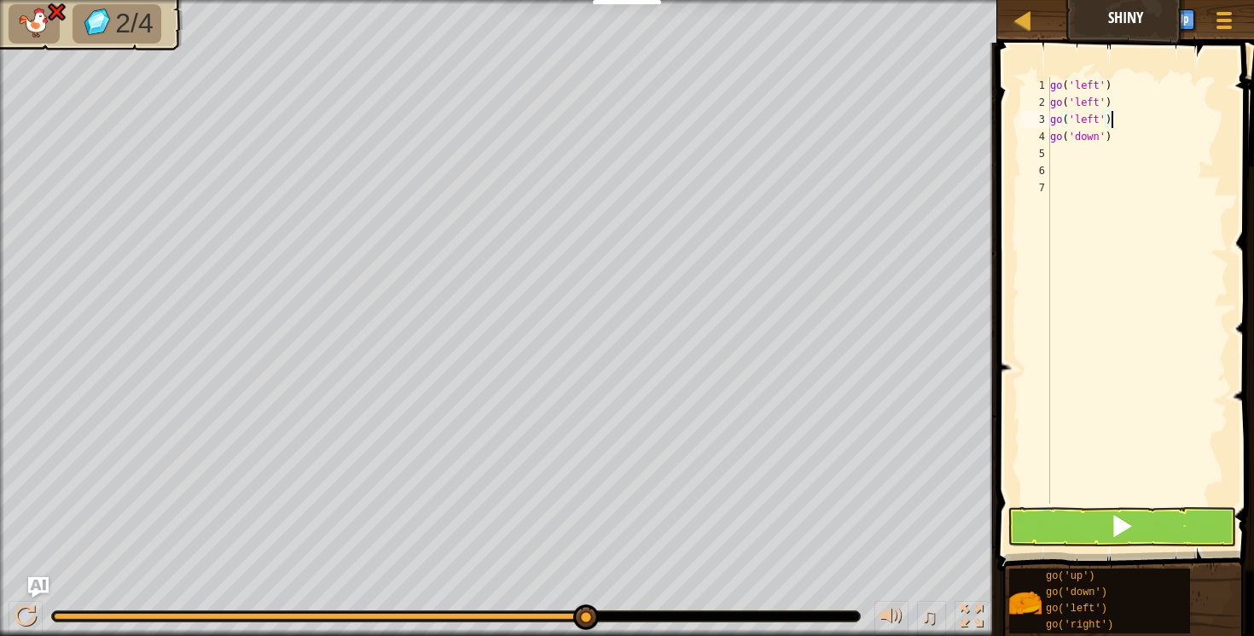
click at [1109, 124] on div "go ( 'left' ) go ( 'left' ) go ( 'left' ) go ( 'down' )" at bounding box center [1138, 307] width 182 height 461
type textarea "go('left')"
drag, startPoint x: 1109, startPoint y: 124, endPoint x: 1043, endPoint y: 127, distance: 66.6
click at [1043, 127] on div "go('left') 1 2 3 4 5 6 7 go ( 'left' ) go ( 'left' ) go ( 'left' ) go ( 'down' …" at bounding box center [1123, 290] width 211 height 427
drag, startPoint x: 1114, startPoint y: 137, endPoint x: 1050, endPoint y: 140, distance: 63.2
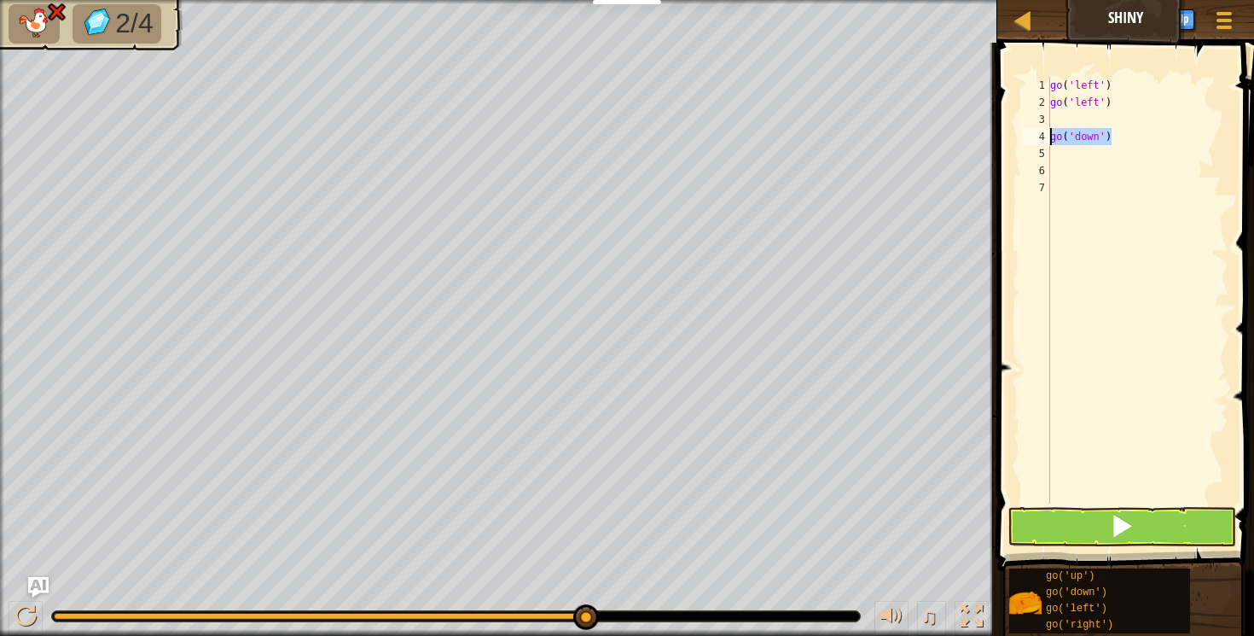
click at [1050, 140] on div "go ( 'left' ) go ( 'left' ) go ( 'down' )" at bounding box center [1138, 307] width 182 height 461
type textarea "go('down')"
click at [1063, 119] on div "go ( 'left' ) go ( 'left' )" at bounding box center [1138, 307] width 182 height 461
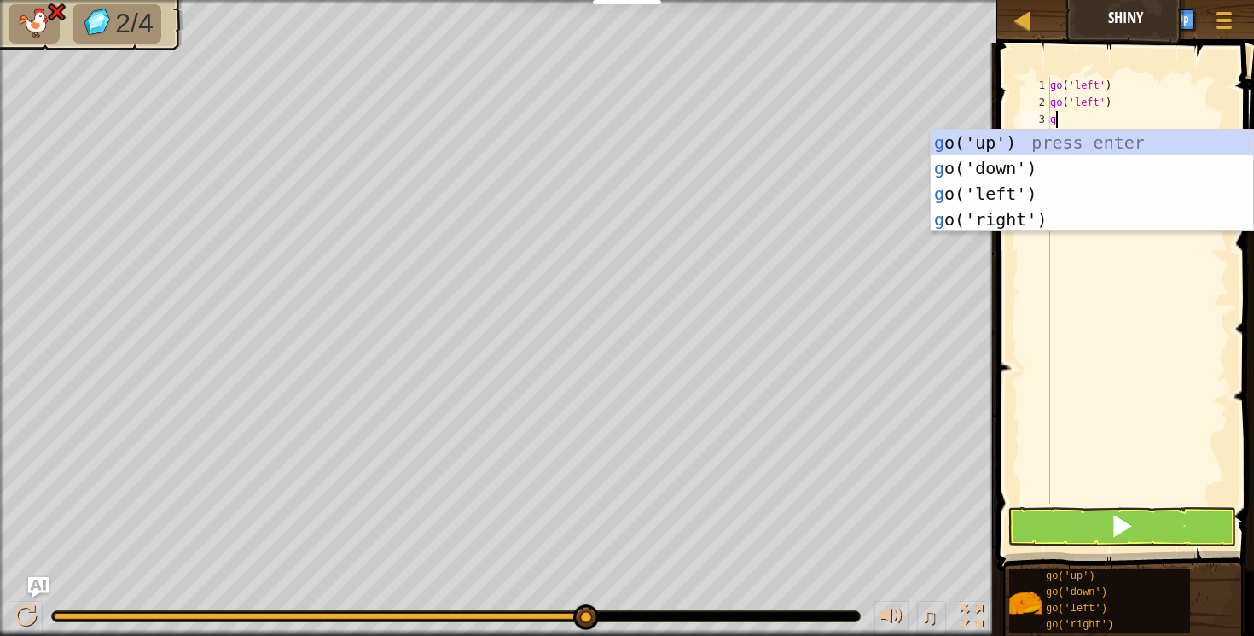
type textarea "go"
click at [983, 167] on div "go ('up') press enter go ('down') press enter go ('left') press enter go ('righ…" at bounding box center [1092, 207] width 323 height 154
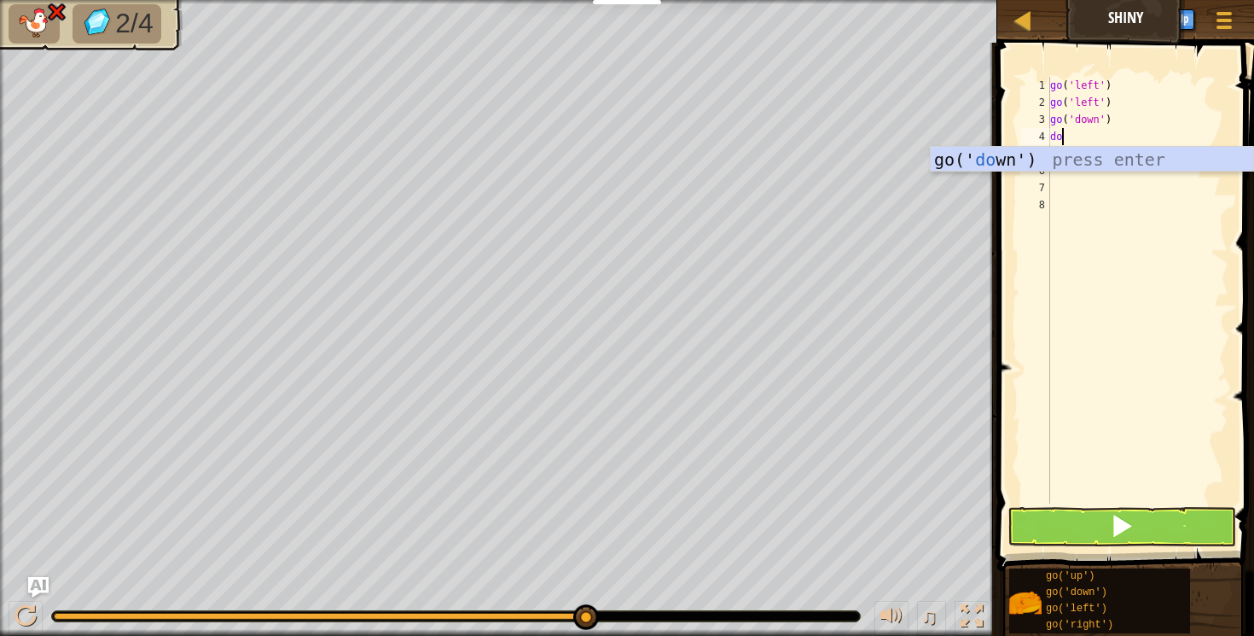
type textarea "d"
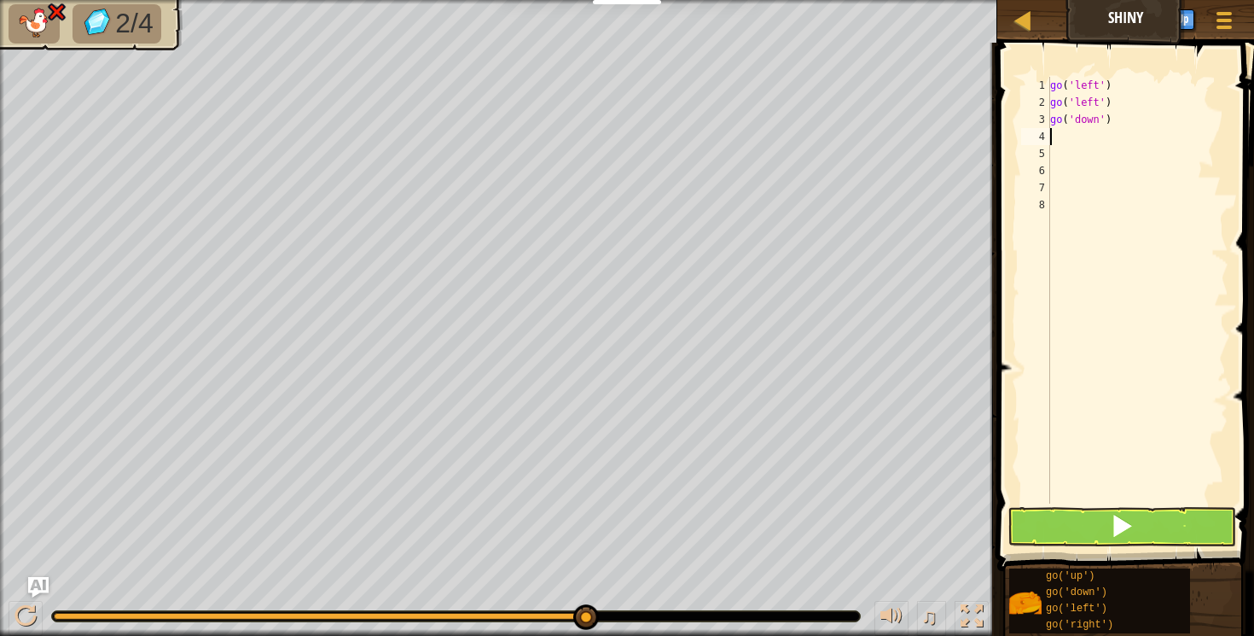
type textarea "go"
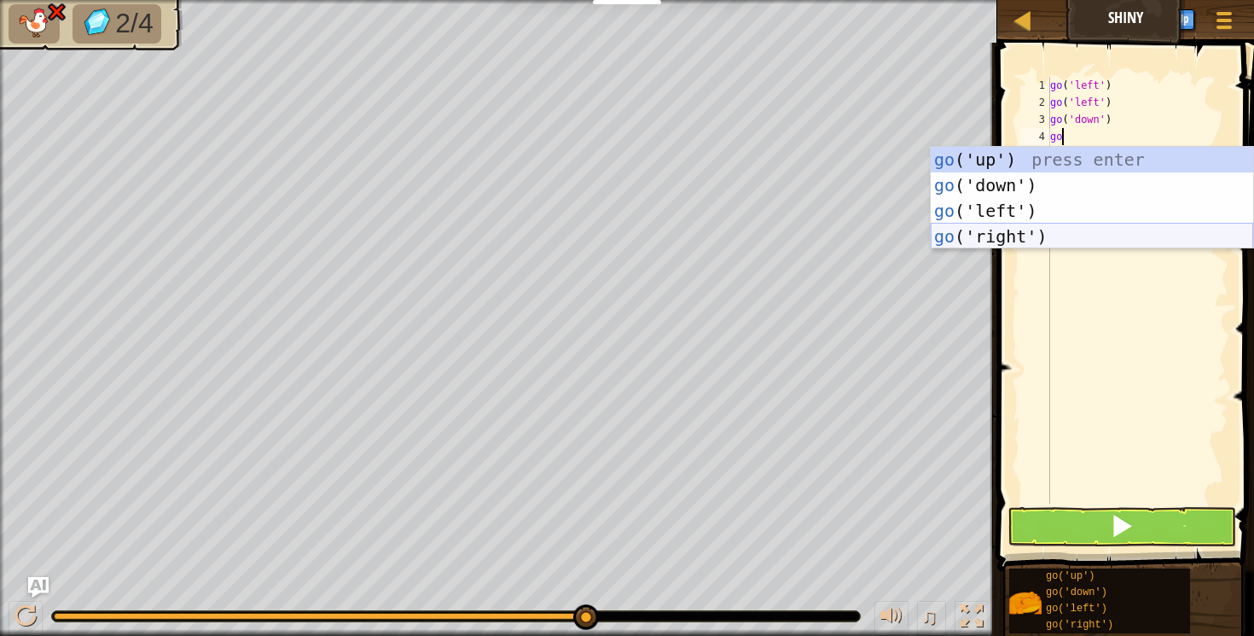
click at [1003, 224] on div "go ('up') press enter go ('down') press enter go ('left') press enter go ('righ…" at bounding box center [1092, 224] width 323 height 154
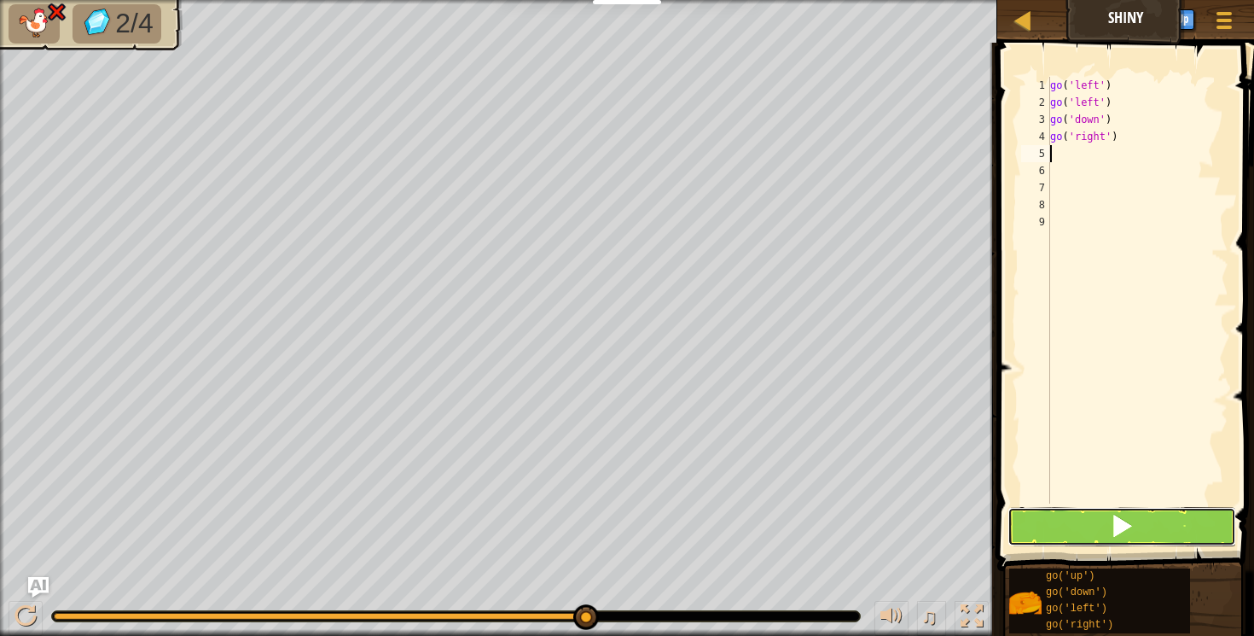
click at [1068, 532] on button at bounding box center [1123, 526] width 230 height 39
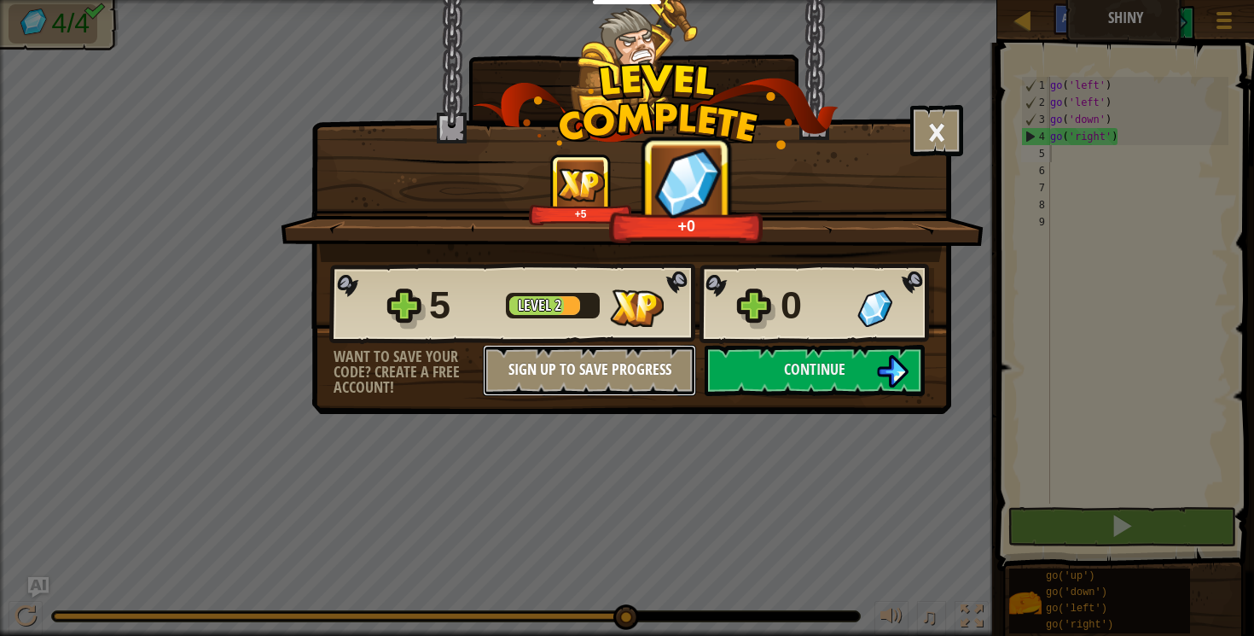
click at [528, 379] on button "Sign Up to Save Progress" at bounding box center [589, 370] width 213 height 51
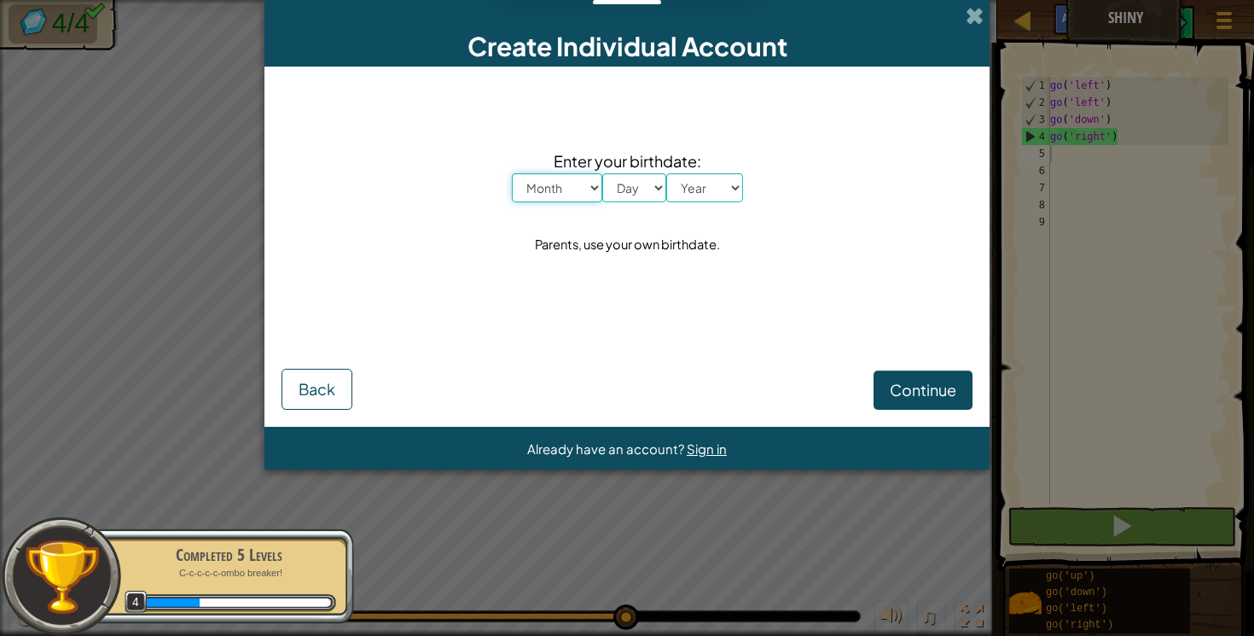
click at [583, 193] on select "Month January February March April May June July August September October Novem…" at bounding box center [557, 187] width 90 height 29
select select "9"
click at [621, 177] on select "Day 1 2 3 4 5 6 7 8 9 10 11 12 13 14 15 16 17 18 19 20 21 22 23 24 25 26 27 28 …" at bounding box center [634, 187] width 64 height 29
select select "30"
click at [711, 181] on select "Year [DATE] 2024 2023 2022 2021 2020 2019 2018 2017 2016 2015 2014 2013 2012 20…" at bounding box center [704, 187] width 77 height 29
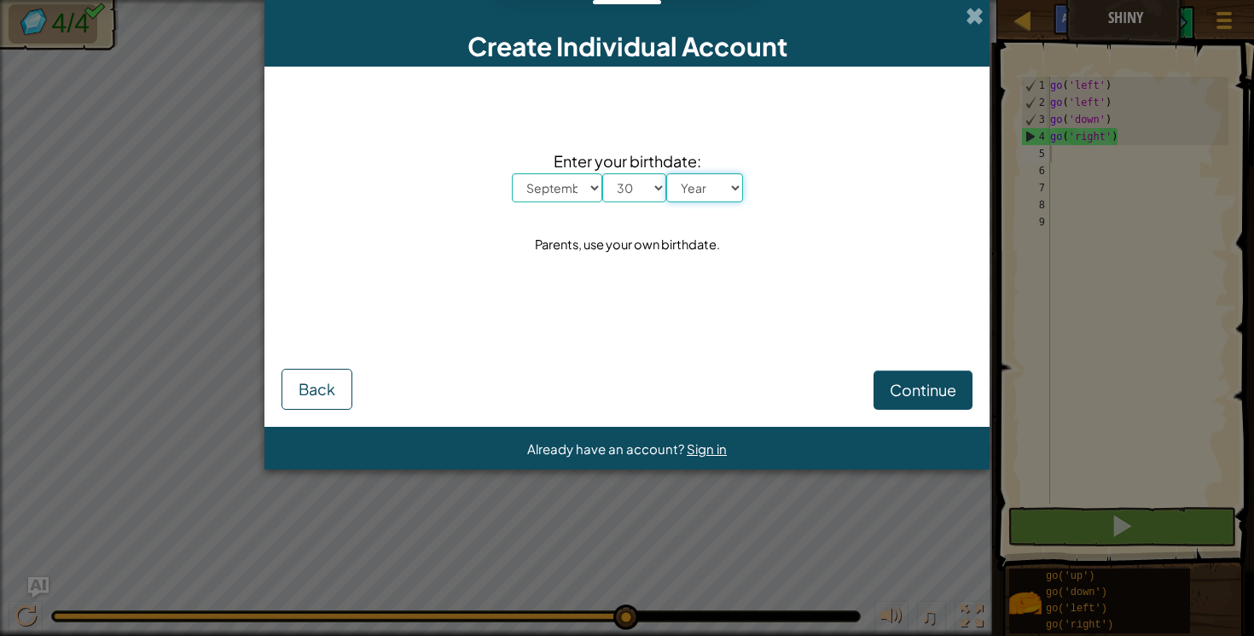
select select "2006"
click at [912, 370] on button "Continue" at bounding box center [923, 389] width 99 height 39
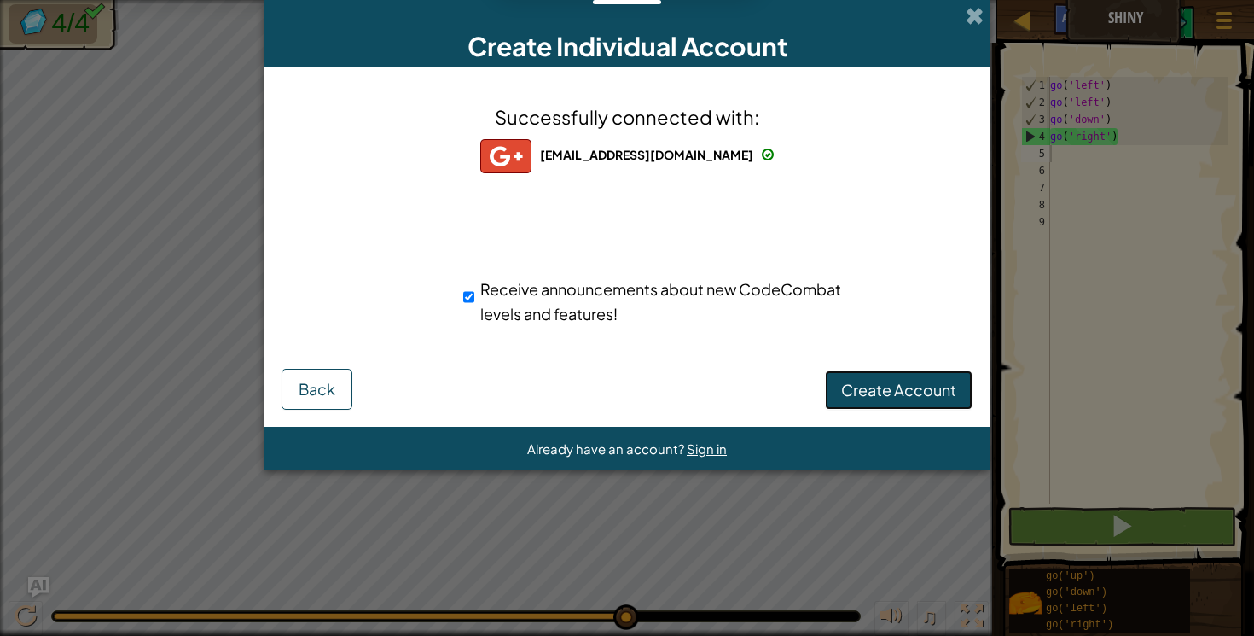
click at [924, 387] on span "Create Account" at bounding box center [898, 390] width 115 height 20
click at [744, 215] on div "Successfully connected with: [EMAIL_ADDRESS][DOMAIN_NAME] [EMAIL_ADDRESS][DOMAI…" at bounding box center [627, 225] width 683 height 282
click at [863, 391] on button "Create Account" at bounding box center [899, 389] width 148 height 39
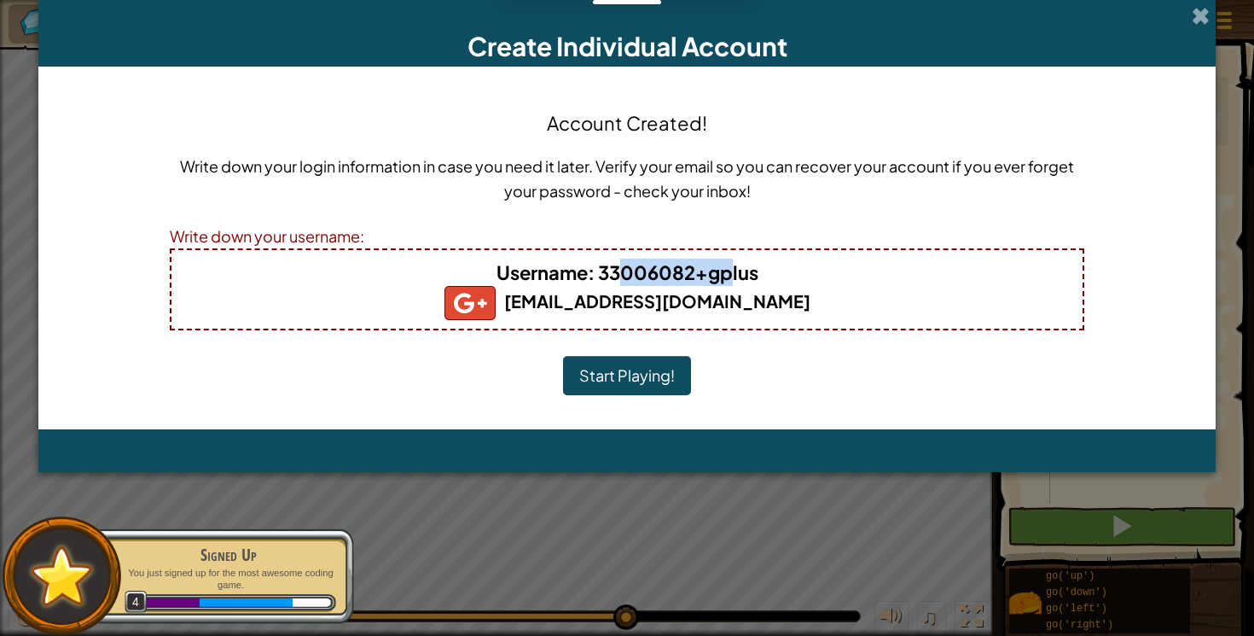
drag, startPoint x: 618, startPoint y: 272, endPoint x: 730, endPoint y: 282, distance: 113.0
click at [730, 282] on b "Username : 33006082+gplus" at bounding box center [628, 272] width 262 height 24
click at [611, 364] on button "Start Playing!" at bounding box center [627, 375] width 128 height 39
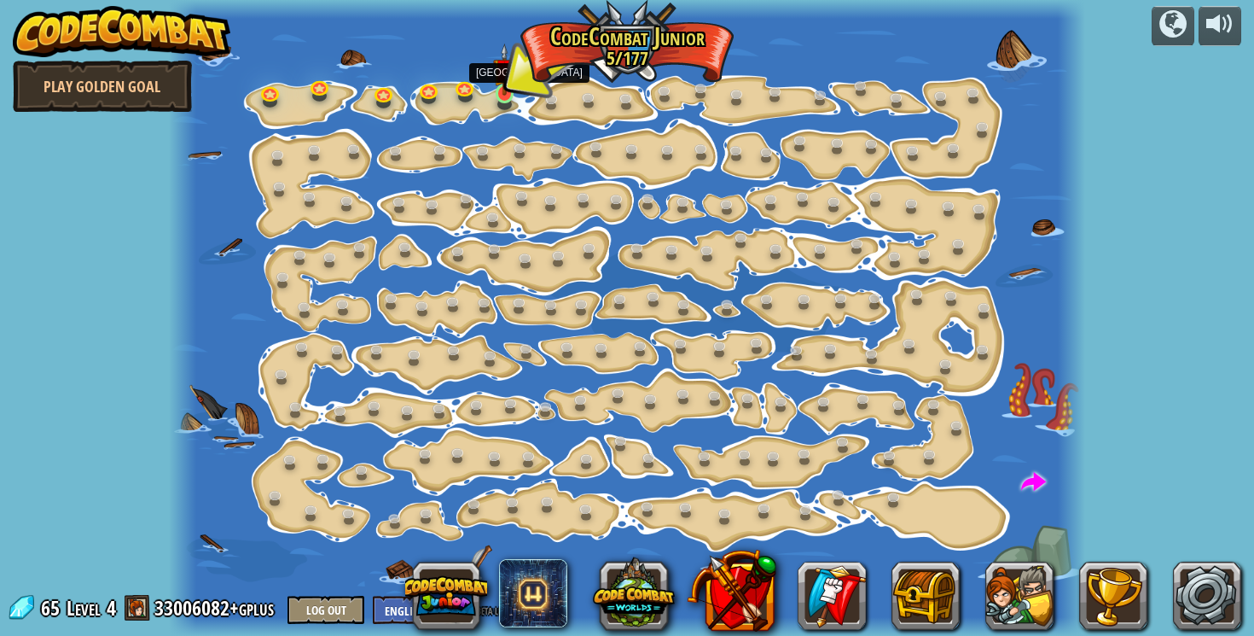
click at [509, 70] on img at bounding box center [504, 69] width 22 height 51
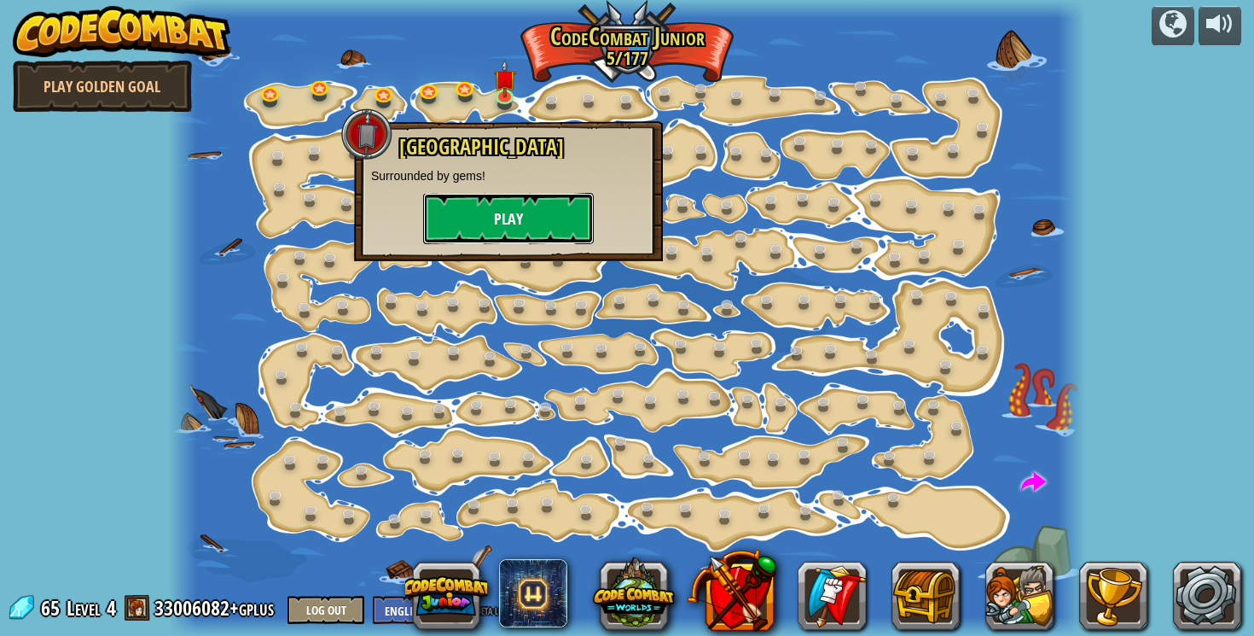
click at [505, 221] on button "Play" at bounding box center [508, 218] width 171 height 51
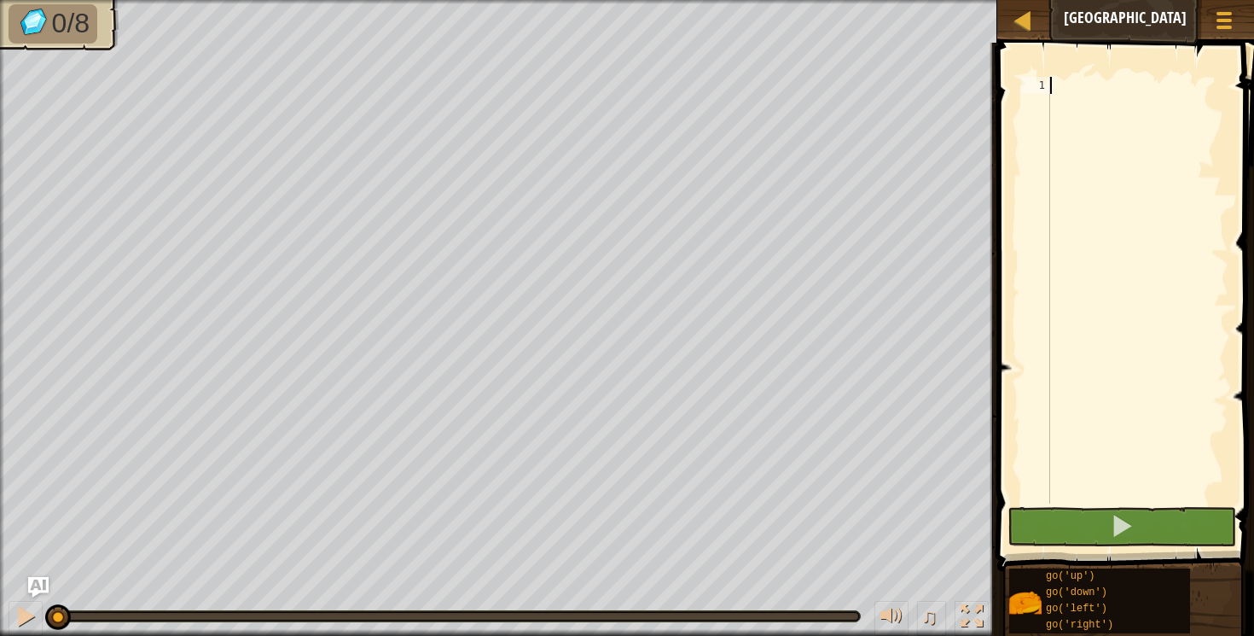
type textarea "go"
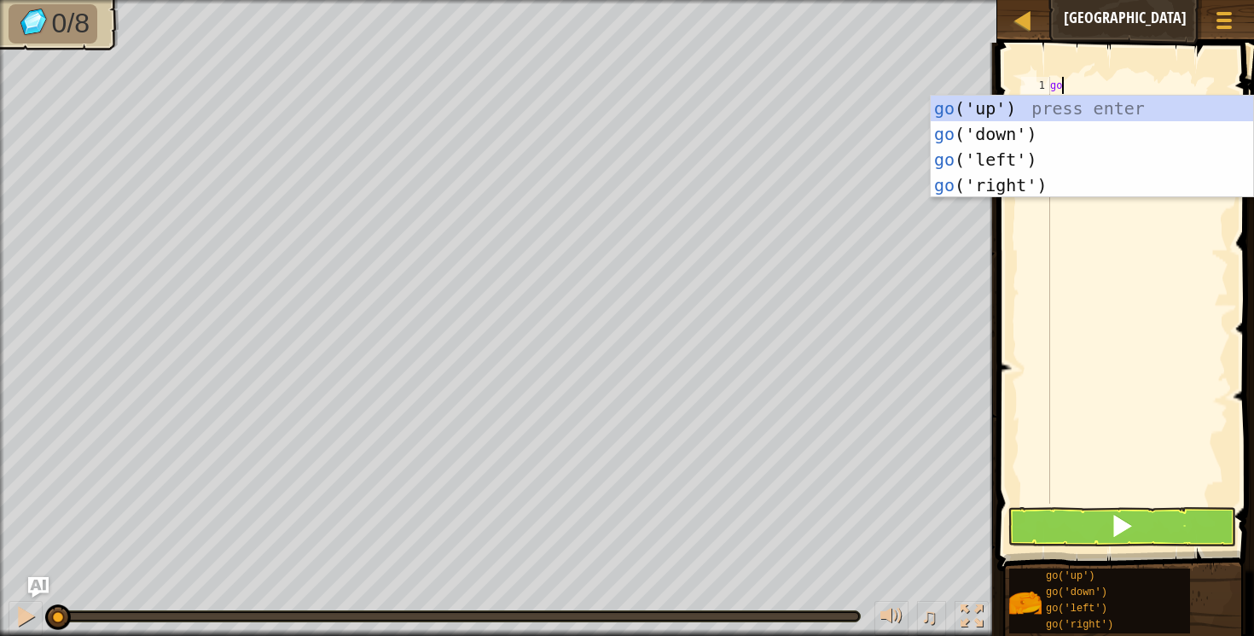
scroll to position [8, 0]
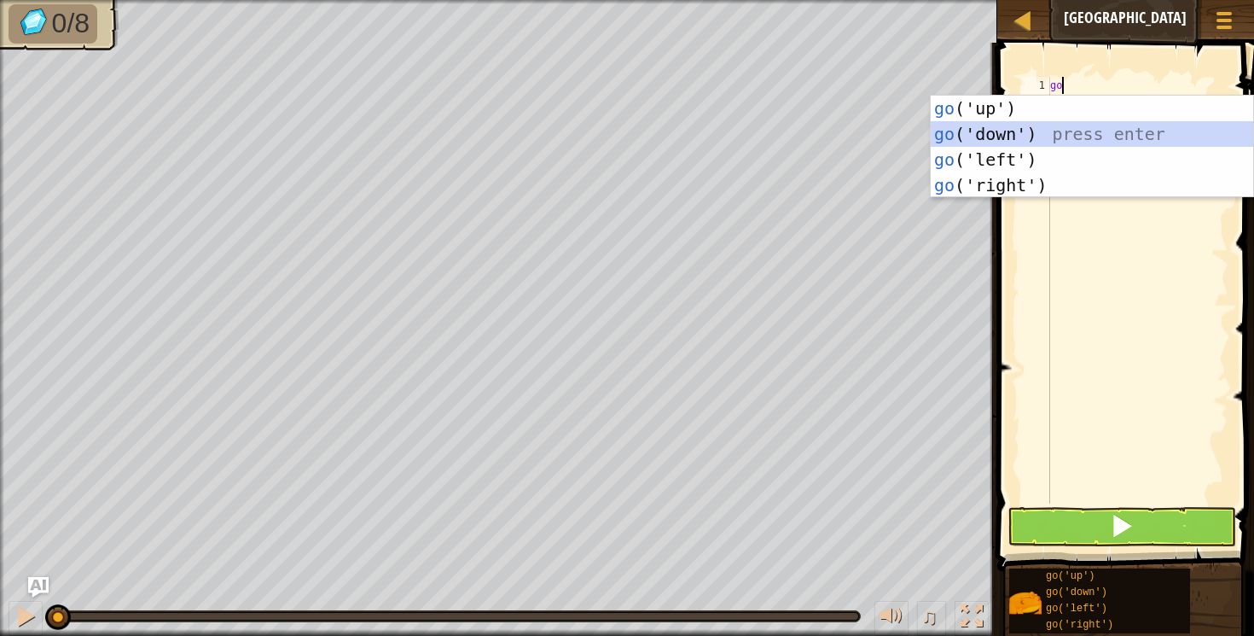
click at [986, 135] on div "go ('up') press enter go ('down') press enter go ('left') press enter go ('righ…" at bounding box center [1092, 173] width 323 height 154
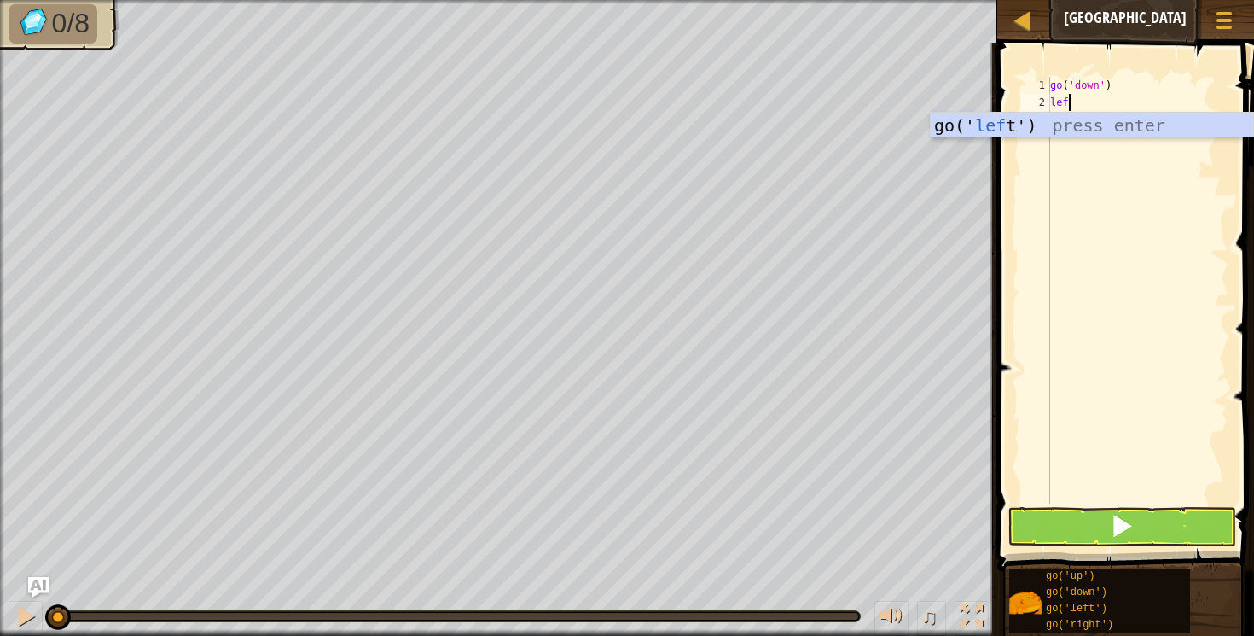
type textarea "left"
click at [1003, 125] on div "go(' left ') press enter" at bounding box center [1092, 151] width 323 height 77
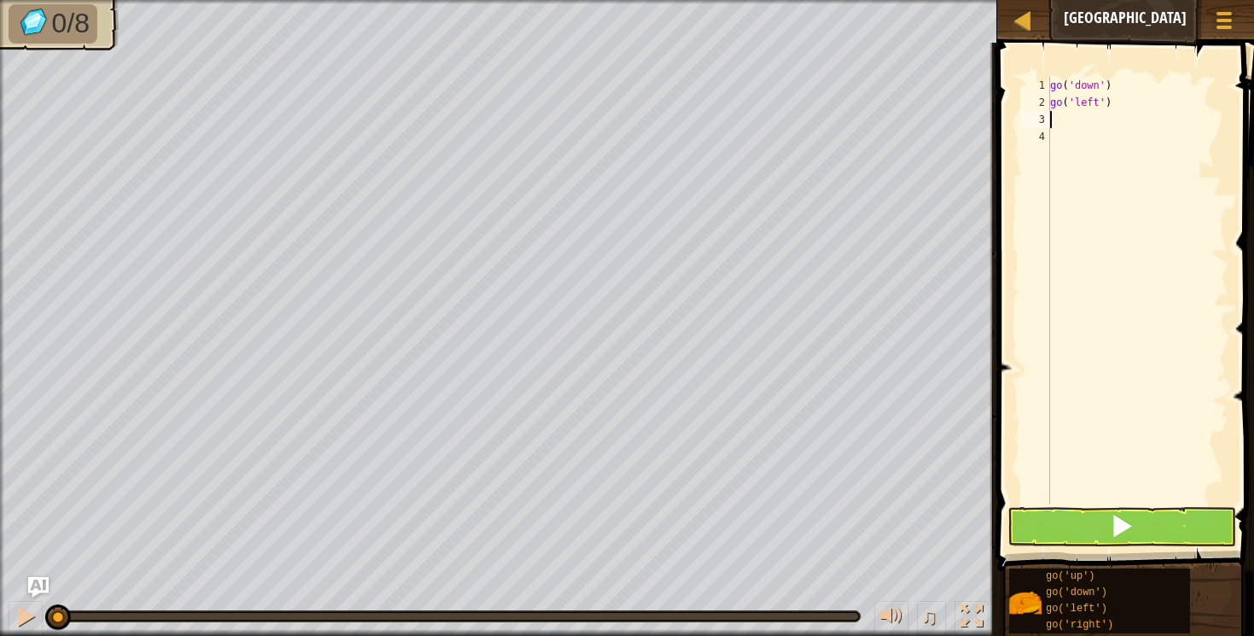
type textarea "u"
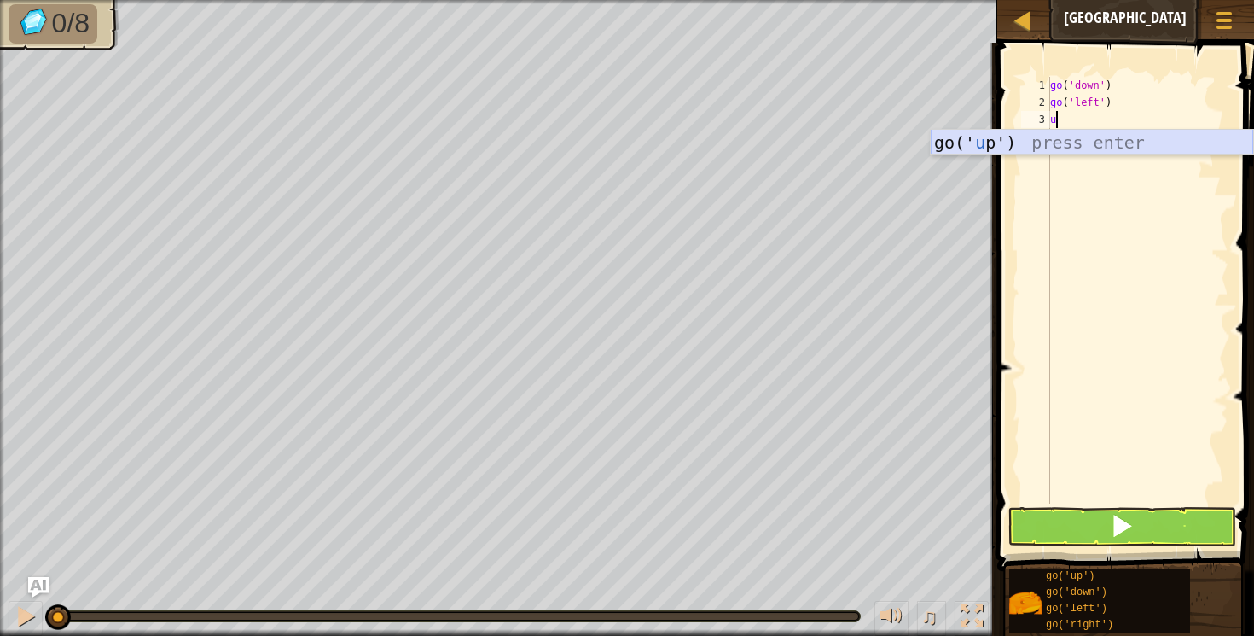
click at [980, 142] on div "go(' u p') press enter" at bounding box center [1092, 168] width 323 height 77
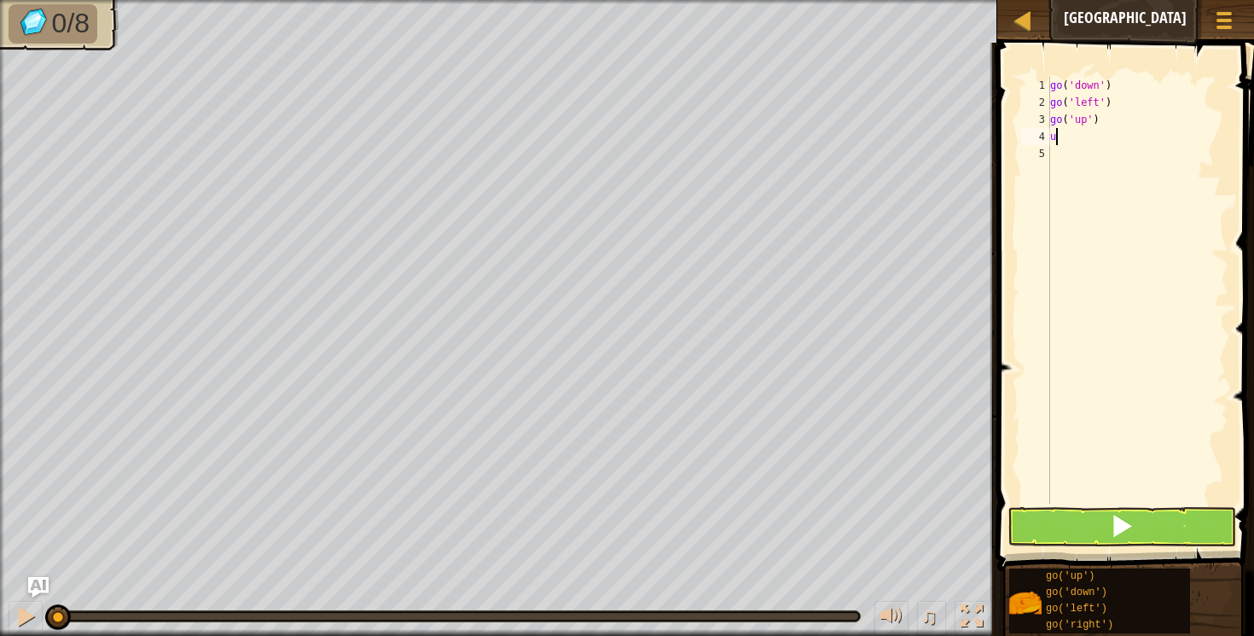
type textarea "up"
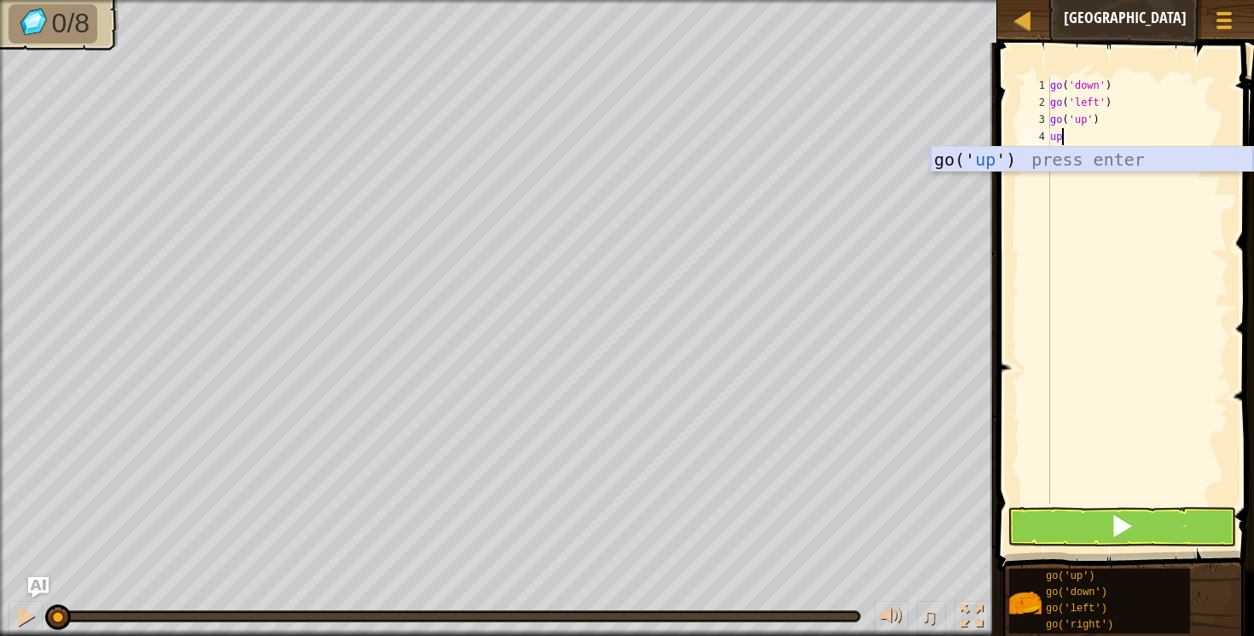
click at [990, 161] on div "go(' up ') press enter" at bounding box center [1092, 185] width 323 height 77
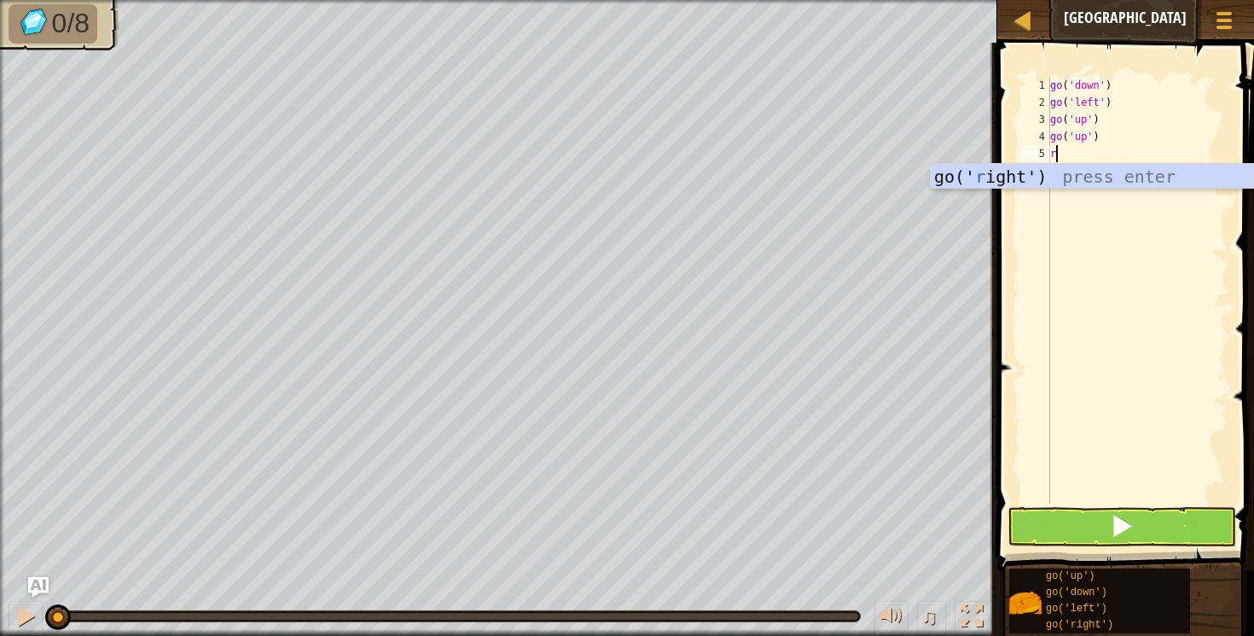
type textarea "ri"
click at [1021, 171] on div "go(' ri ght') press enter" at bounding box center [1092, 202] width 323 height 77
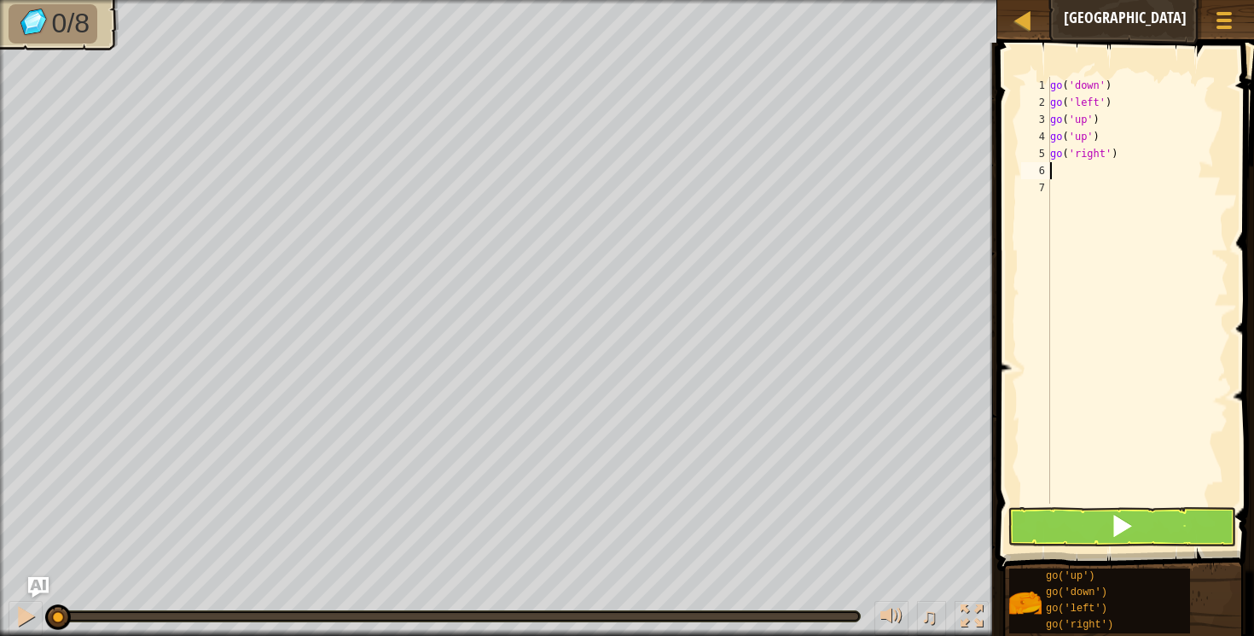
type textarea "r"
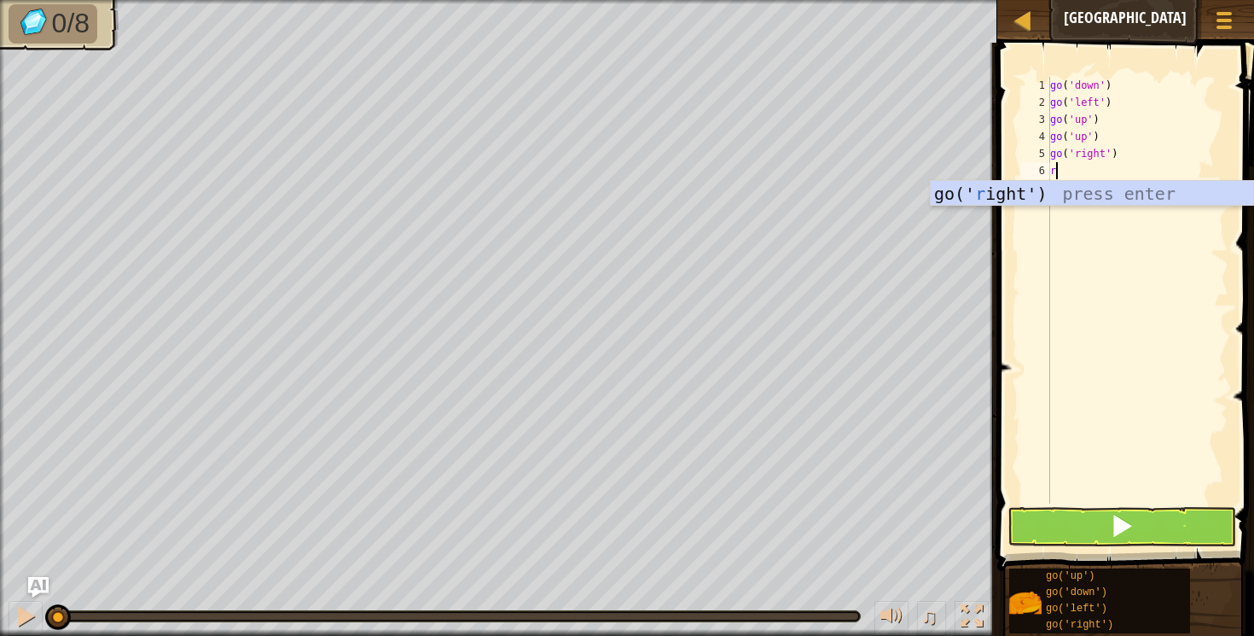
click at [1050, 203] on div "go(' r ight') press enter" at bounding box center [1092, 219] width 323 height 77
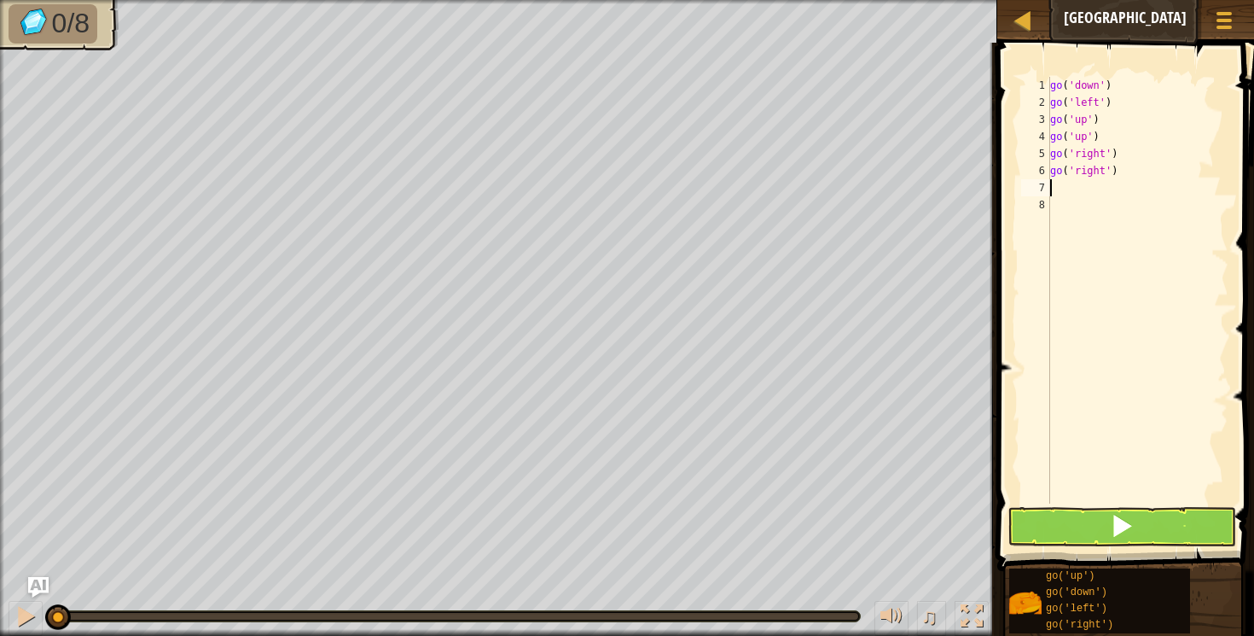
type textarea "d"
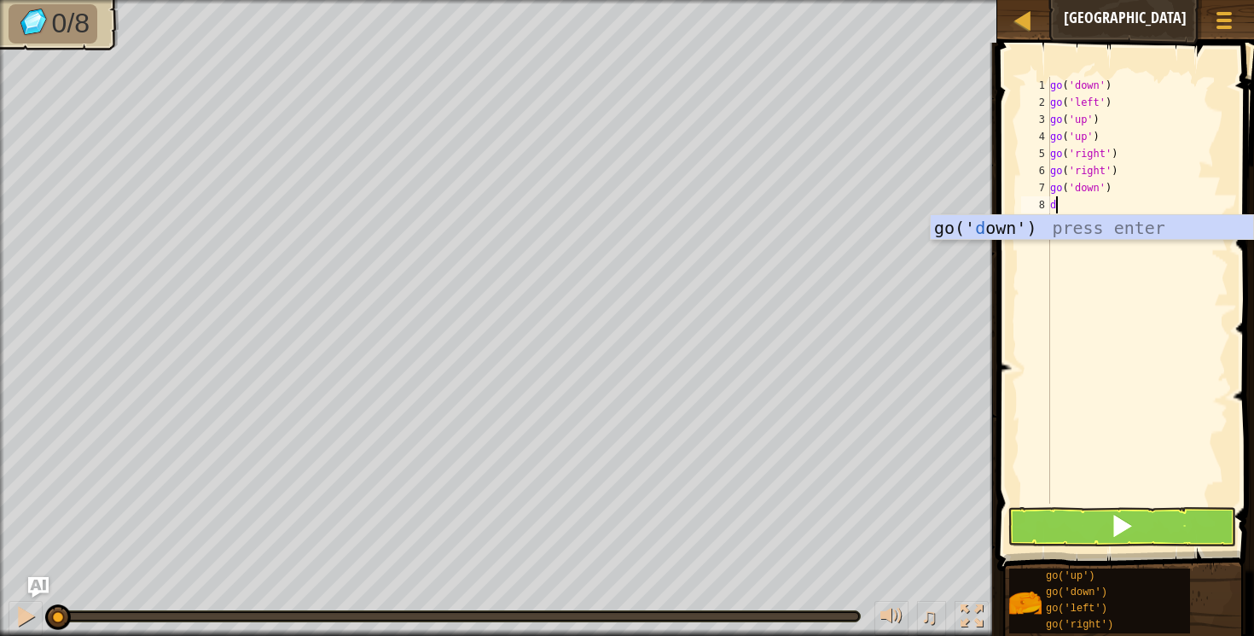
type textarea "do"
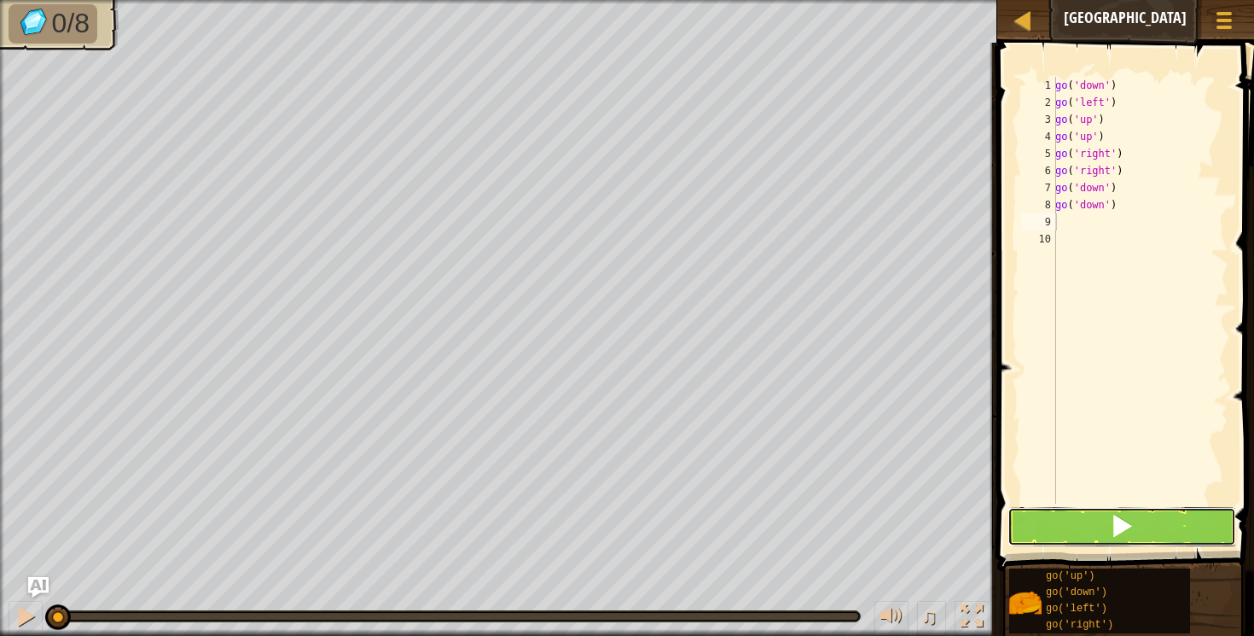
click at [1096, 526] on button at bounding box center [1123, 526] width 230 height 39
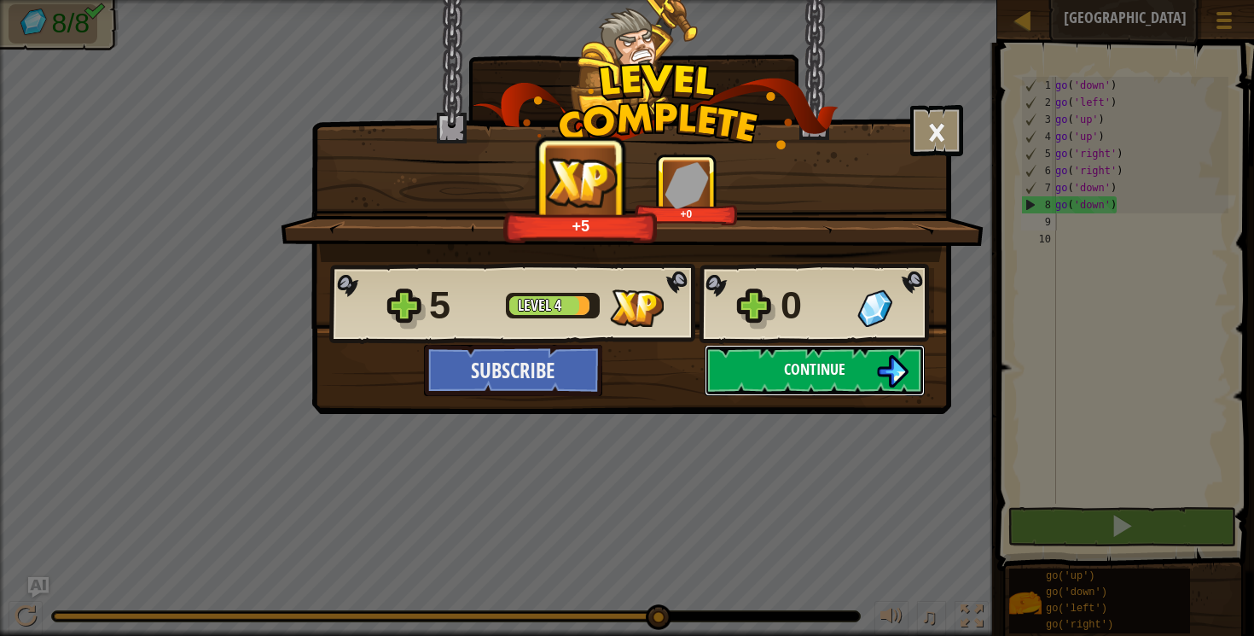
click at [785, 359] on span "Continue" at bounding box center [814, 368] width 61 height 21
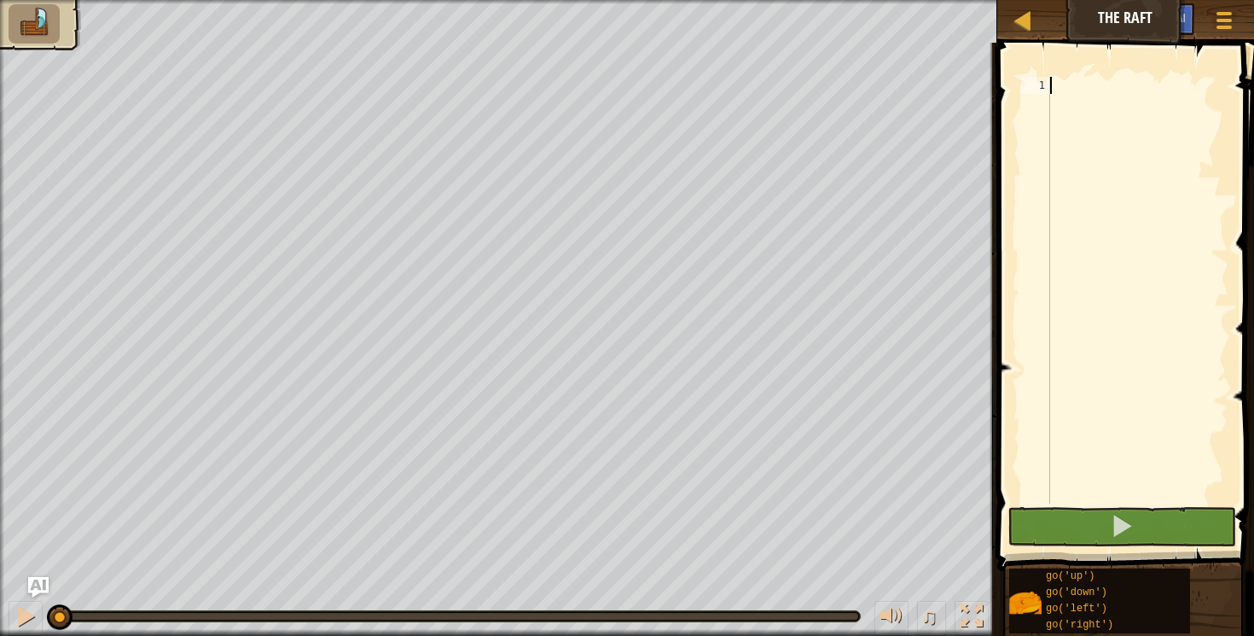
type textarea "u"
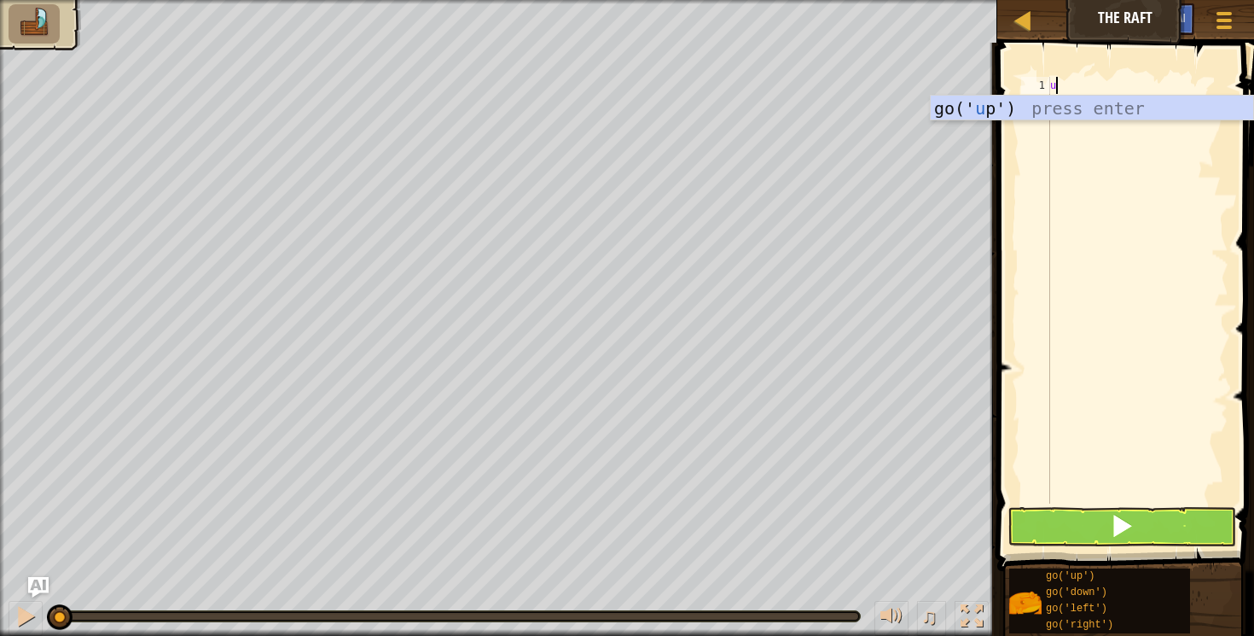
scroll to position [8, 0]
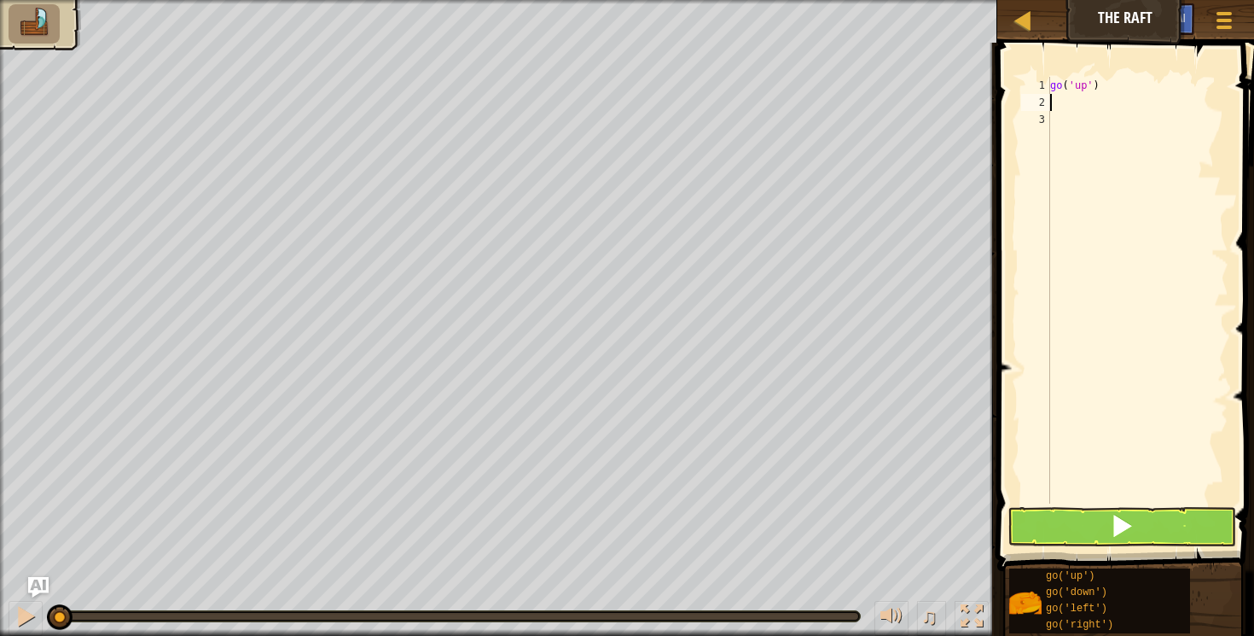
type textarea "r"
click at [1058, 529] on button at bounding box center [1123, 526] width 230 height 39
